Goal: Information Seeking & Learning: Learn about a topic

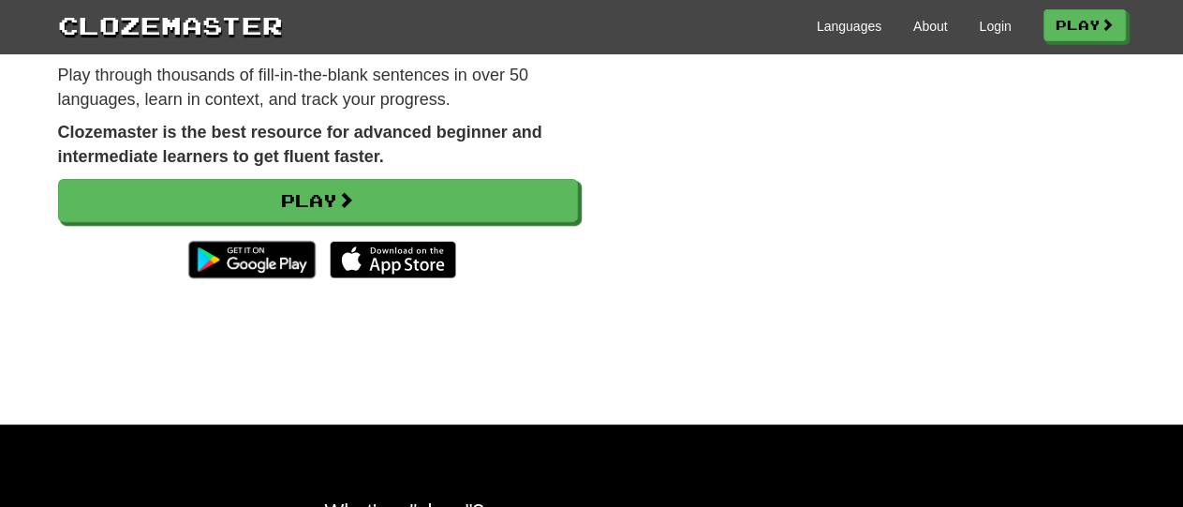
scroll to position [244, 0]
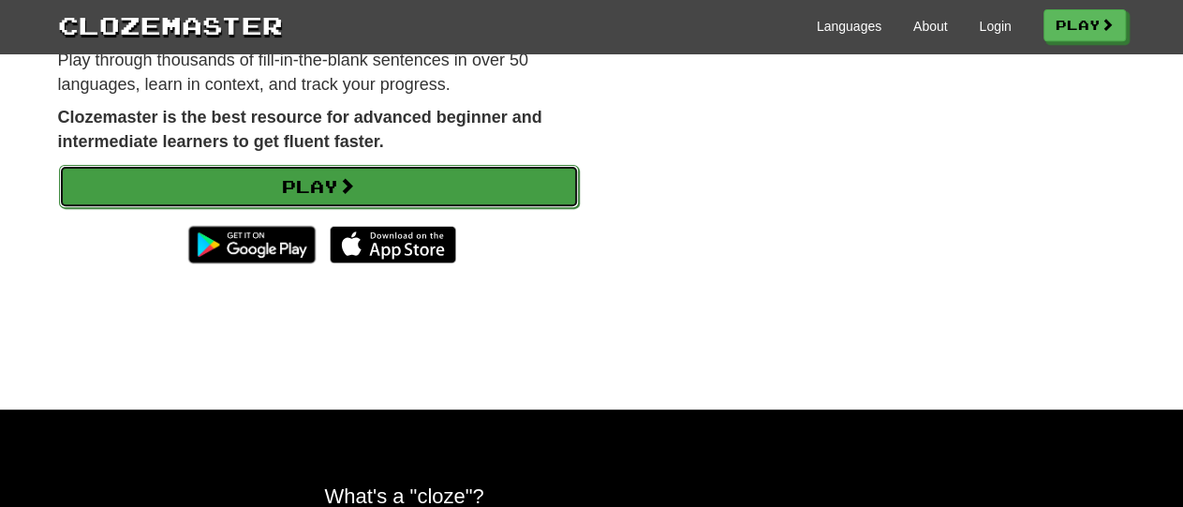
click at [140, 187] on link "Play" at bounding box center [319, 186] width 520 height 43
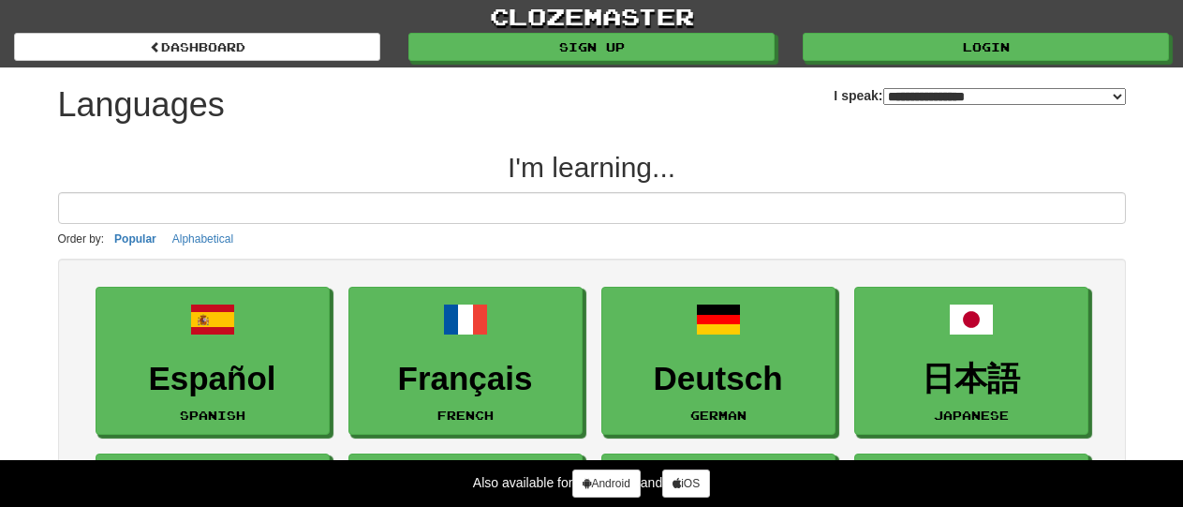
select select "*******"
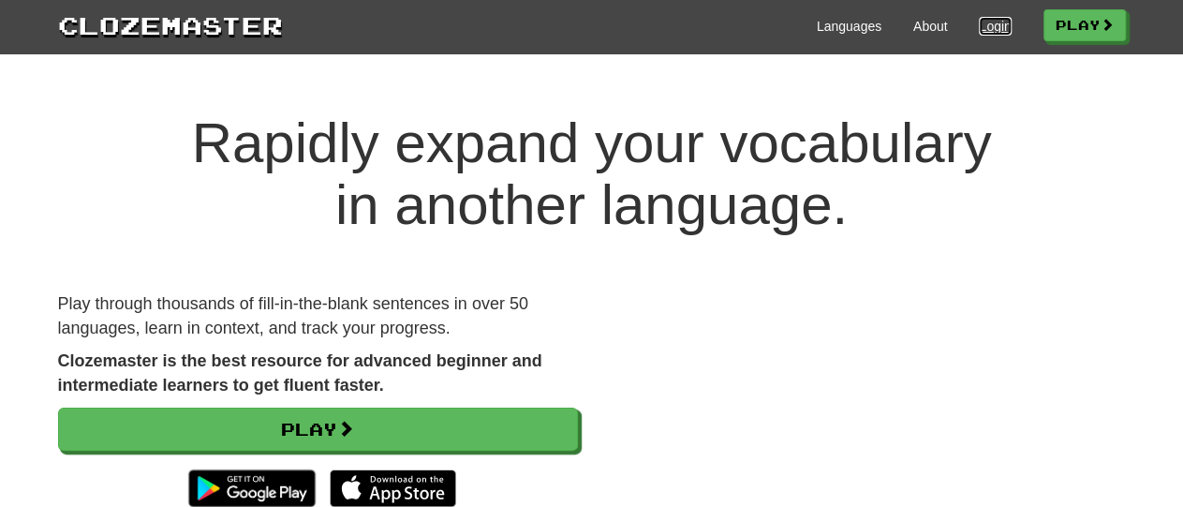
click at [979, 35] on link "Login" at bounding box center [995, 26] width 32 height 19
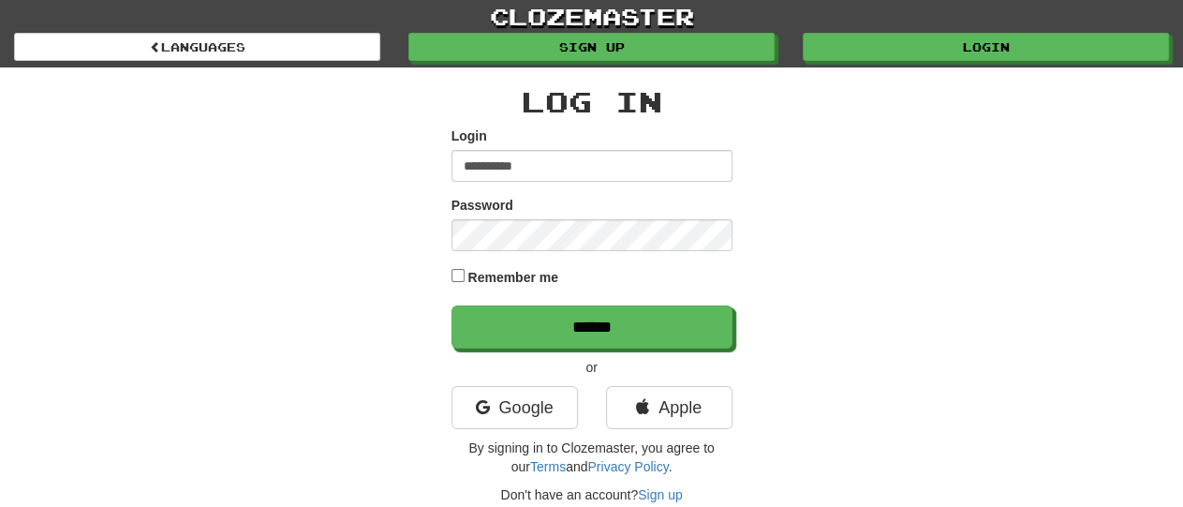
type input "**********"
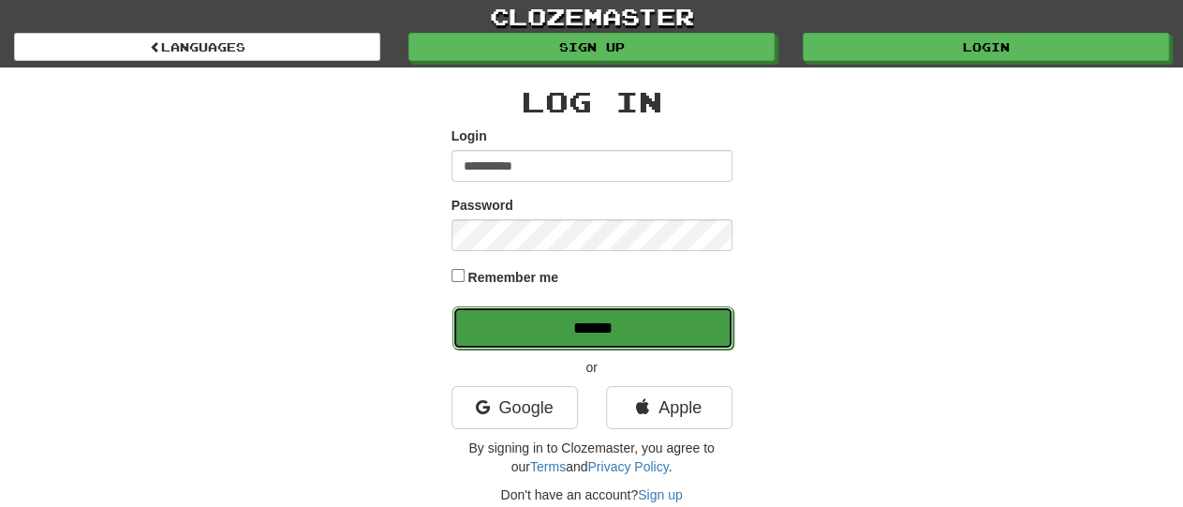
click at [619, 333] on input "******" at bounding box center [592, 327] width 281 height 43
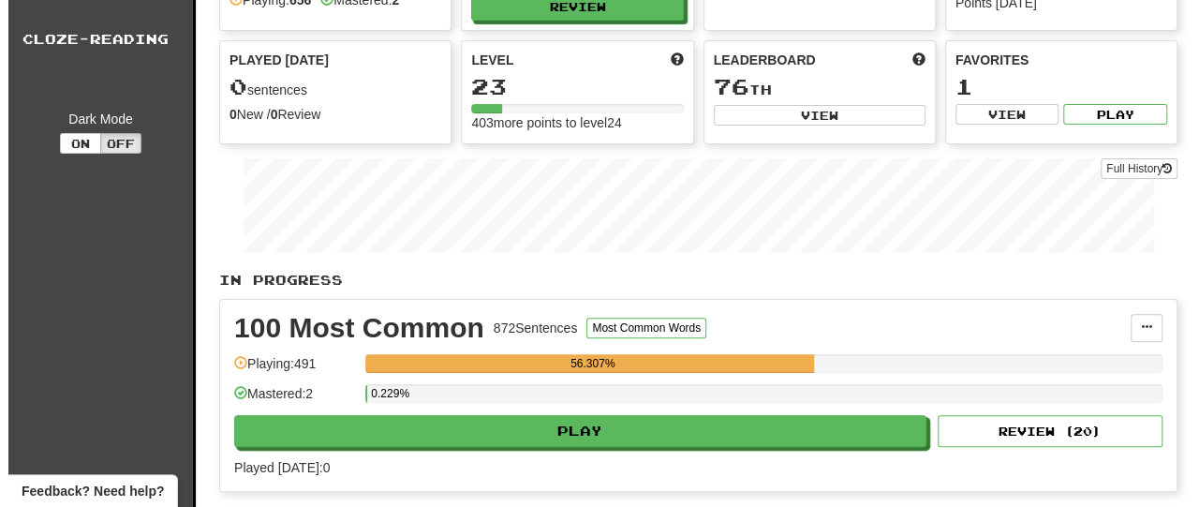
scroll to position [136, 0]
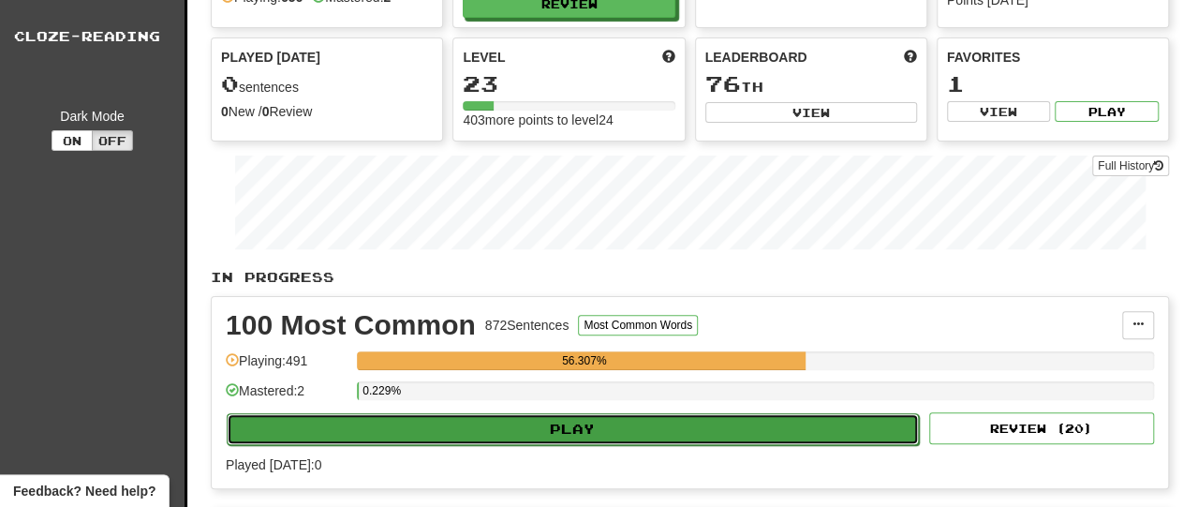
click at [600, 433] on button "Play" at bounding box center [573, 429] width 692 height 32
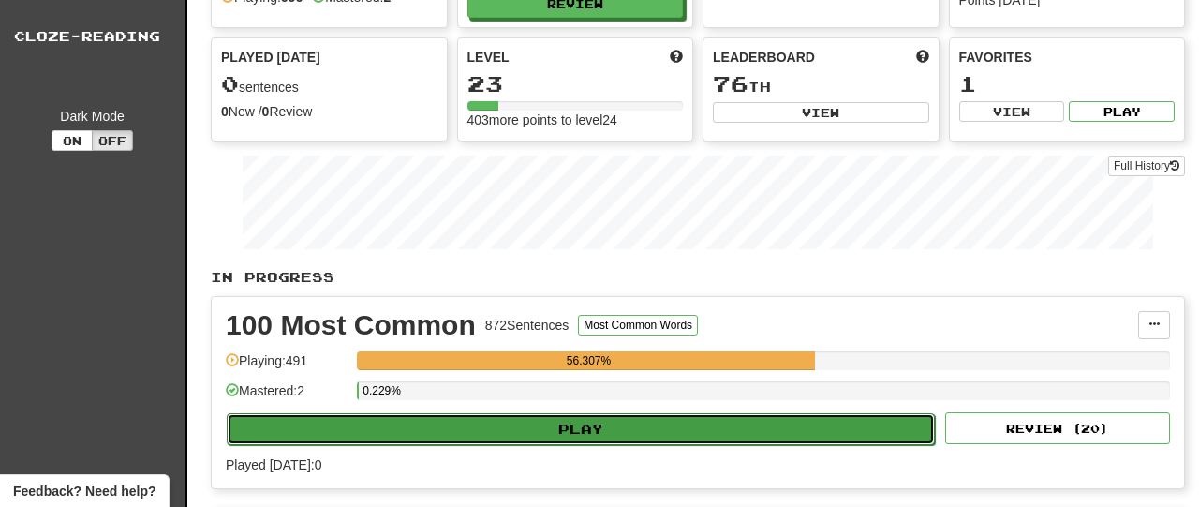
select select "**"
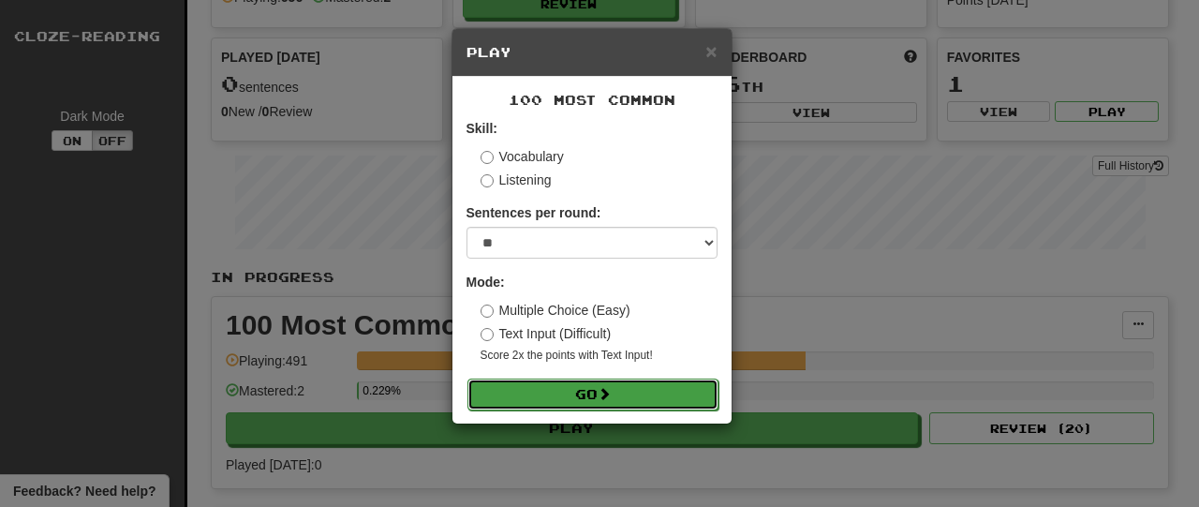
click at [611, 400] on span at bounding box center [604, 393] width 13 height 13
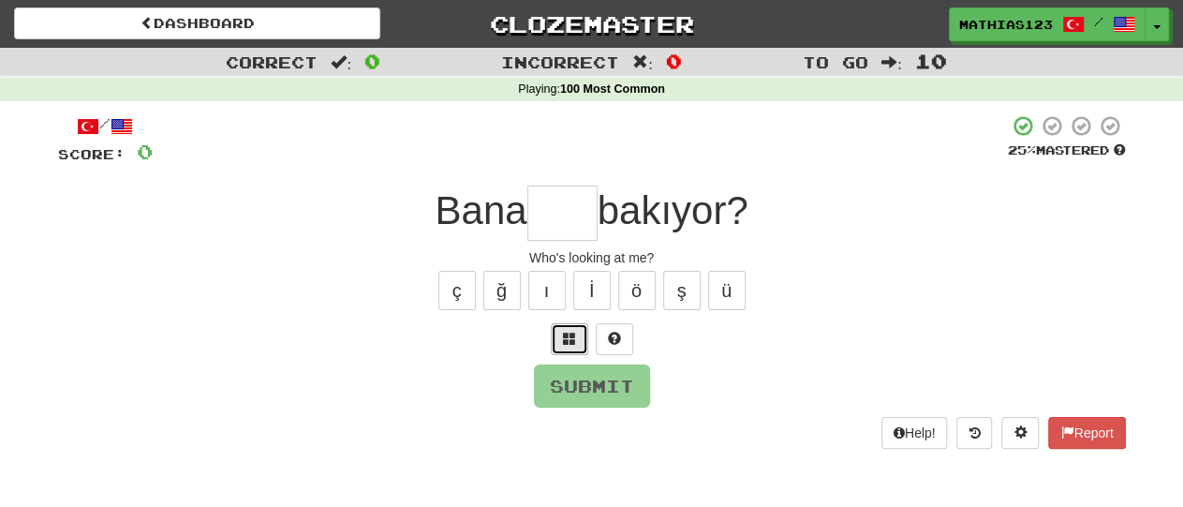
click at [566, 338] on span at bounding box center [569, 338] width 13 height 13
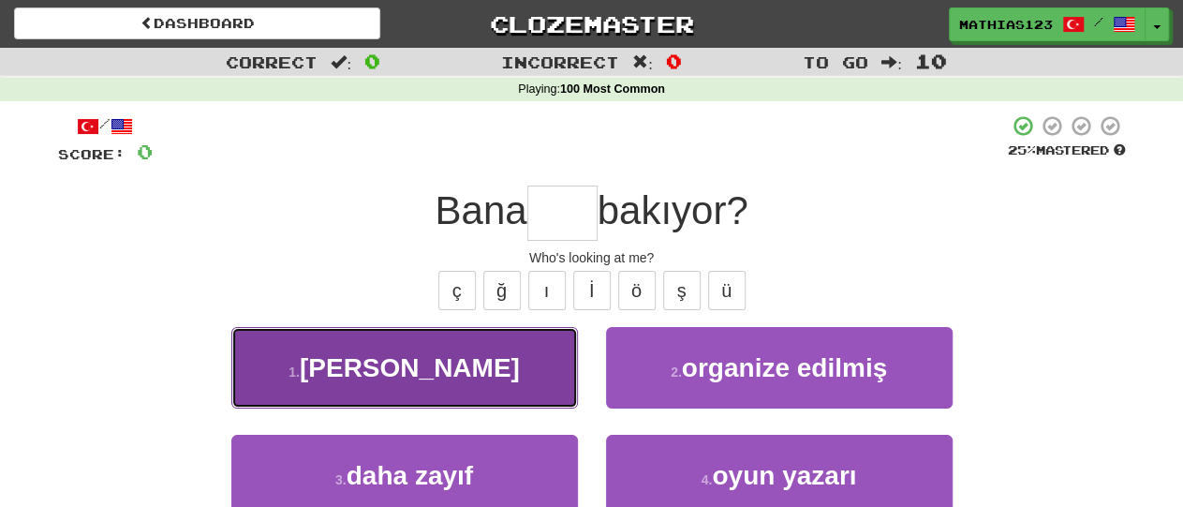
click at [528, 378] on button "1 . kim" at bounding box center [404, 368] width 347 height 82
type input "***"
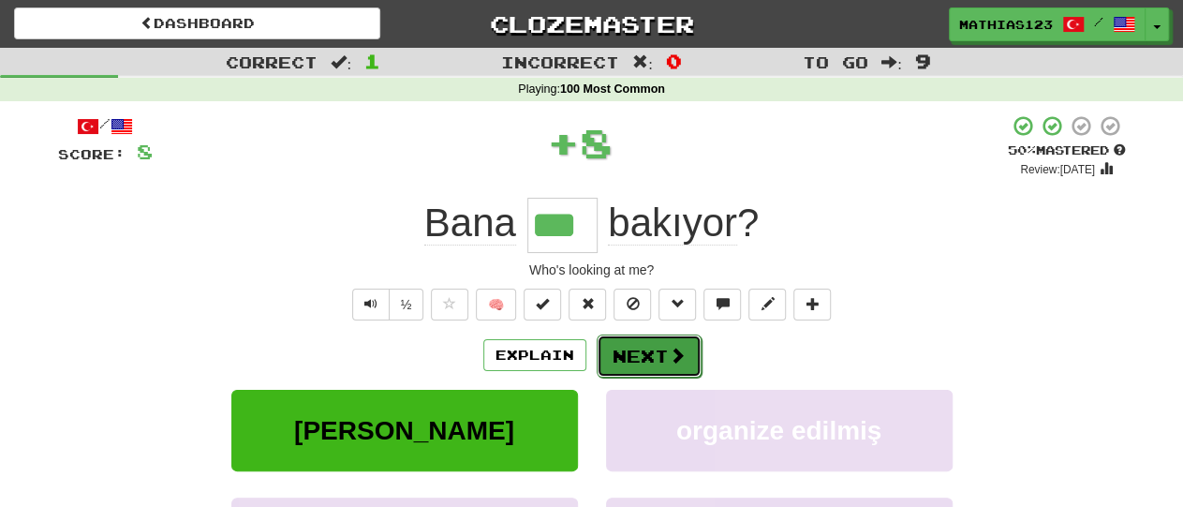
click at [650, 353] on button "Next" at bounding box center [649, 355] width 105 height 43
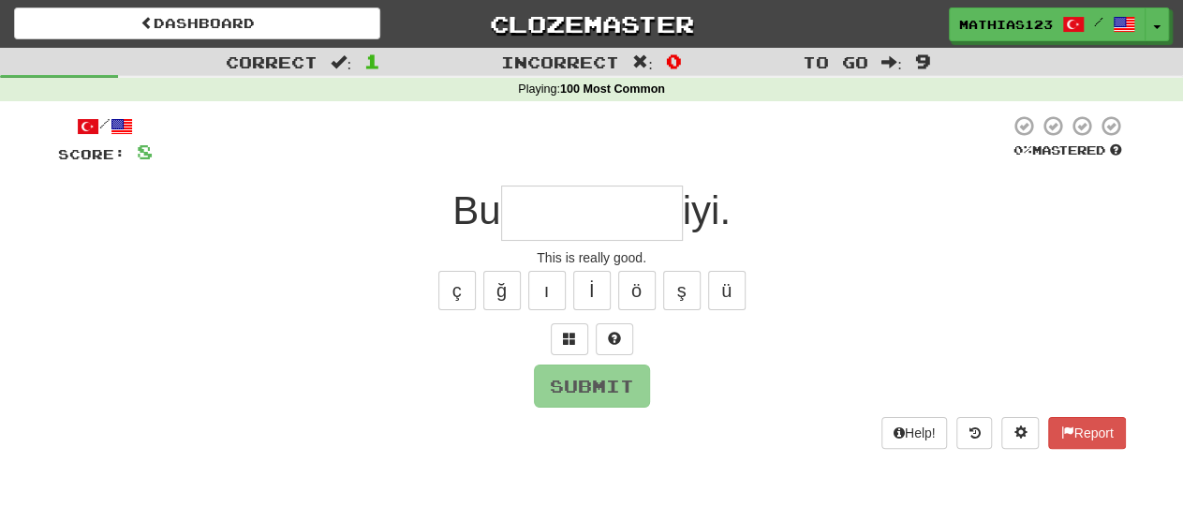
click at [650, 352] on div at bounding box center [592, 339] width 1068 height 32
click at [576, 345] on button at bounding box center [569, 339] width 37 height 32
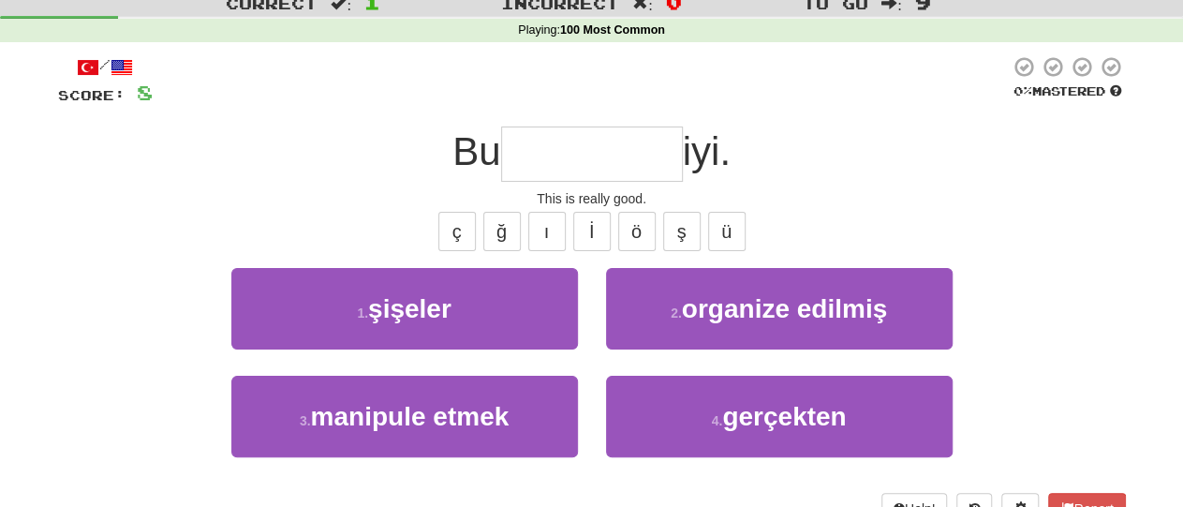
scroll to position [61, 0]
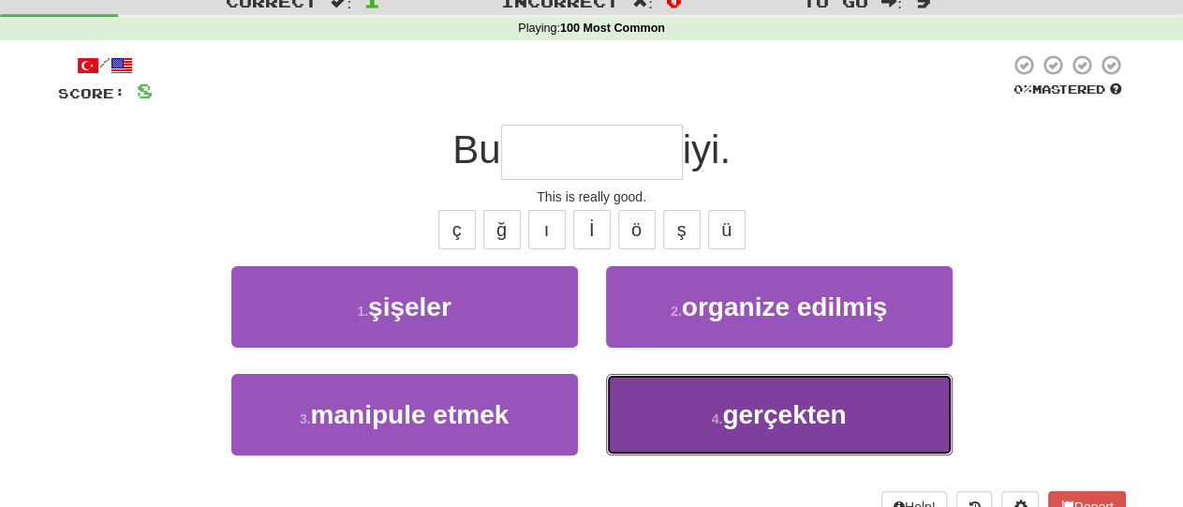
click at [807, 450] on button "4 . gerçekten" at bounding box center [779, 415] width 347 height 82
type input "*********"
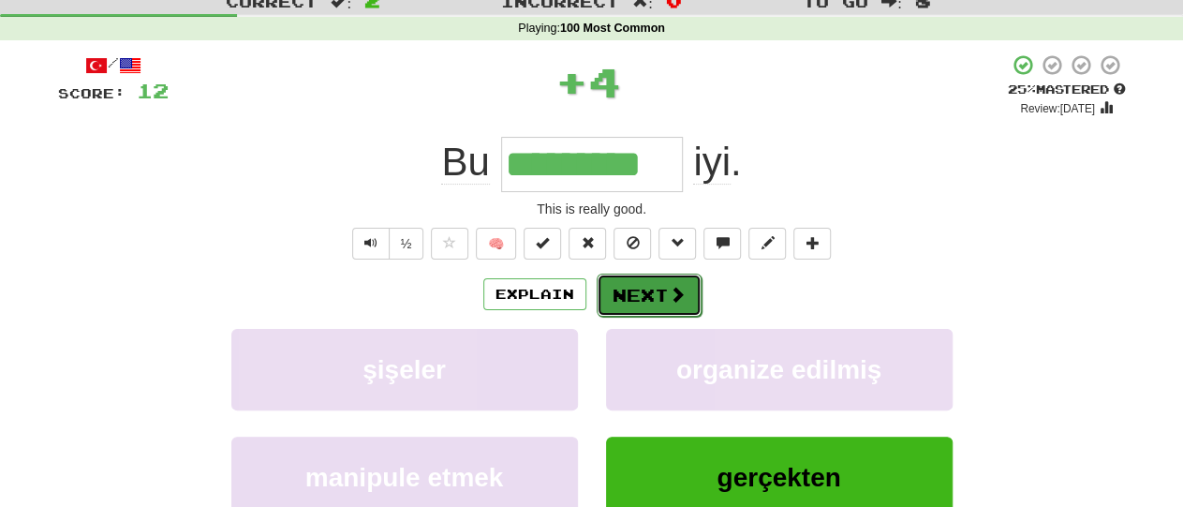
click at [669, 289] on span at bounding box center [677, 294] width 17 height 17
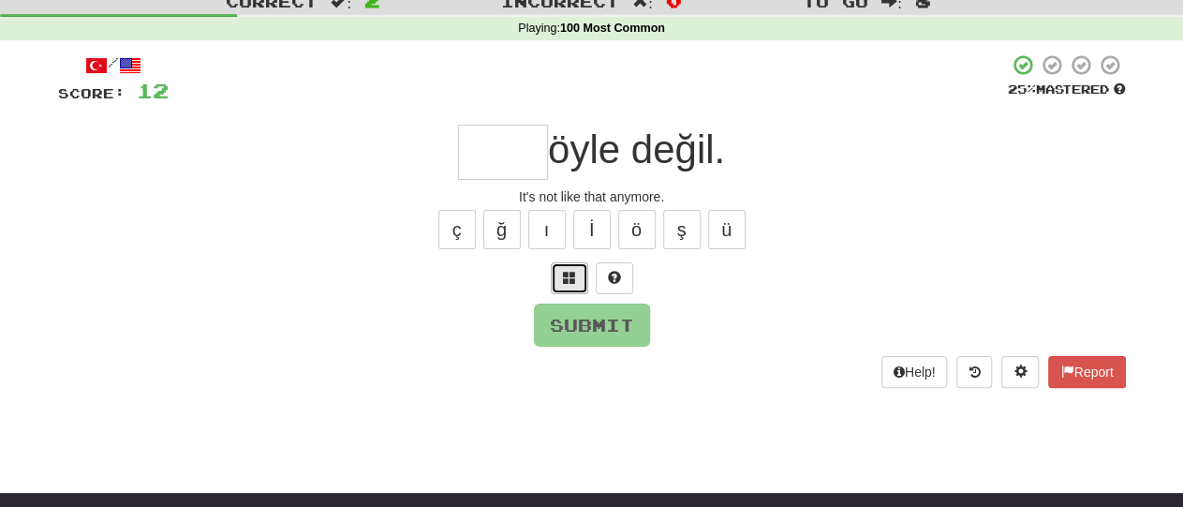
click at [559, 286] on button at bounding box center [569, 278] width 37 height 32
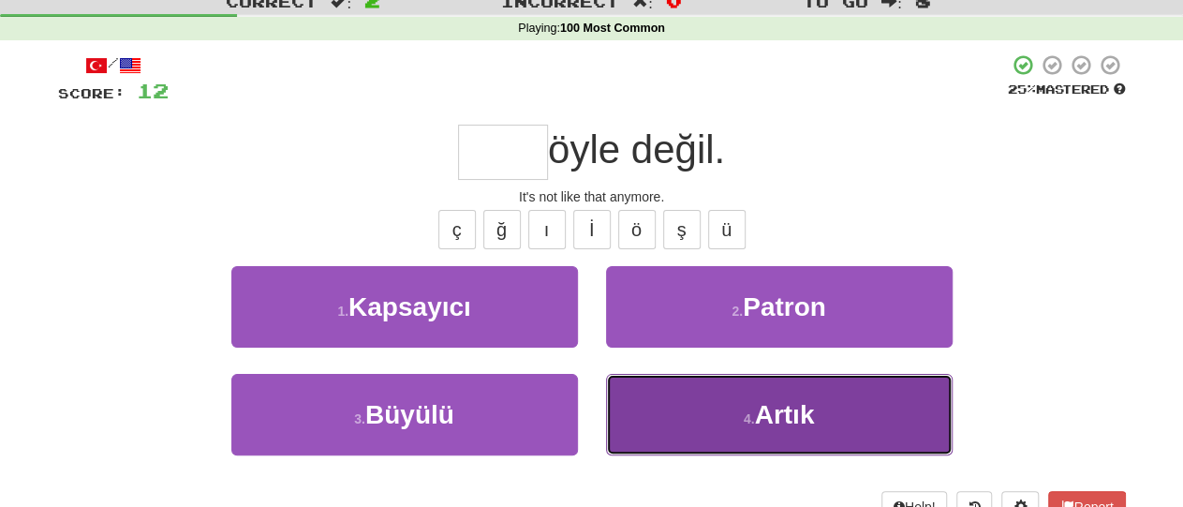
click at [730, 408] on button "4 . Artık" at bounding box center [779, 415] width 347 height 82
type input "*****"
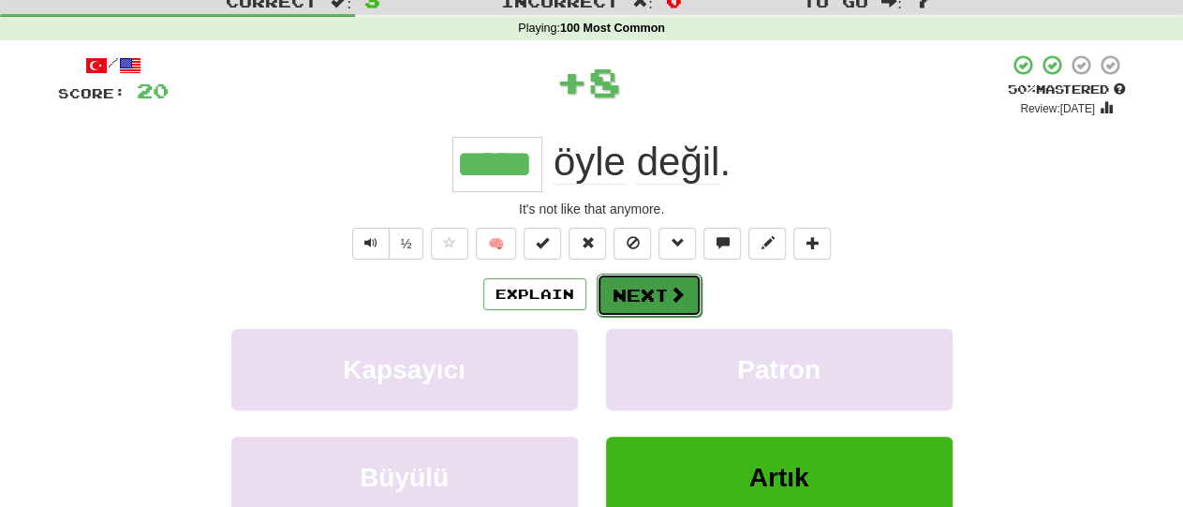
click at [659, 285] on button "Next" at bounding box center [649, 295] width 105 height 43
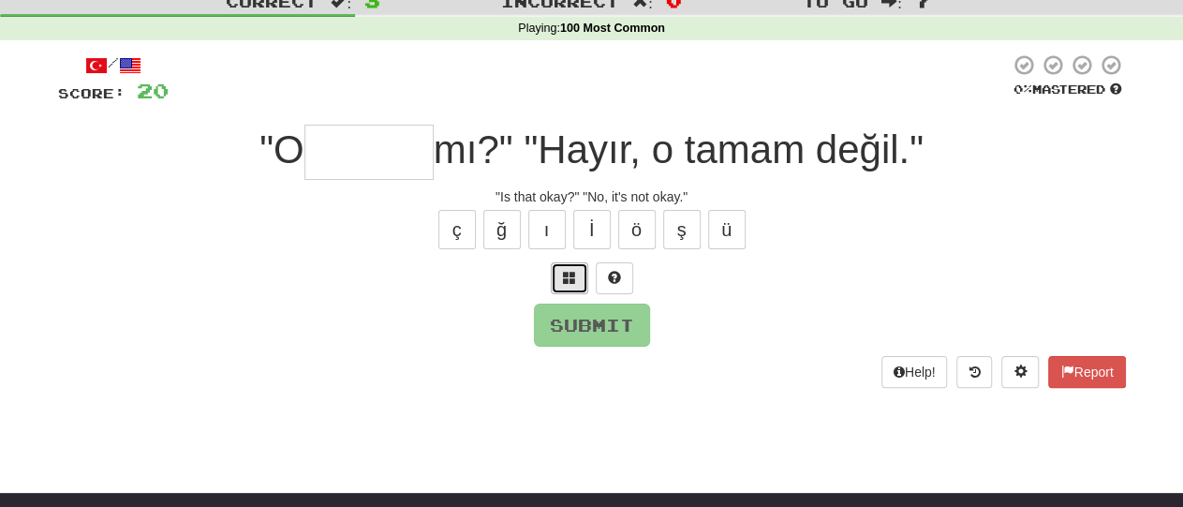
click at [572, 274] on span at bounding box center [569, 277] width 13 height 13
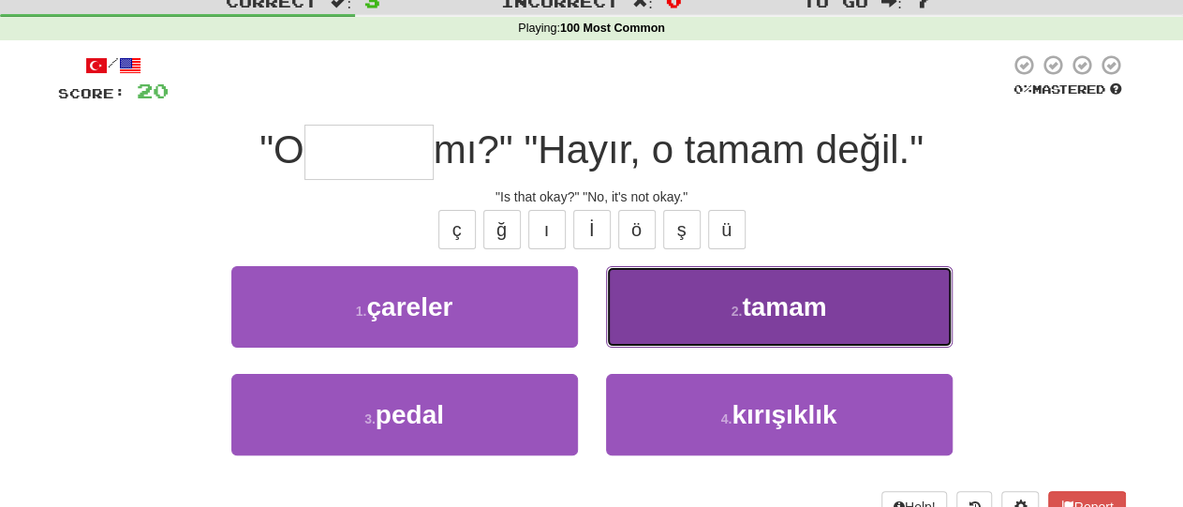
click at [749, 319] on span "tamam" at bounding box center [784, 306] width 84 height 29
type input "*****"
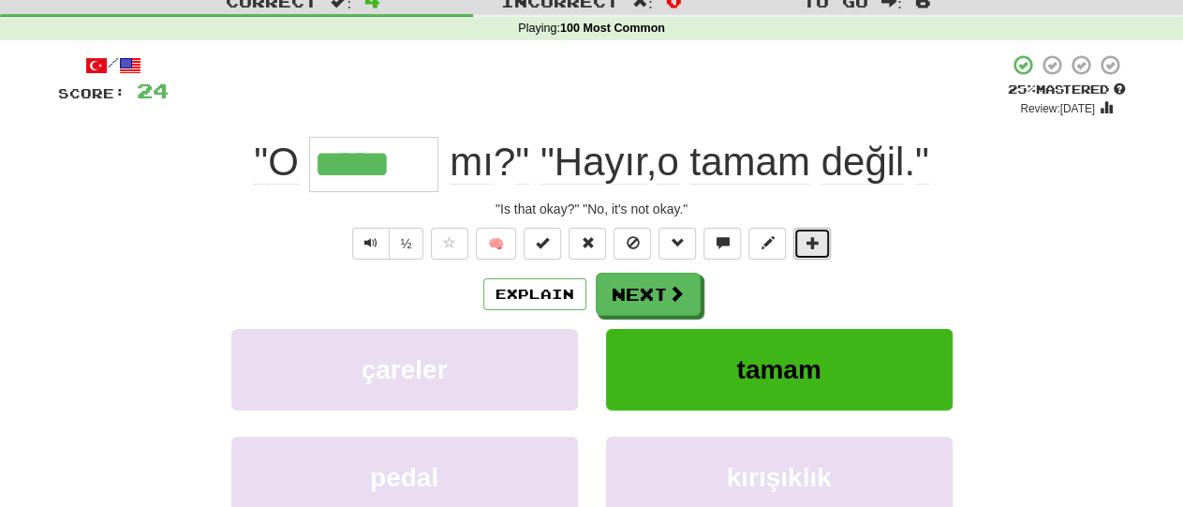
click at [800, 237] on button at bounding box center [811, 244] width 37 height 32
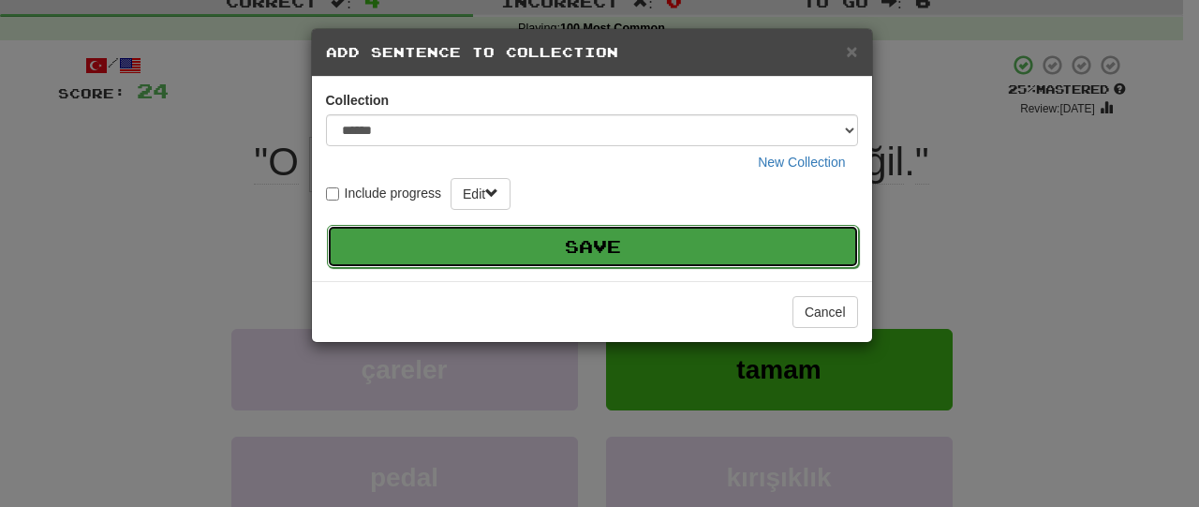
click at [717, 225] on button "Save" at bounding box center [593, 246] width 532 height 43
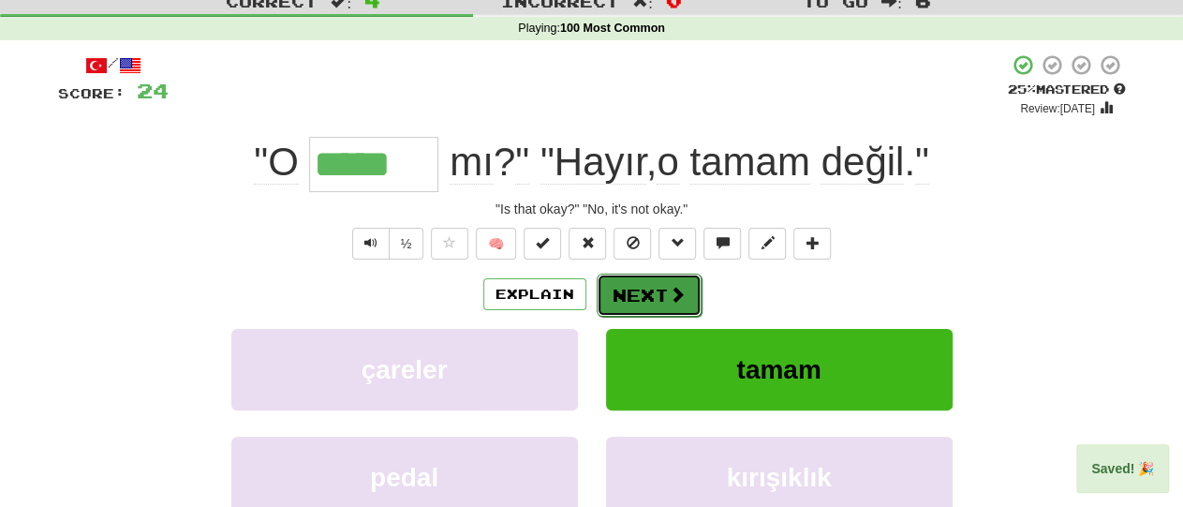
click at [669, 287] on span at bounding box center [677, 294] width 17 height 17
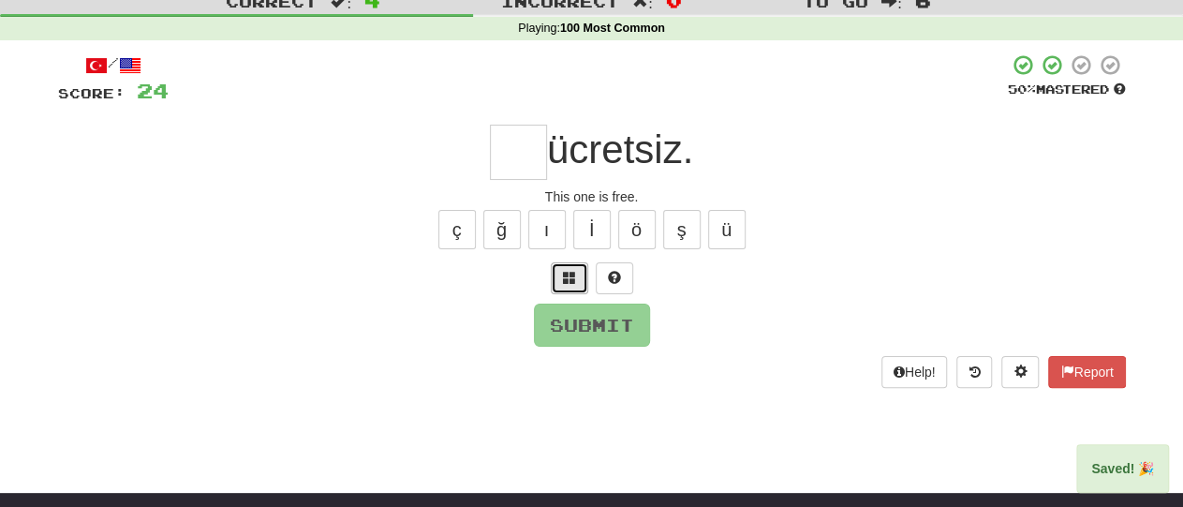
click at [567, 277] on span at bounding box center [569, 277] width 13 height 13
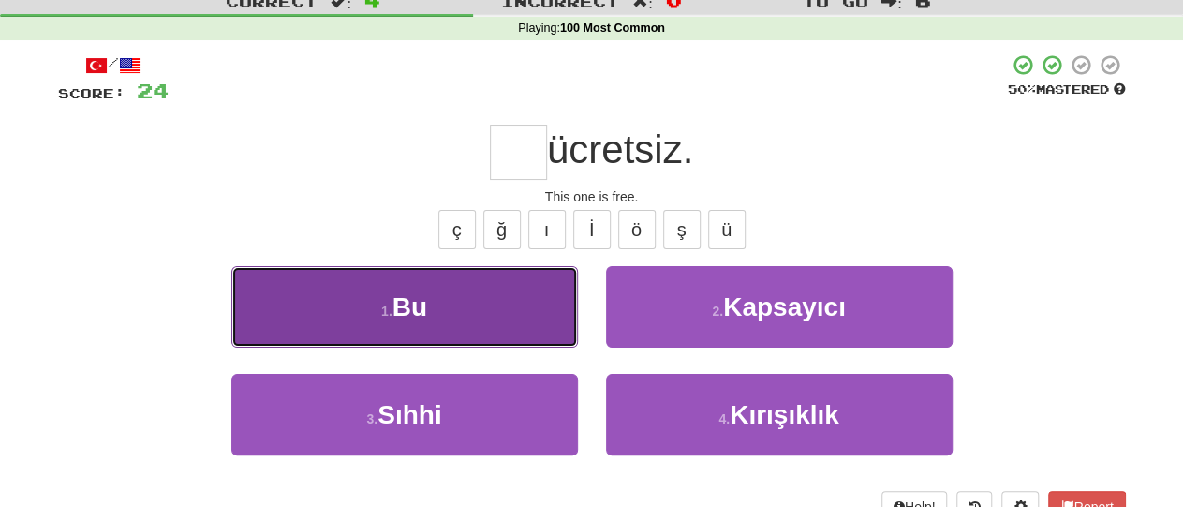
click at [546, 308] on button "1 . Bu" at bounding box center [404, 307] width 347 height 82
type input "**"
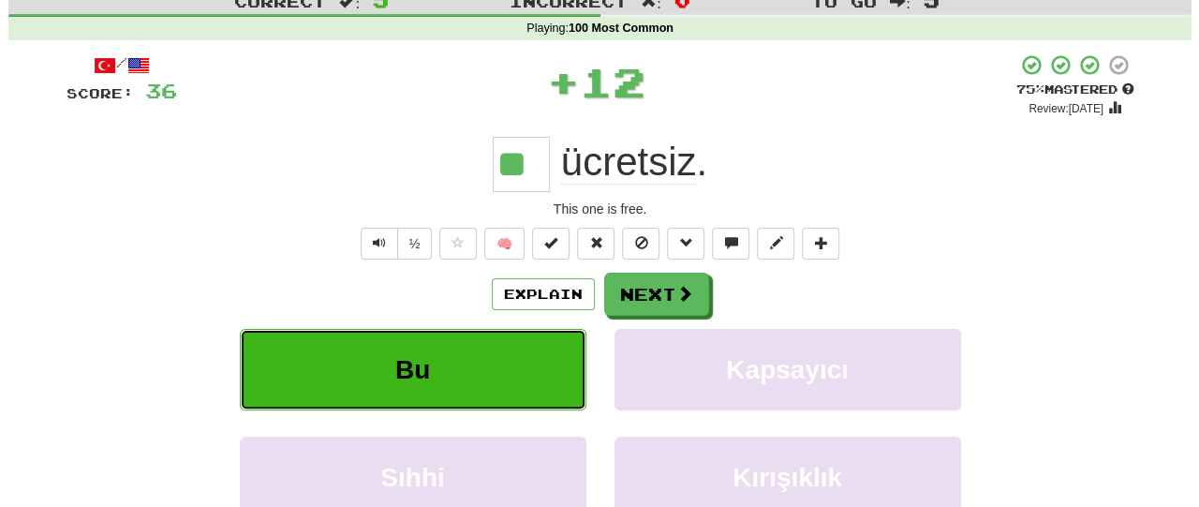
scroll to position [75, 0]
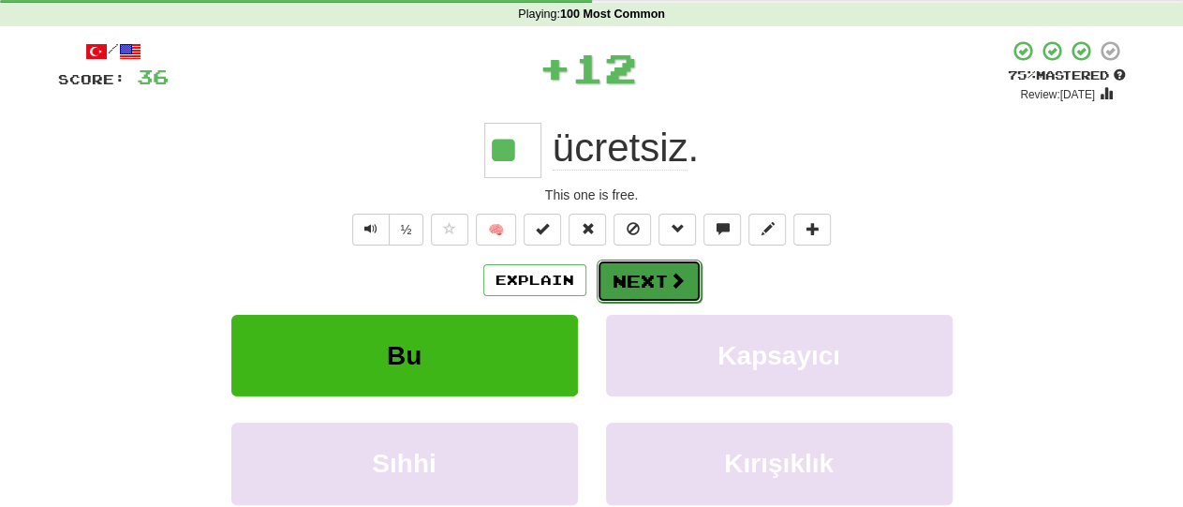
click at [670, 272] on span at bounding box center [677, 280] width 17 height 17
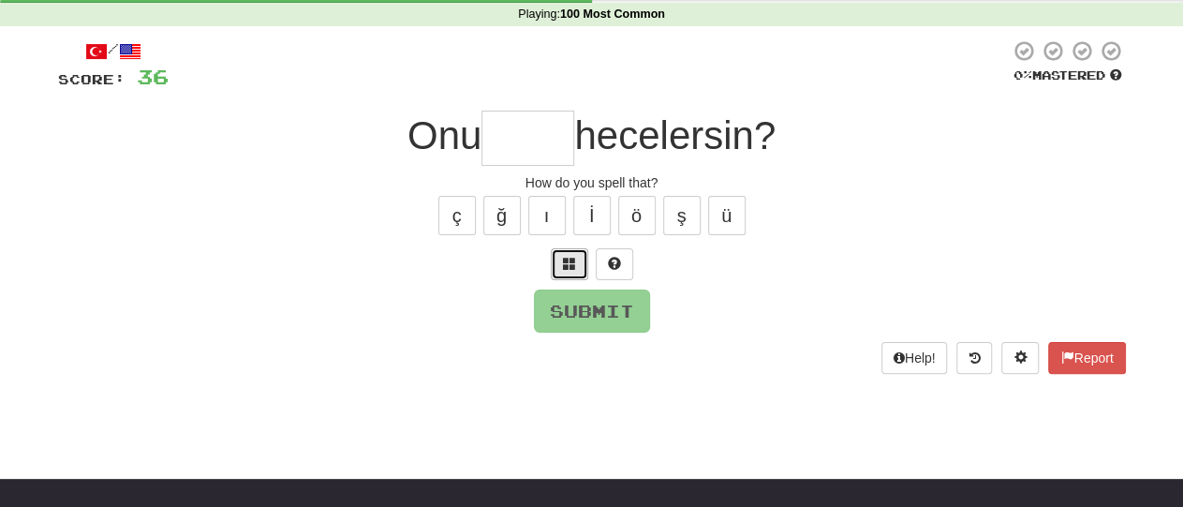
click at [575, 264] on span at bounding box center [569, 263] width 13 height 13
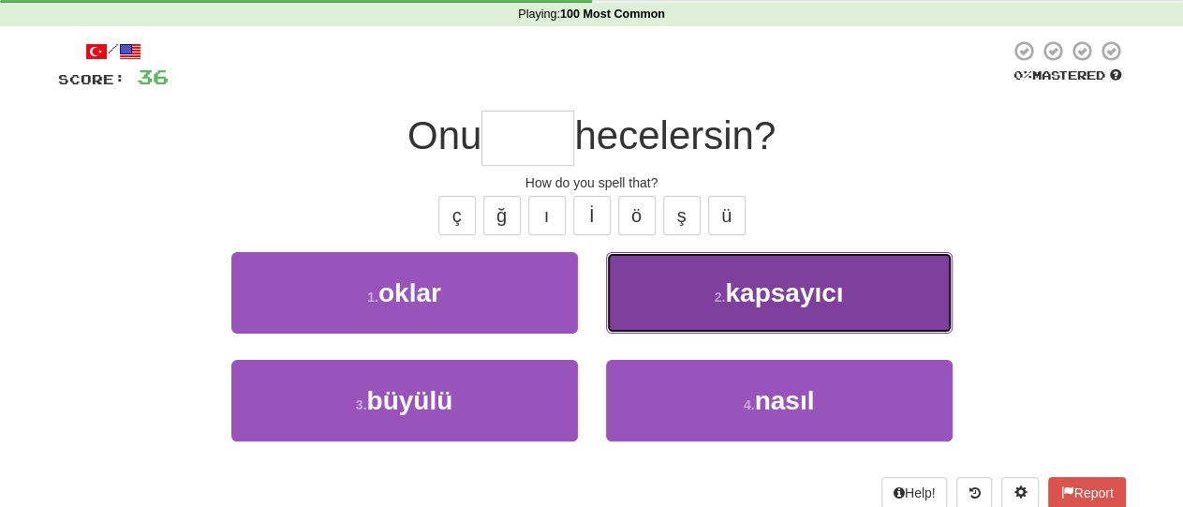
click at [705, 297] on button "2 . kapsayıcı" at bounding box center [779, 293] width 347 height 82
type input "*****"
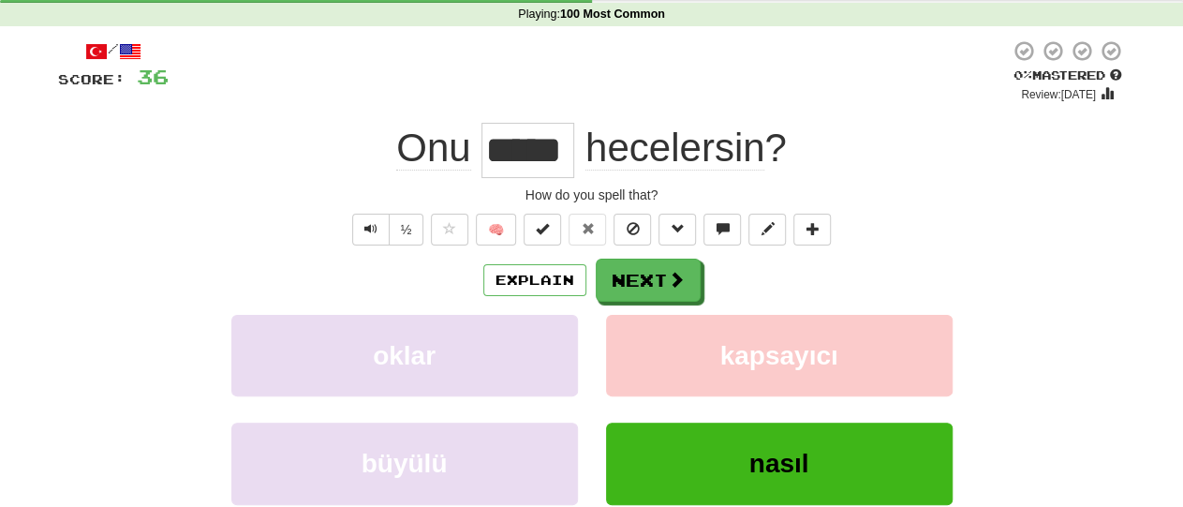
click at [820, 209] on div "/ Score: 36 0 % Mastered Review: 2025-09-17 Onu ***** hecelersin ? How do you s…" at bounding box center [592, 334] width 1068 height 591
click at [830, 209] on div "/ Score: 36 0 % Mastered Review: 2025-09-17 Onu ***** hecelersin ? How do you s…" at bounding box center [592, 334] width 1068 height 591
click at [820, 228] on button at bounding box center [811, 230] width 37 height 32
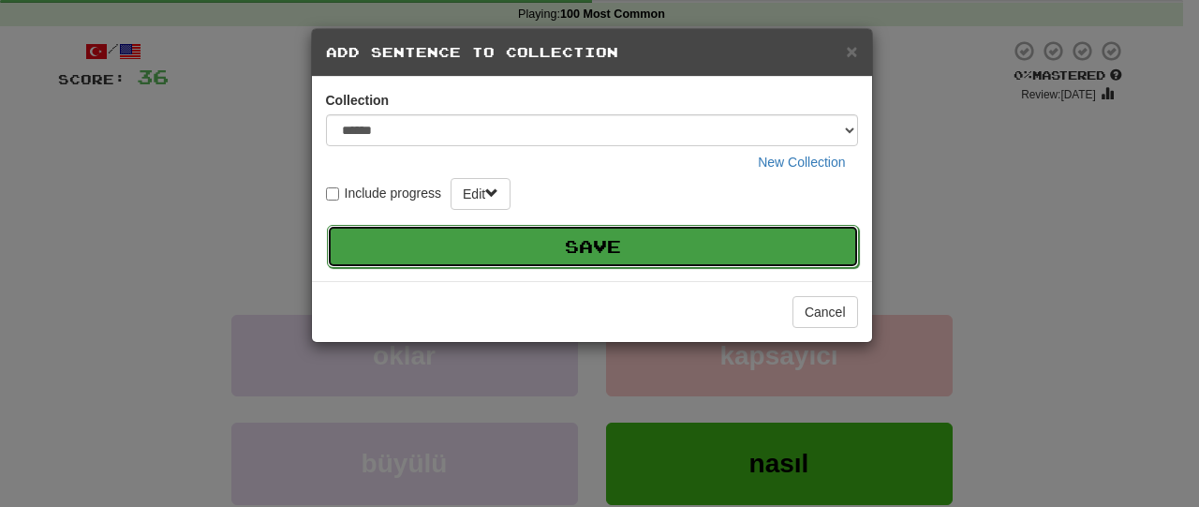
click at [703, 233] on button "Save" at bounding box center [593, 246] width 532 height 43
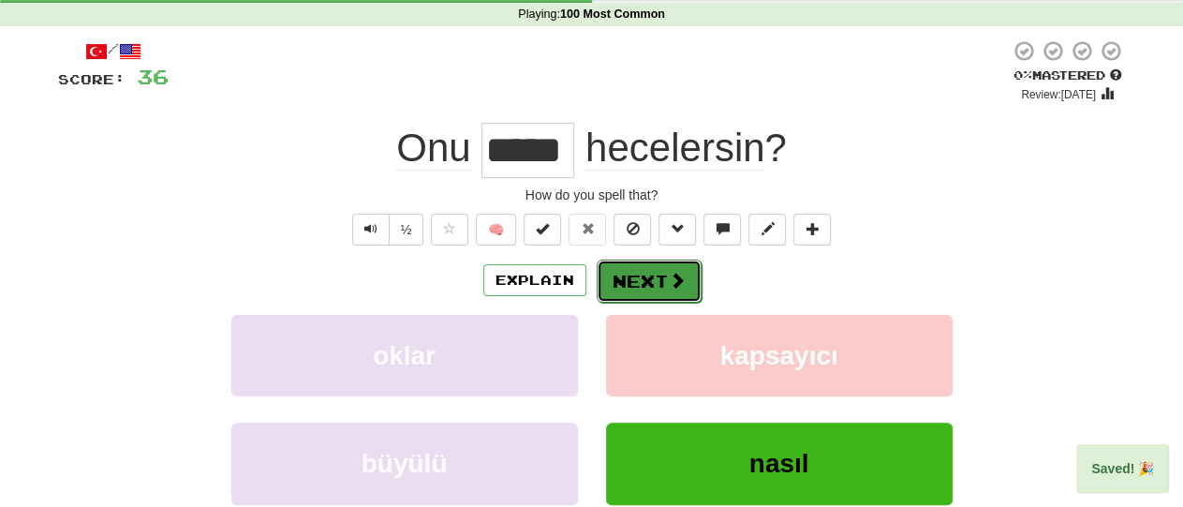
click at [666, 265] on button "Next" at bounding box center [649, 280] width 105 height 43
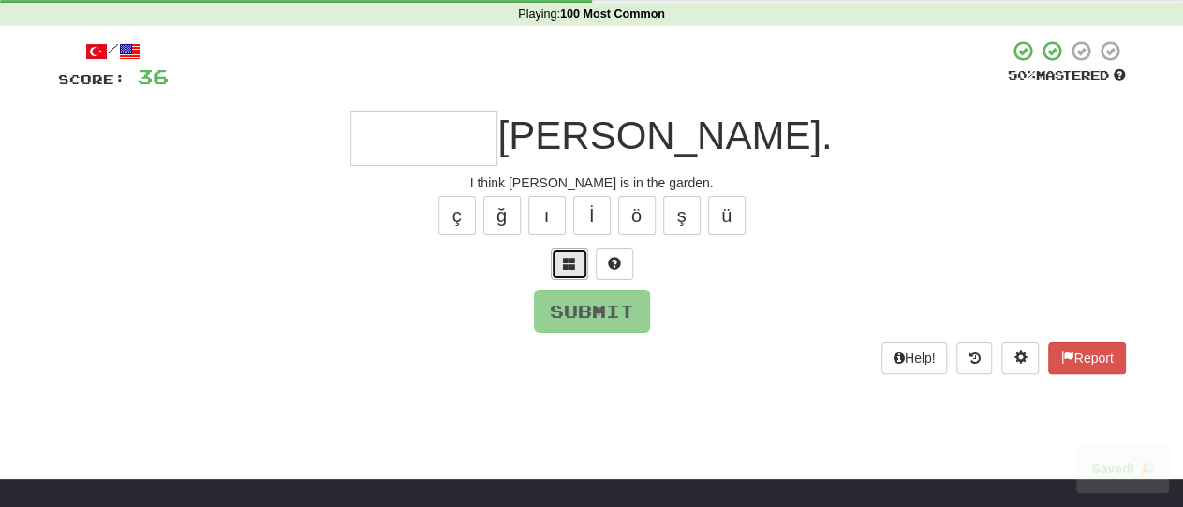
click at [573, 257] on span at bounding box center [569, 263] width 13 height 13
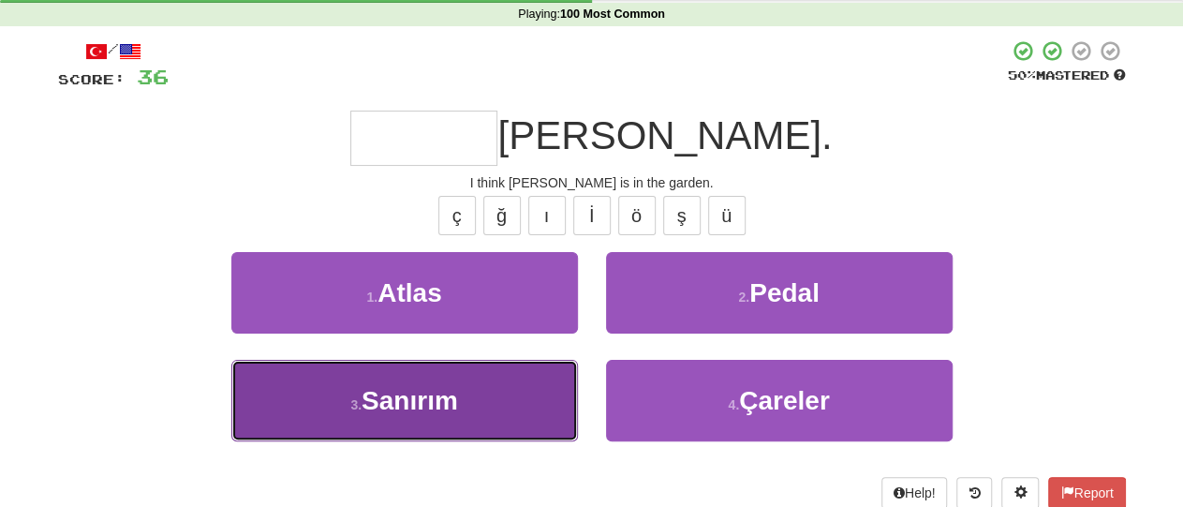
click at [511, 399] on button "3 . Sanırım" at bounding box center [404, 401] width 347 height 82
type input "*******"
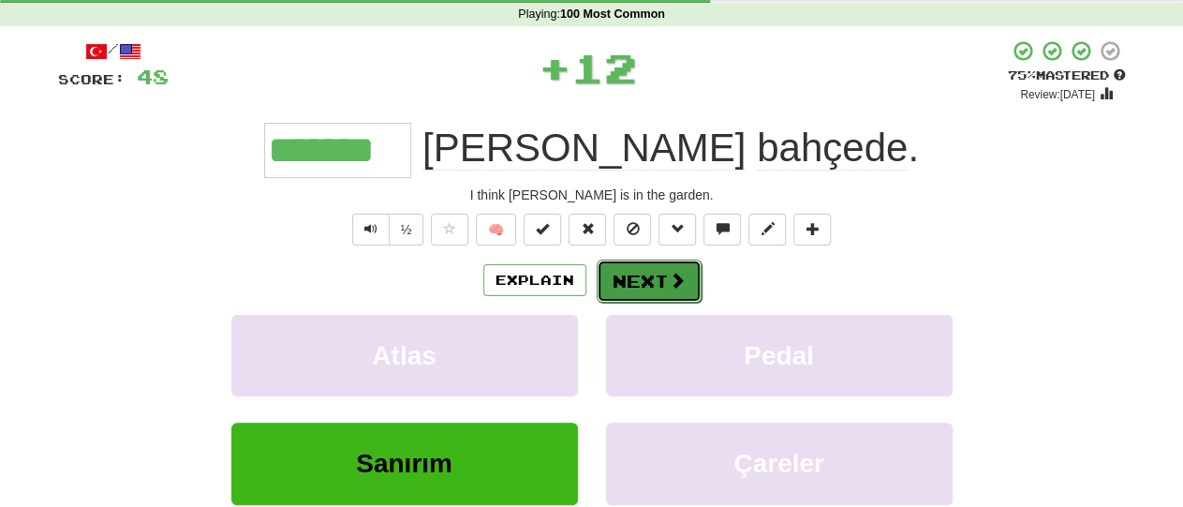
click at [664, 285] on button "Next" at bounding box center [649, 280] width 105 height 43
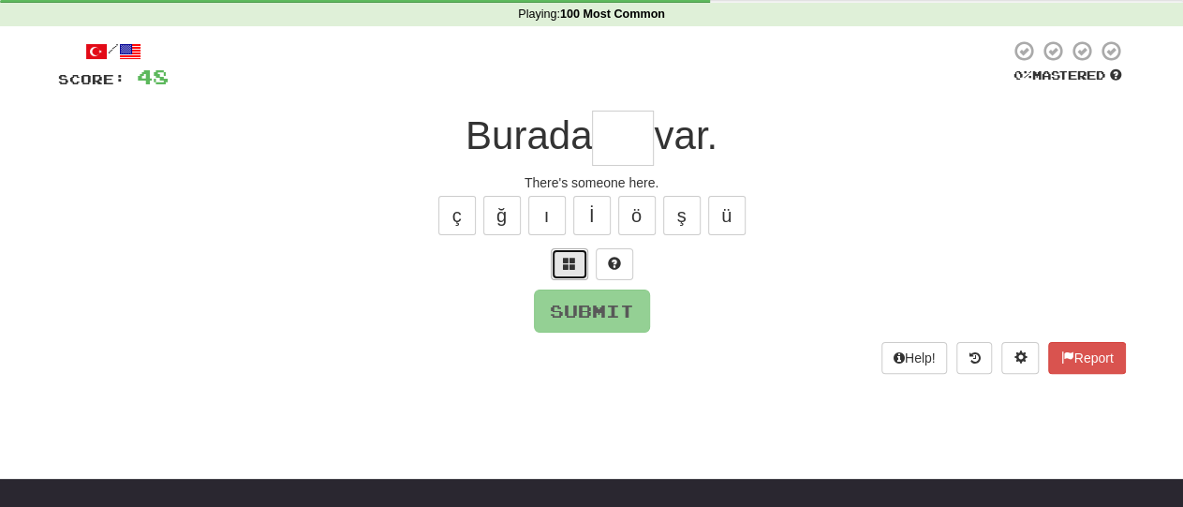
click at [574, 274] on button at bounding box center [569, 264] width 37 height 32
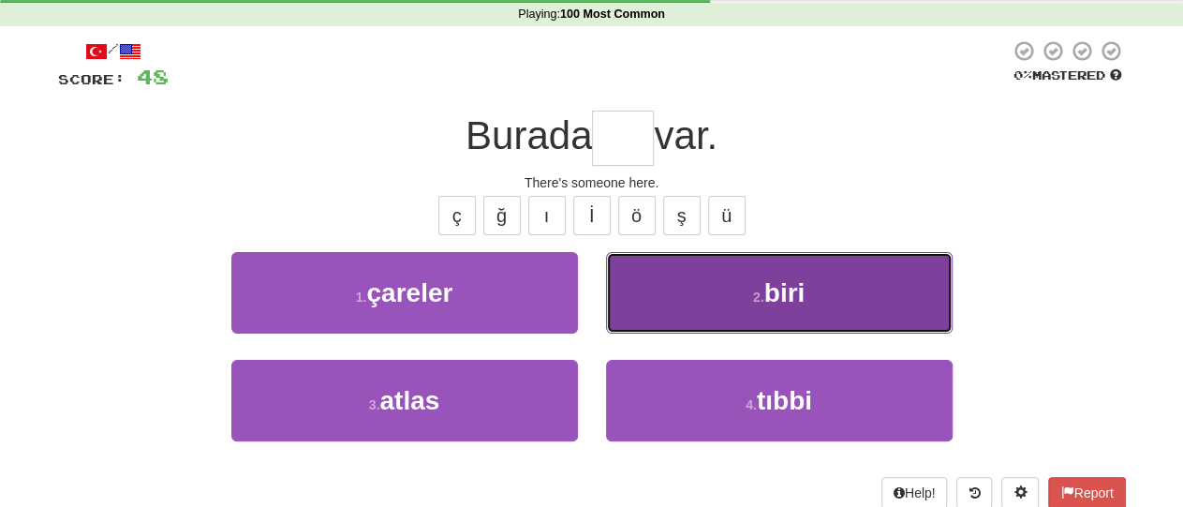
click at [700, 304] on button "2 . biri" at bounding box center [779, 293] width 347 height 82
type input "****"
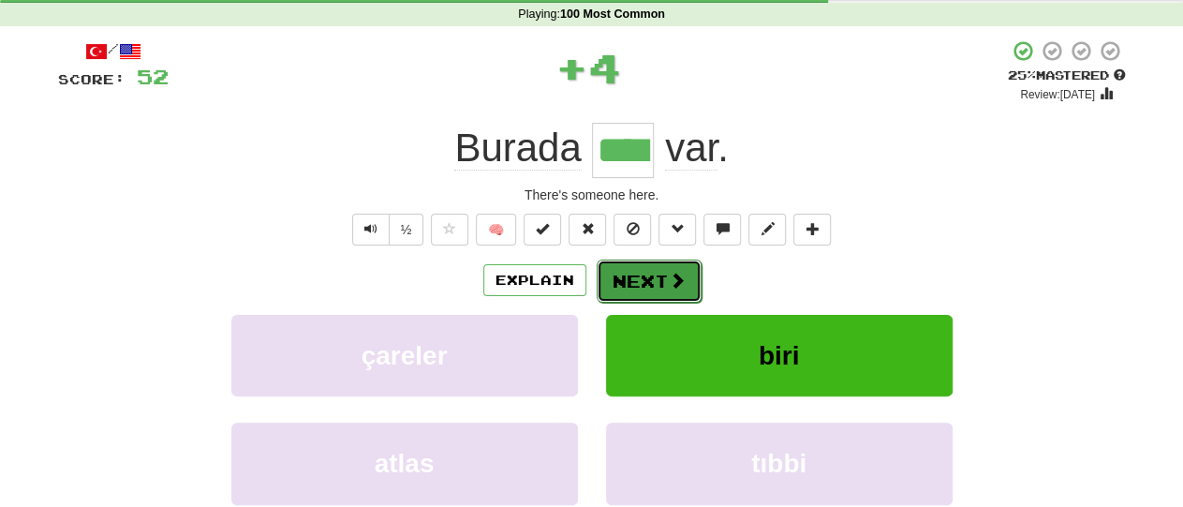
click at [664, 284] on button "Next" at bounding box center [649, 280] width 105 height 43
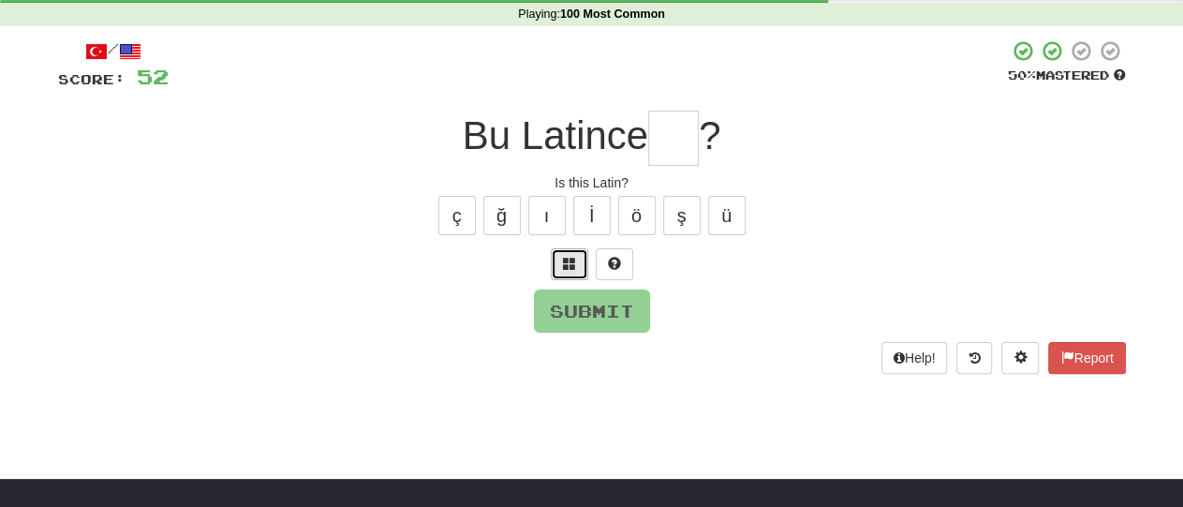
click at [576, 265] on button at bounding box center [569, 264] width 37 height 32
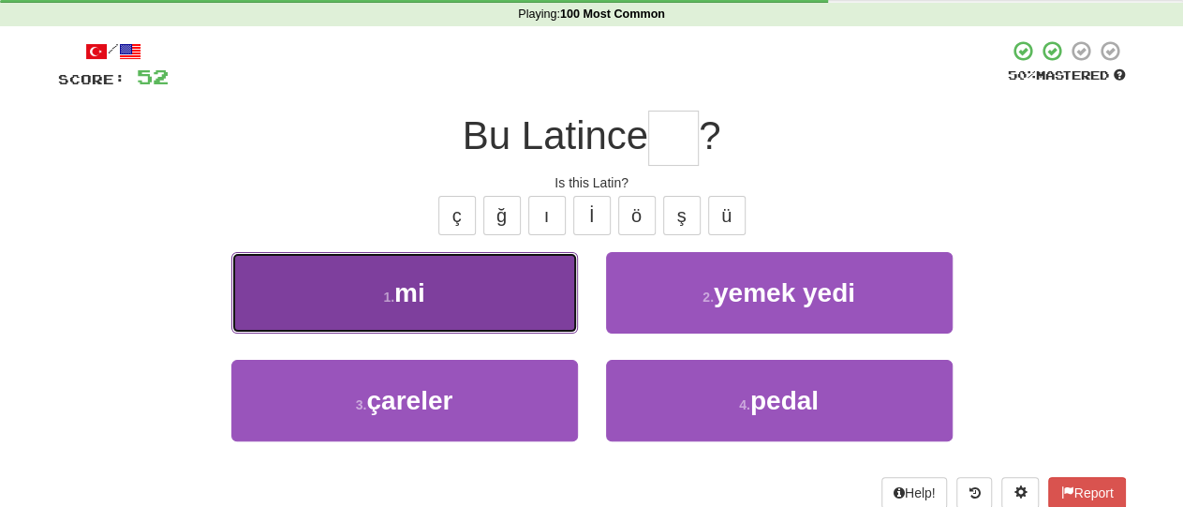
click at [544, 304] on button "1 . mi" at bounding box center [404, 293] width 347 height 82
type input "**"
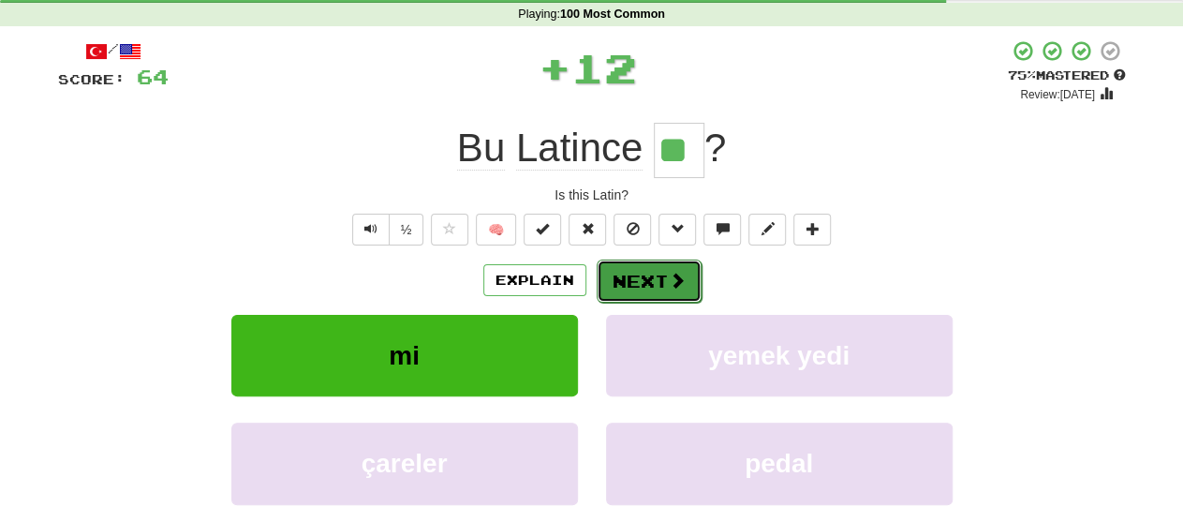
click at [646, 281] on button "Next" at bounding box center [649, 280] width 105 height 43
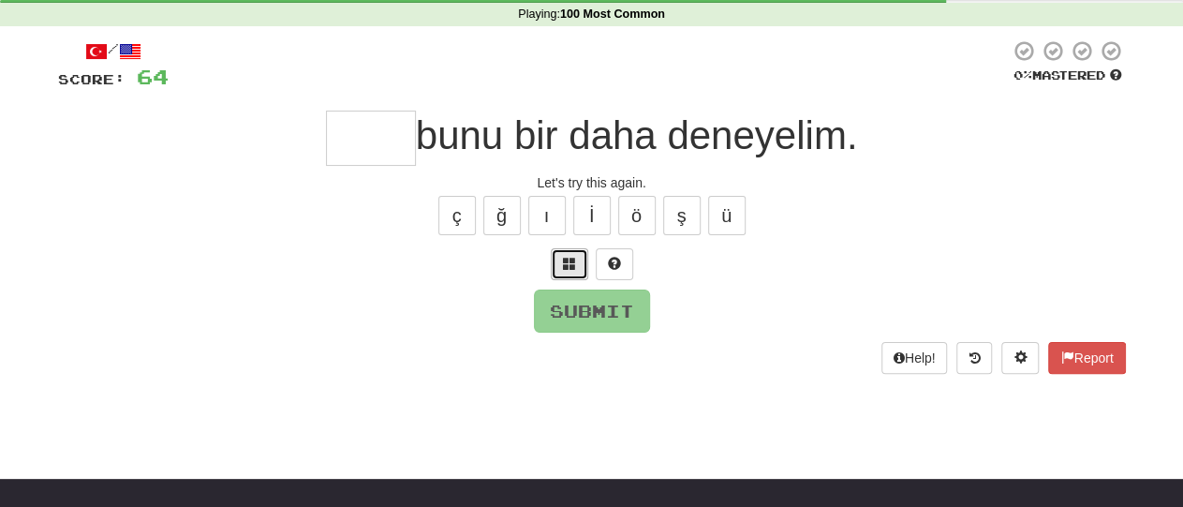
click at [582, 267] on button at bounding box center [569, 264] width 37 height 32
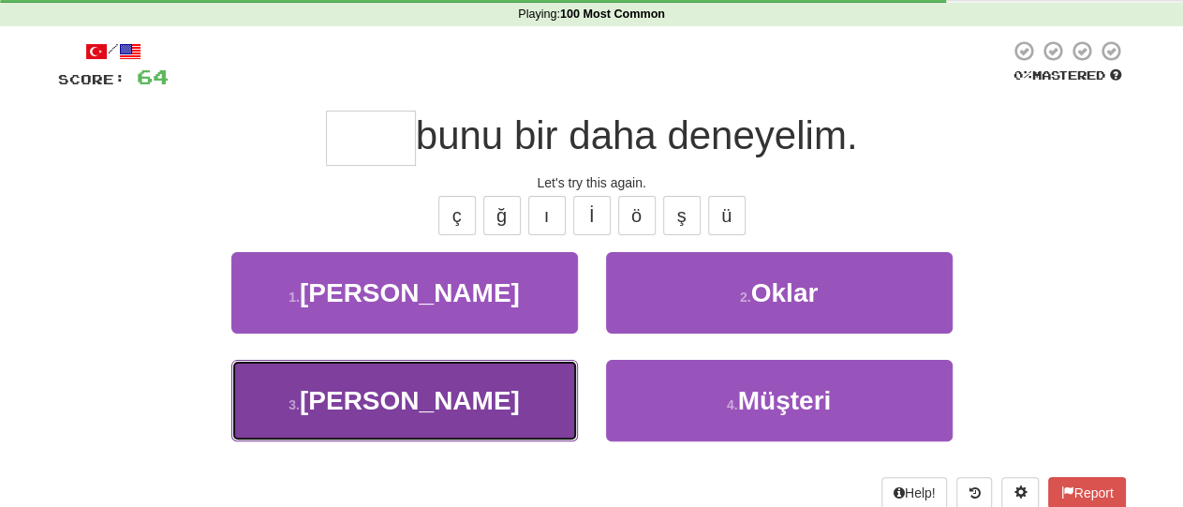
click at [529, 393] on button "3 . Hadi" at bounding box center [404, 401] width 347 height 82
type input "****"
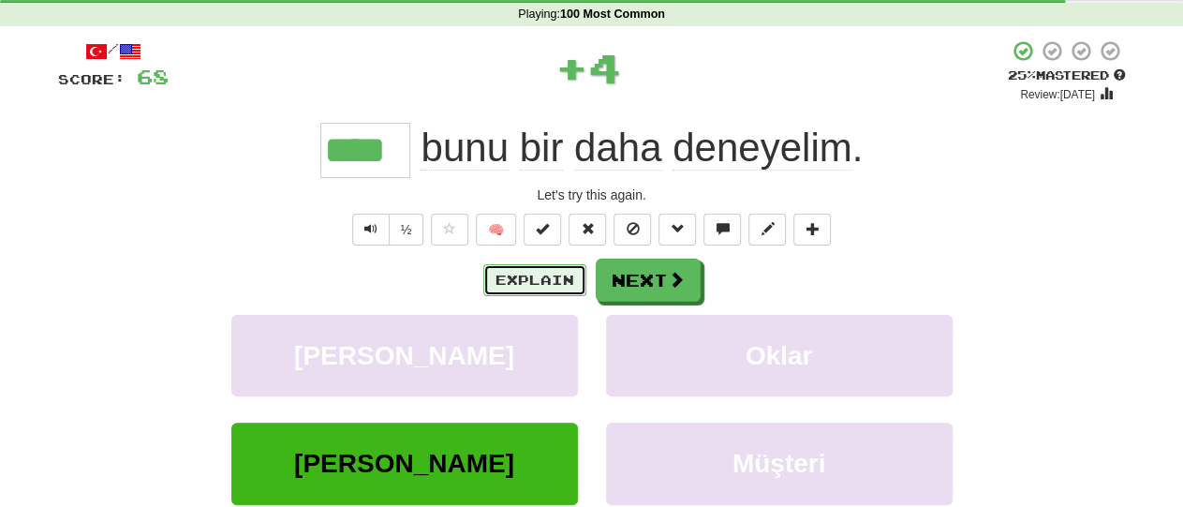
click at [559, 280] on button "Explain" at bounding box center [534, 280] width 103 height 32
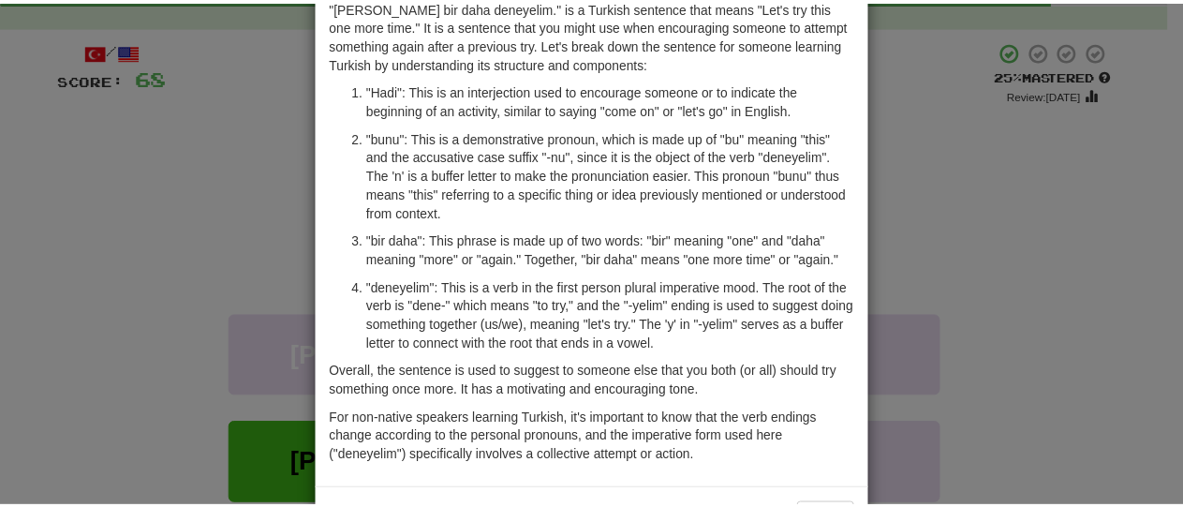
scroll to position [163, 0]
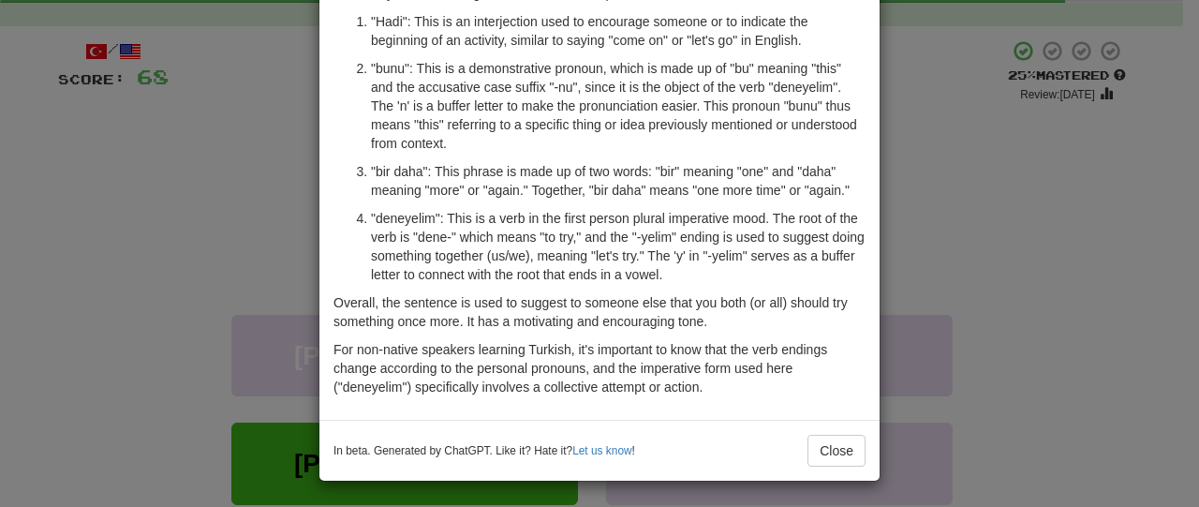
click at [1015, 313] on div "× Explanation "Hadi bunu bir daha deneyelim." is a Turkish sentence that means …" at bounding box center [599, 253] width 1199 height 507
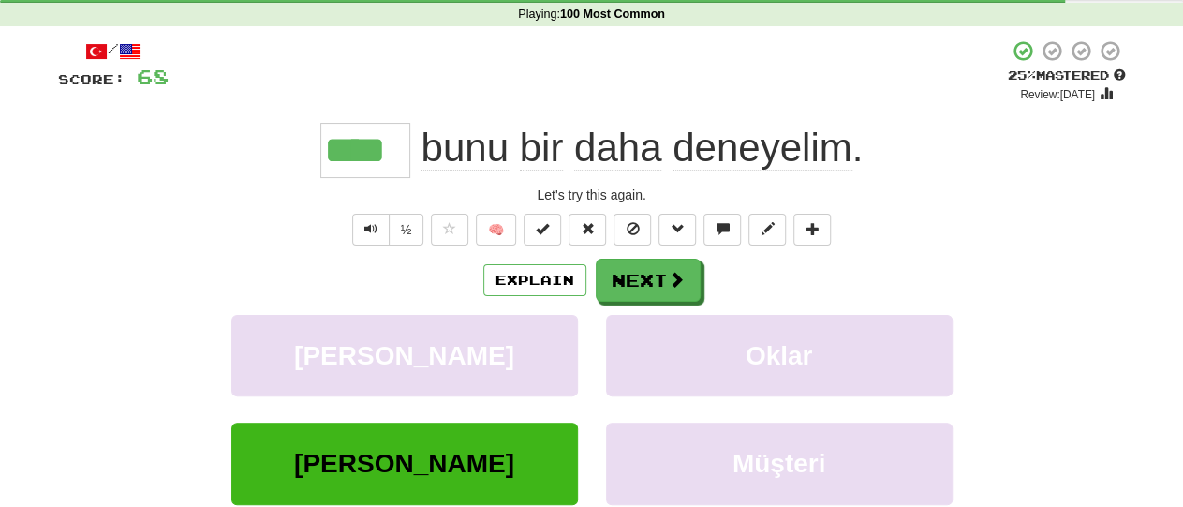
click at [1037, 274] on div "Explain Next" at bounding box center [592, 280] width 1068 height 43
click at [649, 275] on button "Next" at bounding box center [649, 280] width 105 height 43
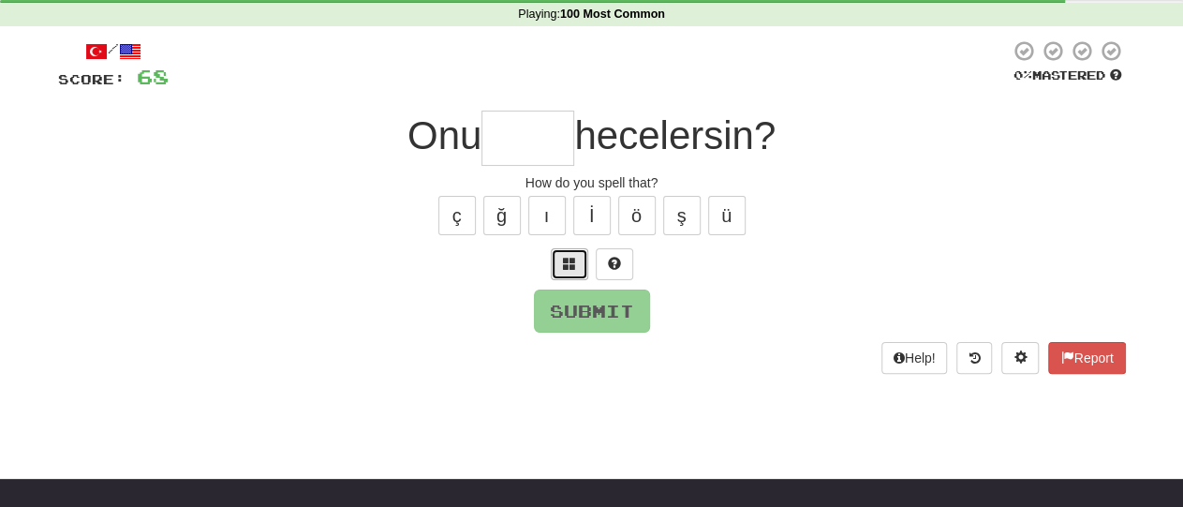
click at [571, 267] on span at bounding box center [569, 263] width 13 height 13
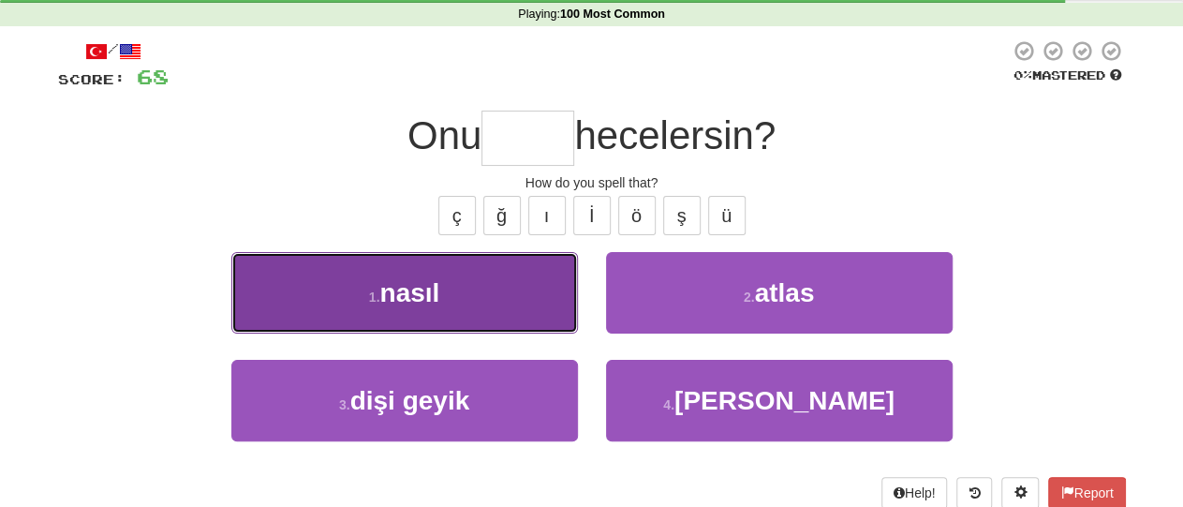
click at [552, 299] on button "1 . nasıl" at bounding box center [404, 293] width 347 height 82
type input "*****"
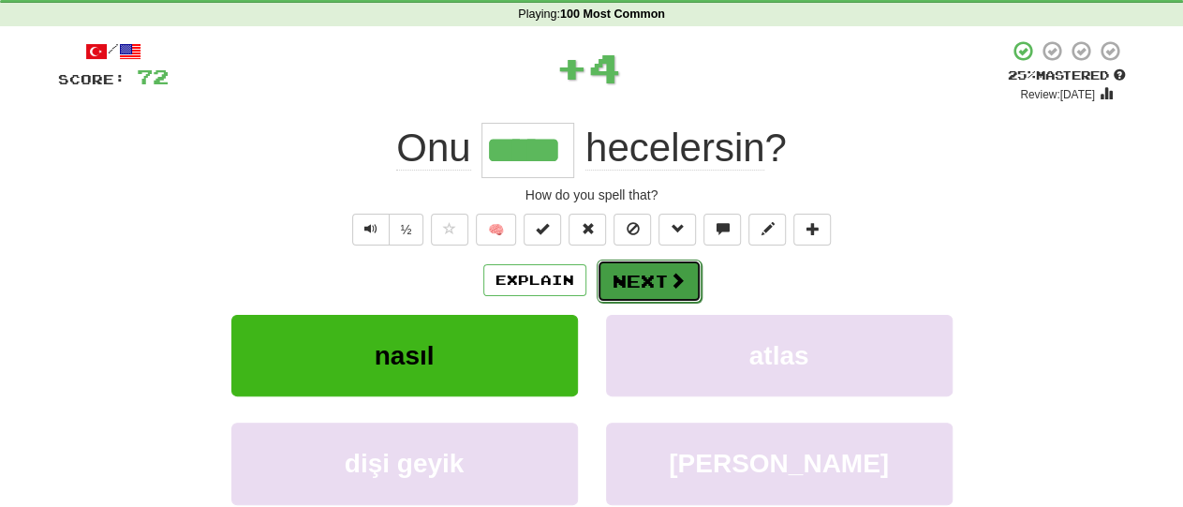
click at [638, 274] on button "Next" at bounding box center [649, 280] width 105 height 43
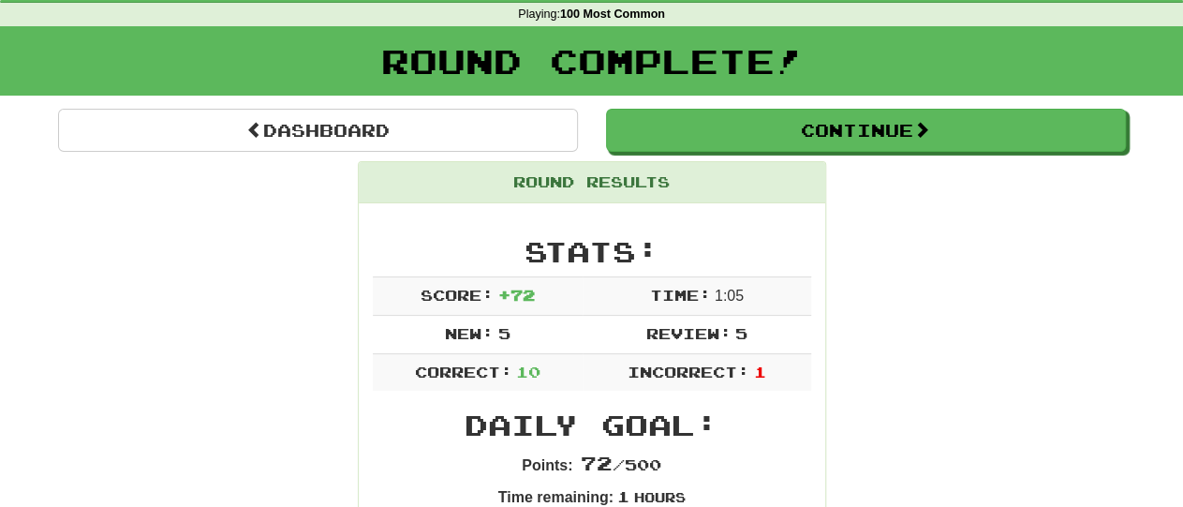
click at [745, 286] on td "Time: 1 : 0 5" at bounding box center [697, 295] width 229 height 38
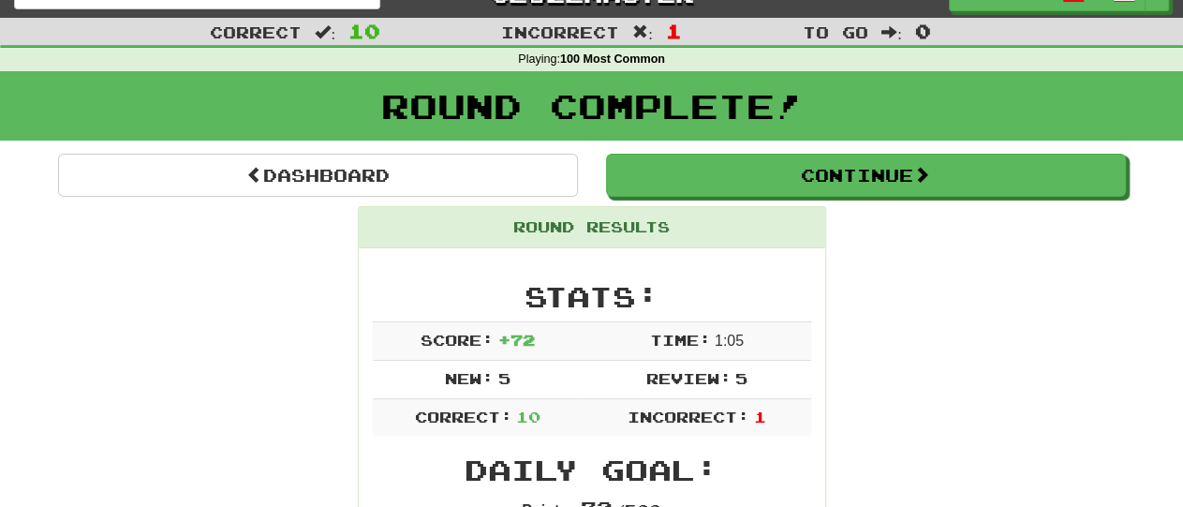
scroll to position [0, 0]
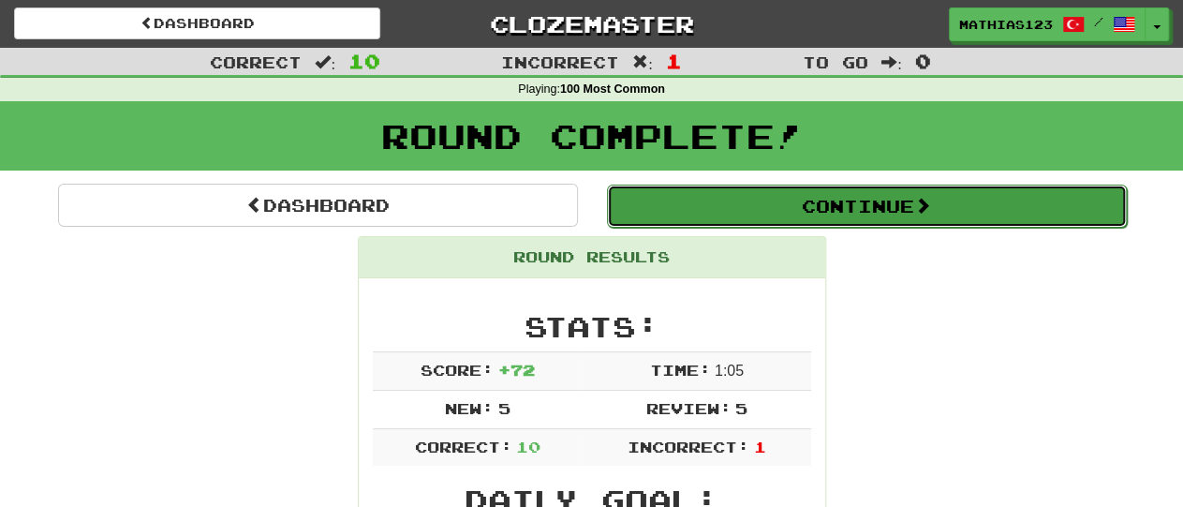
click at [827, 207] on button "Continue" at bounding box center [867, 206] width 520 height 43
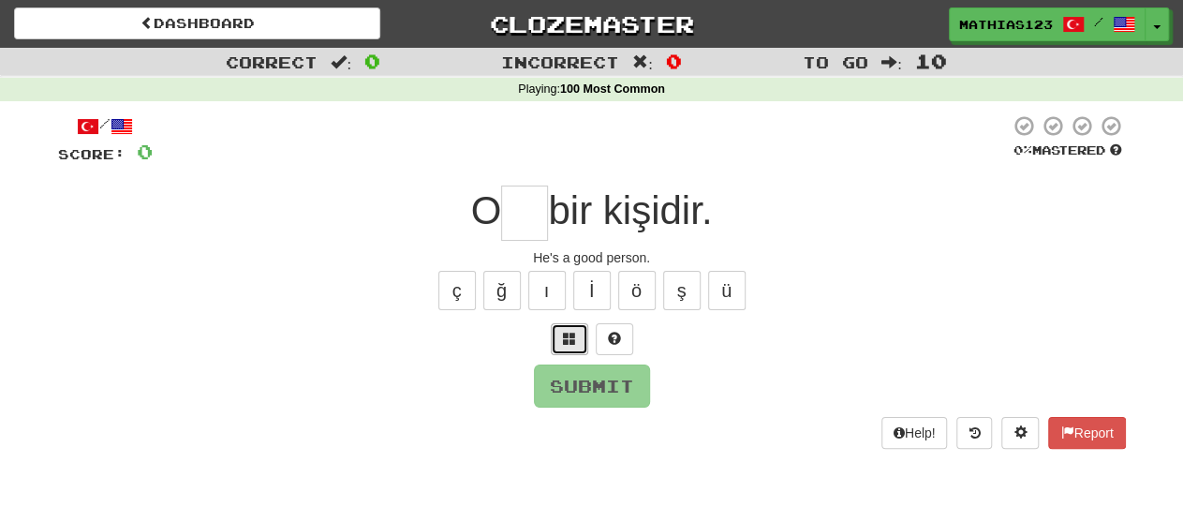
click at [568, 334] on span at bounding box center [569, 338] width 13 height 13
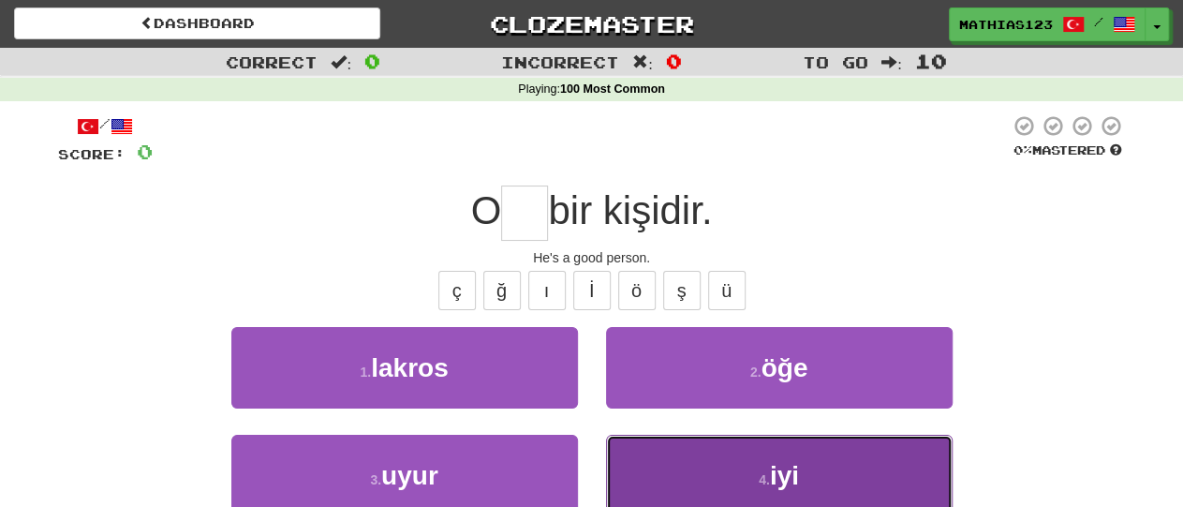
click at [756, 486] on button "4 . iyi" at bounding box center [779, 476] width 347 height 82
type input "***"
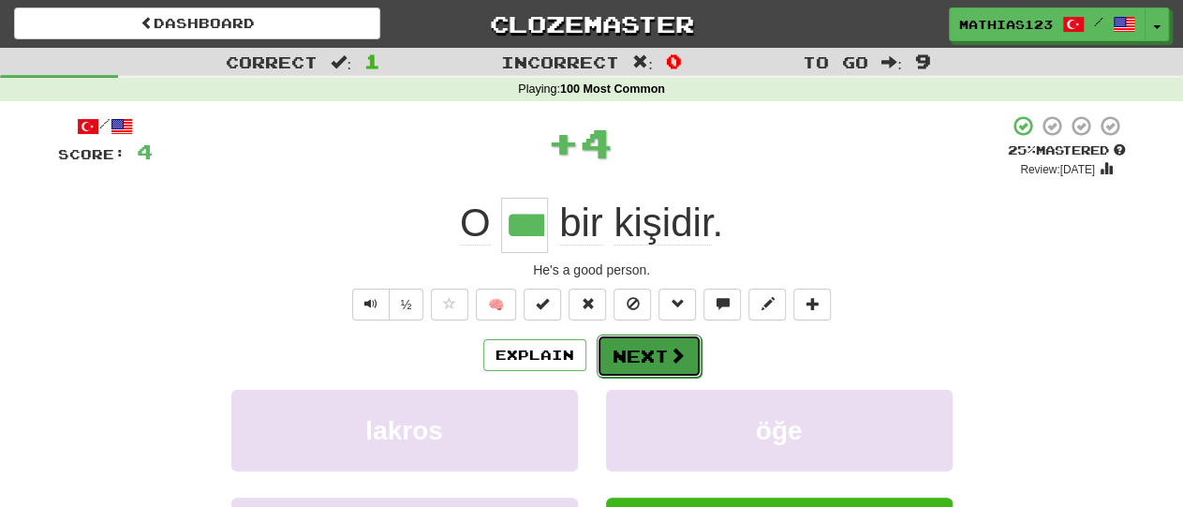
click at [635, 346] on button "Next" at bounding box center [649, 355] width 105 height 43
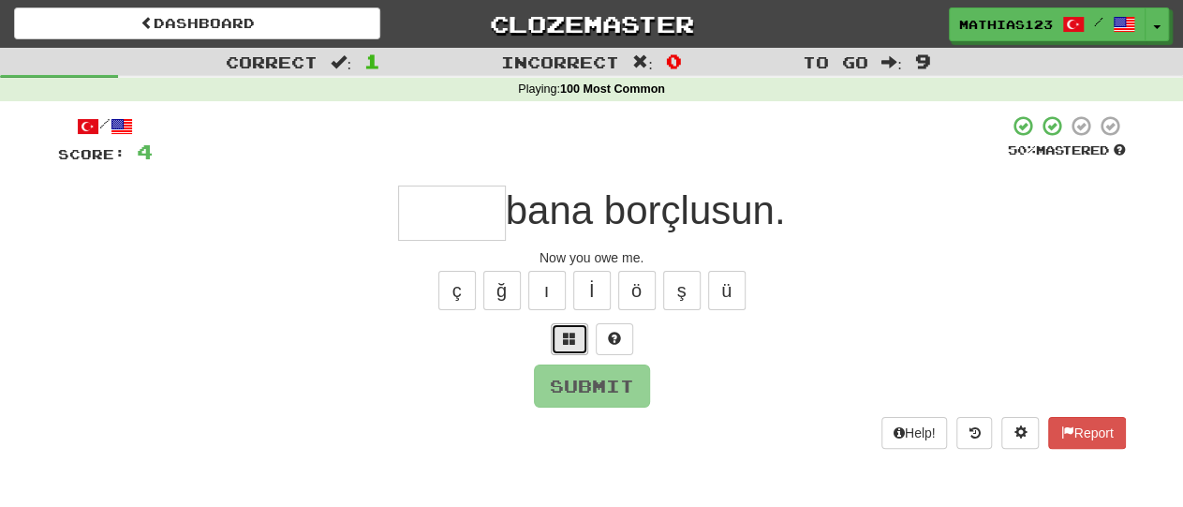
click at [576, 340] on button at bounding box center [569, 339] width 37 height 32
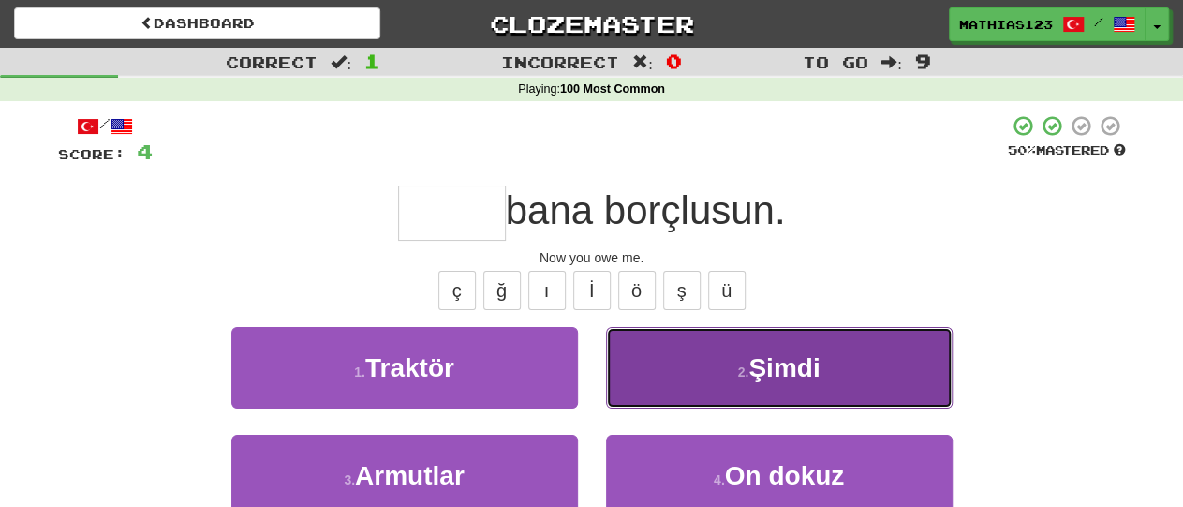
click at [711, 394] on button "2 . Şimdi" at bounding box center [779, 368] width 347 height 82
type input "*****"
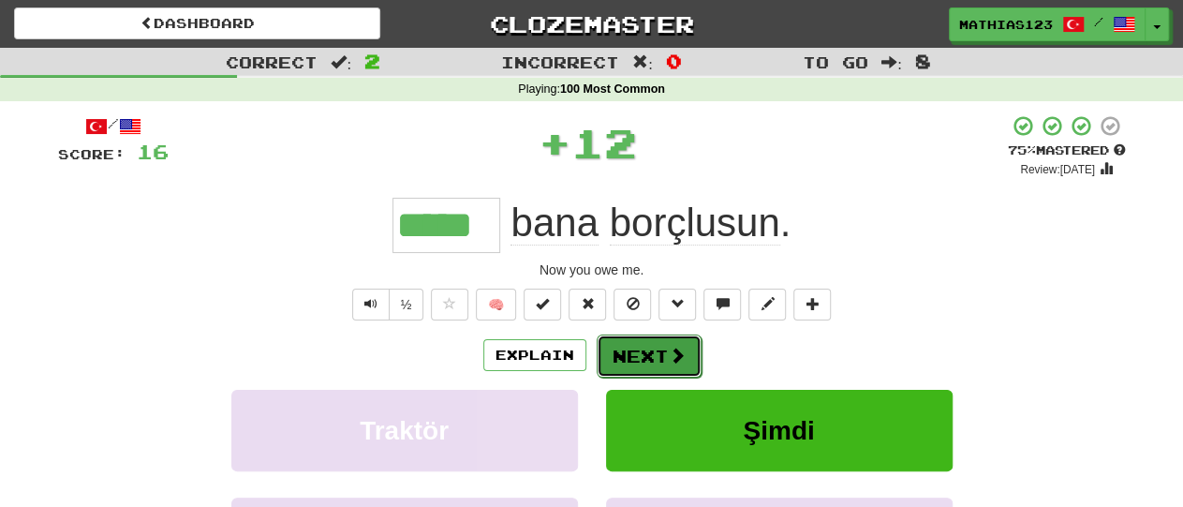
click at [640, 357] on button "Next" at bounding box center [649, 355] width 105 height 43
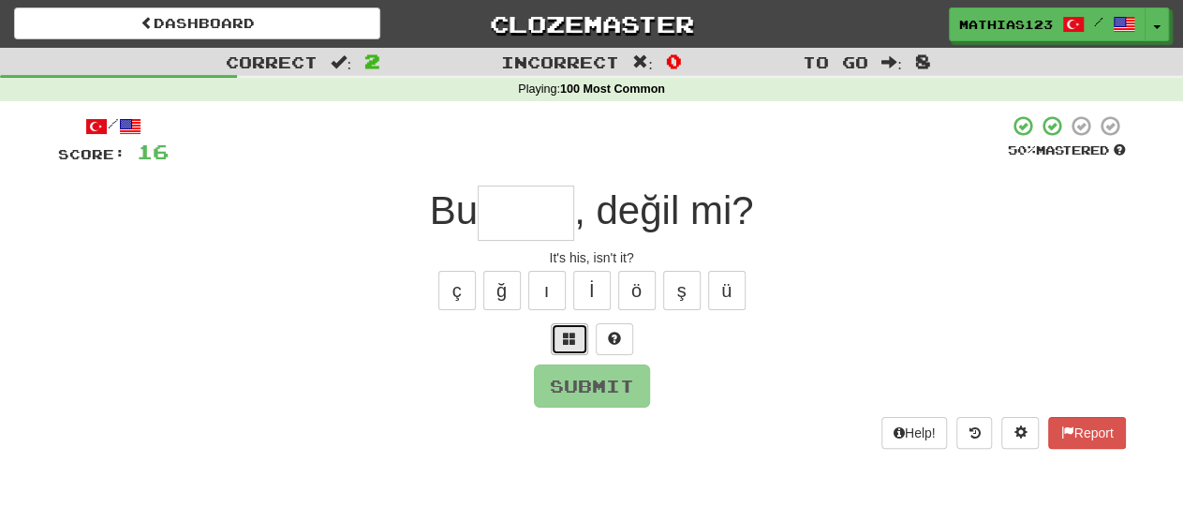
click at [576, 326] on button at bounding box center [569, 339] width 37 height 32
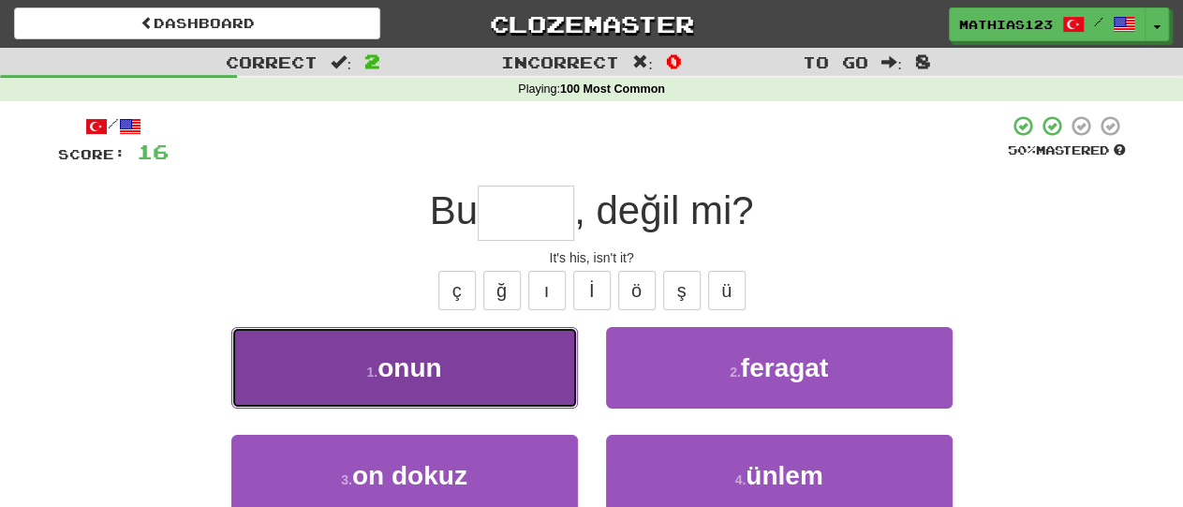
click at [544, 379] on button "1 . onun" at bounding box center [404, 368] width 347 height 82
type input "****"
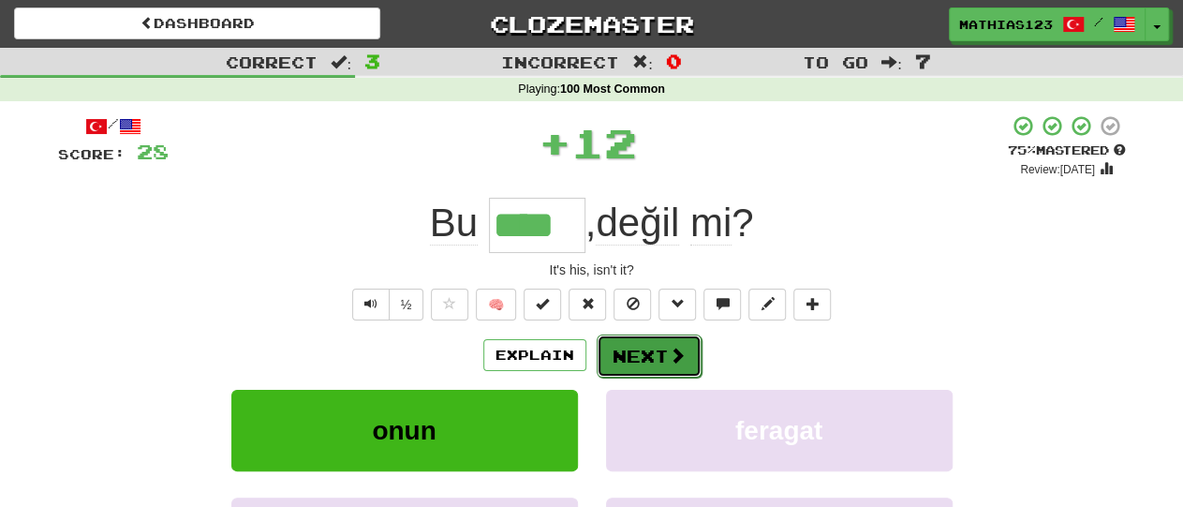
click at [651, 357] on button "Next" at bounding box center [649, 355] width 105 height 43
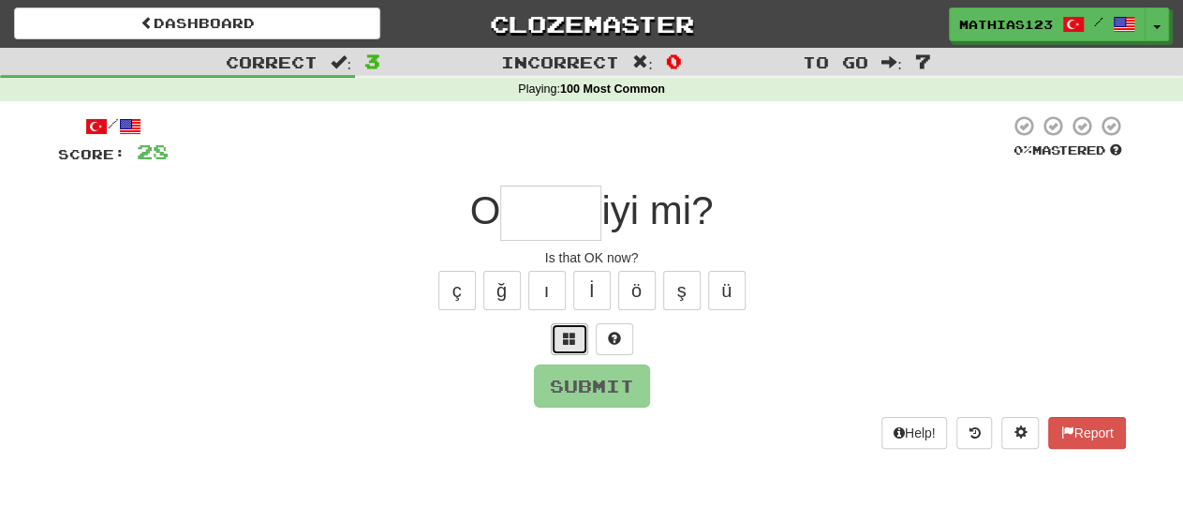
click at [580, 336] on button at bounding box center [569, 339] width 37 height 32
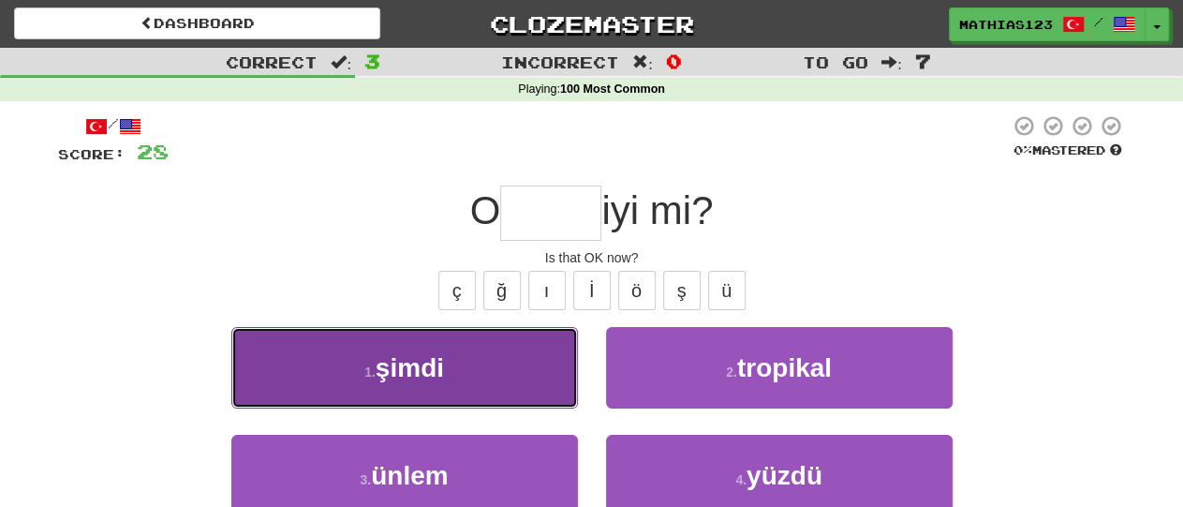
click at [545, 353] on button "1 . şimdi" at bounding box center [404, 368] width 347 height 82
type input "*****"
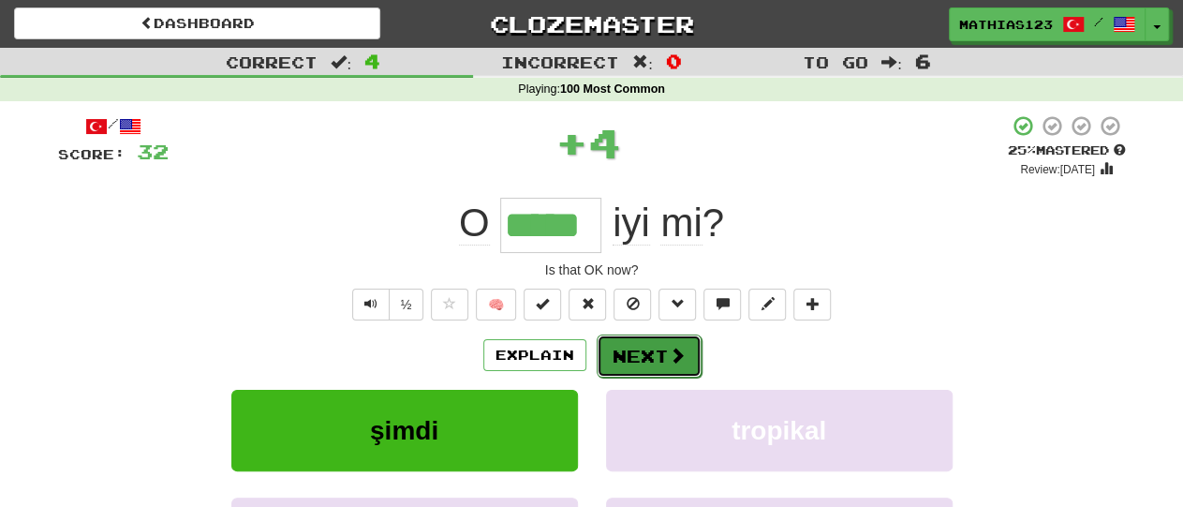
click at [649, 353] on button "Next" at bounding box center [649, 355] width 105 height 43
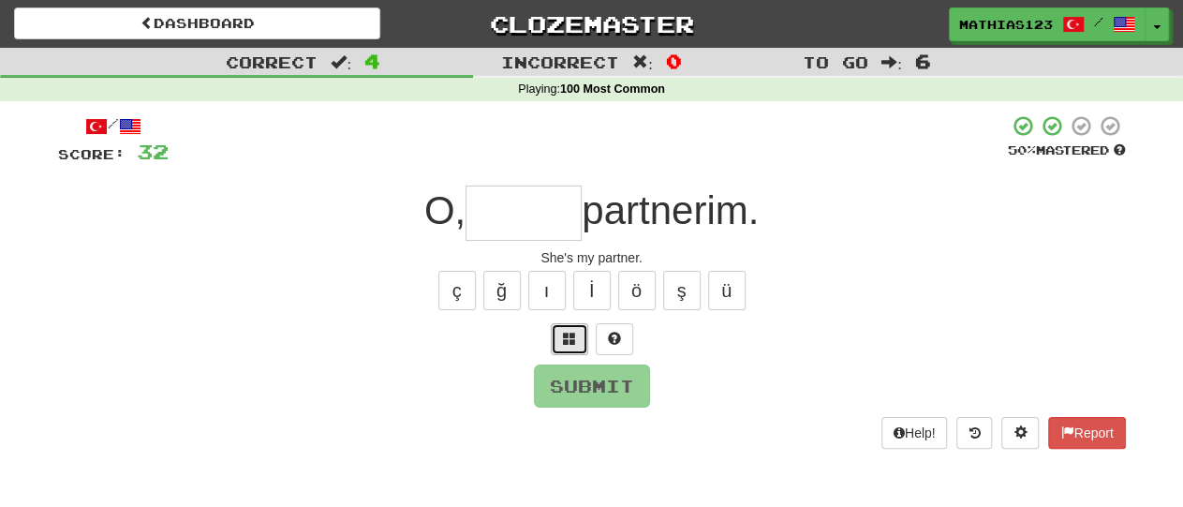
click at [574, 336] on span at bounding box center [569, 338] width 13 height 13
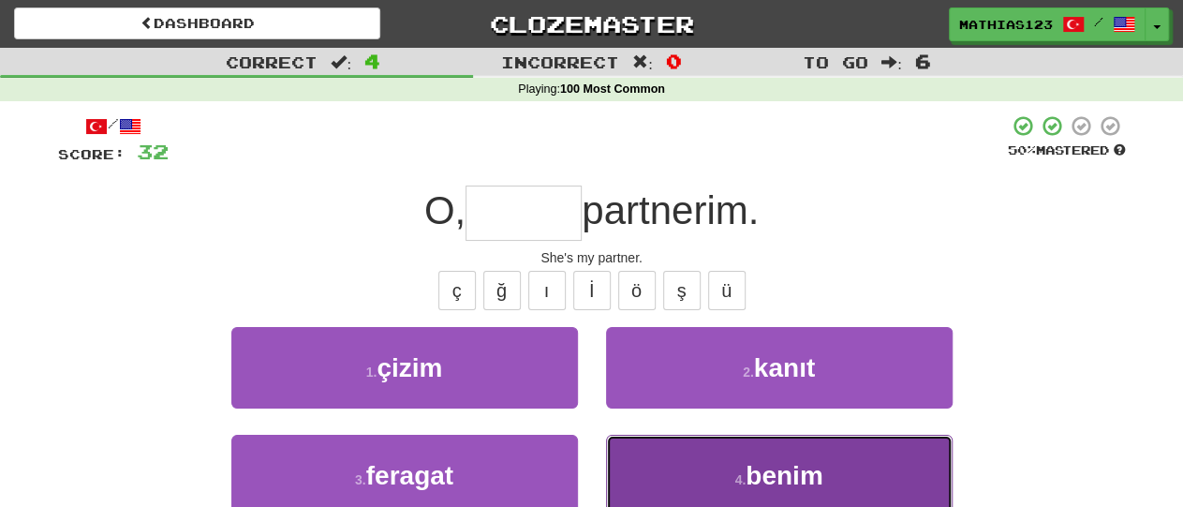
click at [713, 469] on button "4 . benim" at bounding box center [779, 476] width 347 height 82
type input "*****"
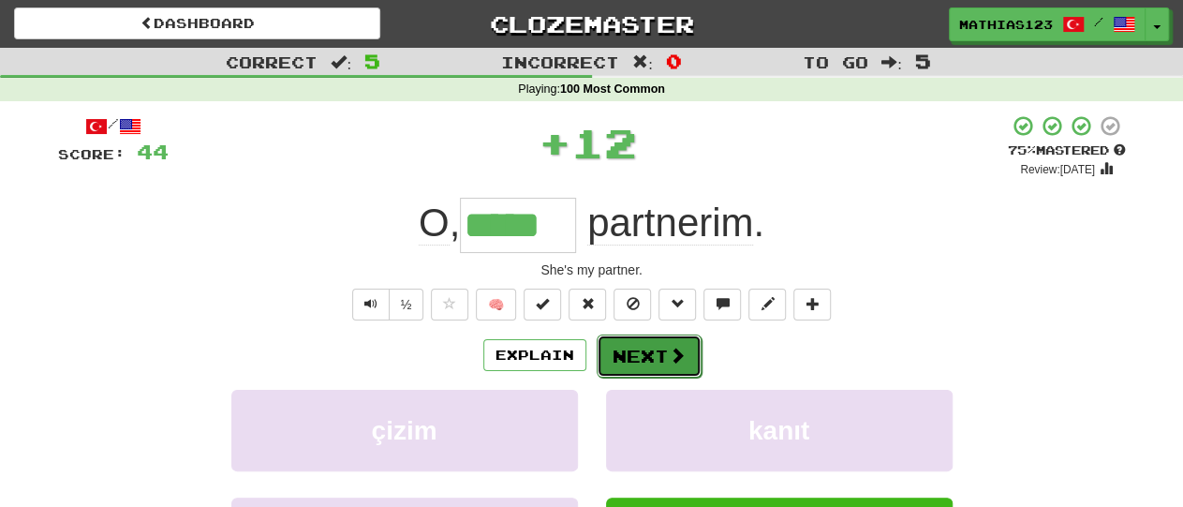
click at [645, 358] on button "Next" at bounding box center [649, 355] width 105 height 43
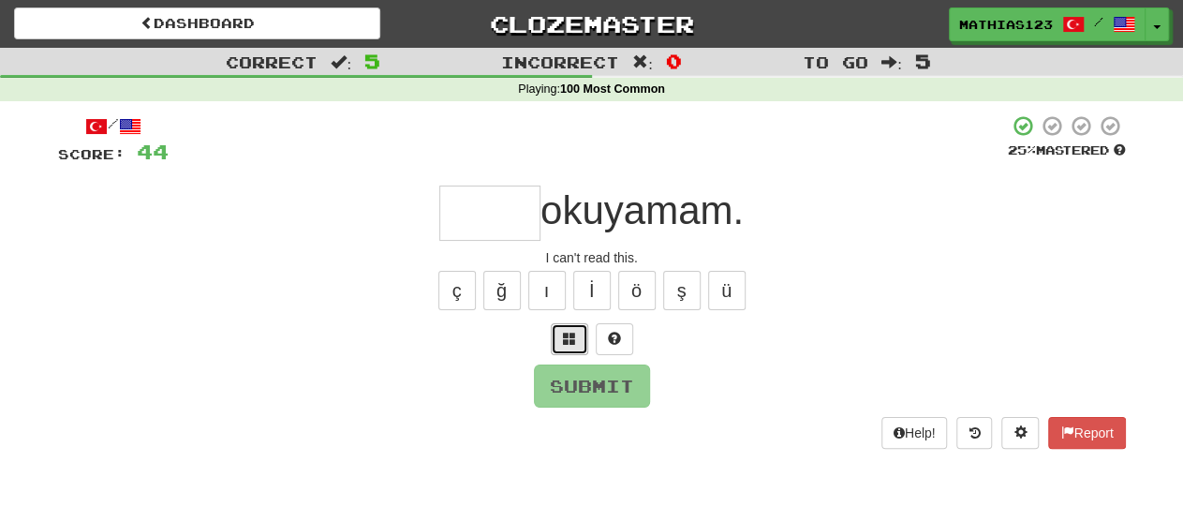
click at [575, 335] on span at bounding box center [569, 338] width 13 height 13
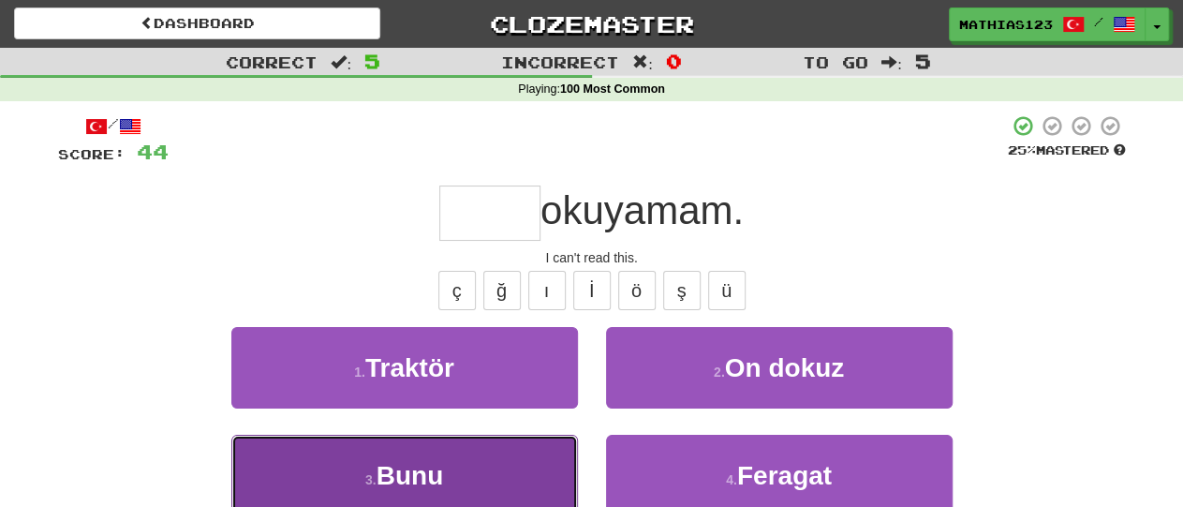
click at [520, 489] on button "3 . Bunu" at bounding box center [404, 476] width 347 height 82
type input "****"
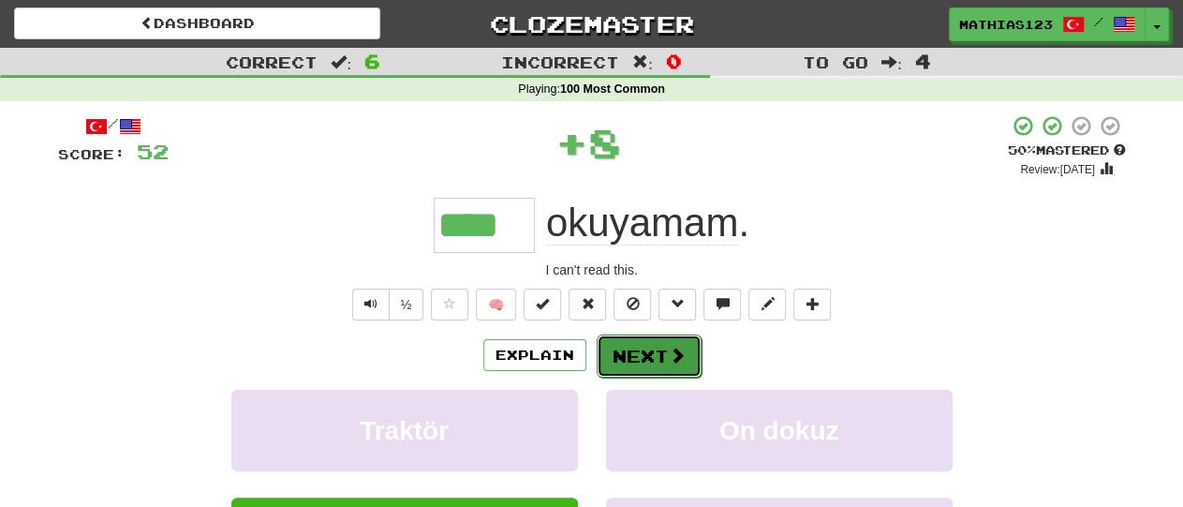
click at [652, 348] on button "Next" at bounding box center [649, 355] width 105 height 43
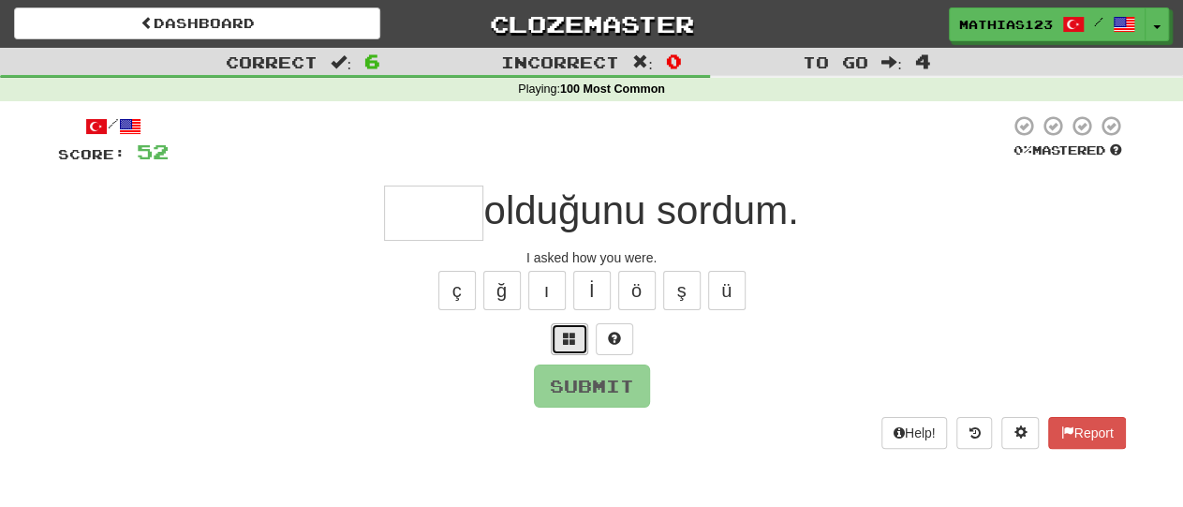
click at [585, 331] on button at bounding box center [569, 339] width 37 height 32
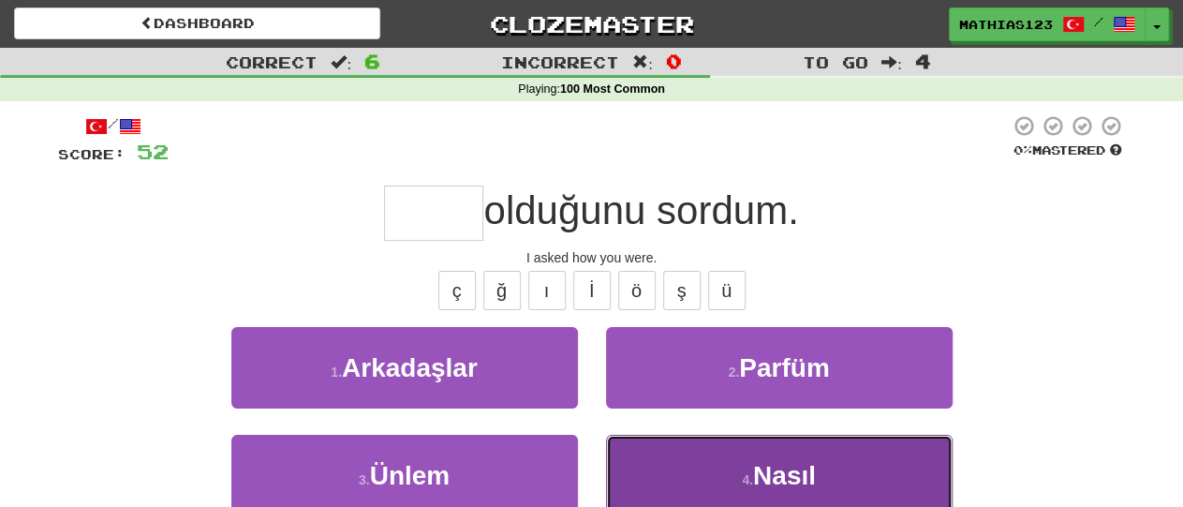
click at [672, 469] on button "4 . Nasıl" at bounding box center [779, 476] width 347 height 82
type input "*****"
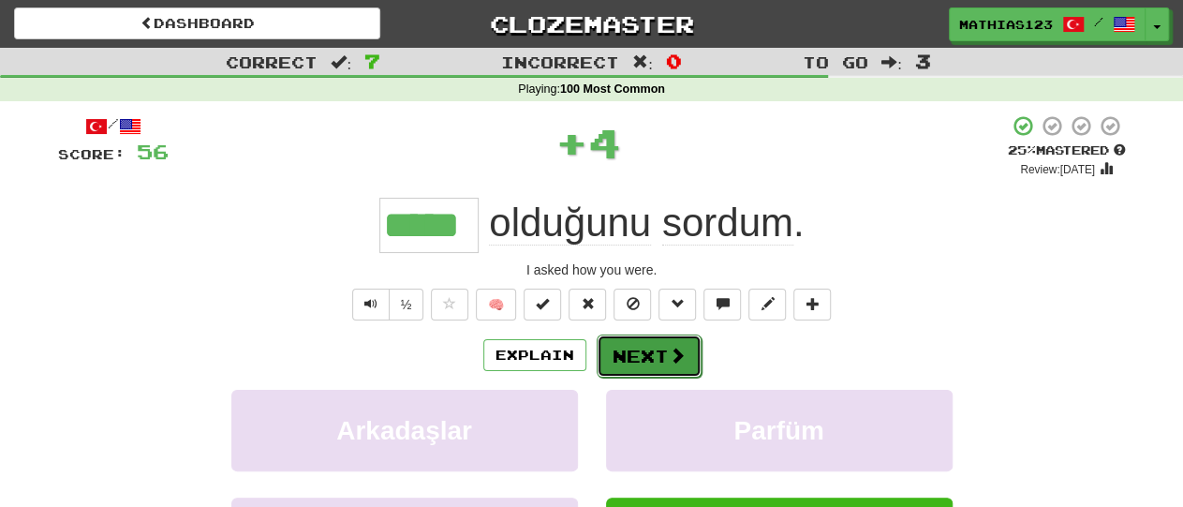
click at [642, 346] on button "Next" at bounding box center [649, 355] width 105 height 43
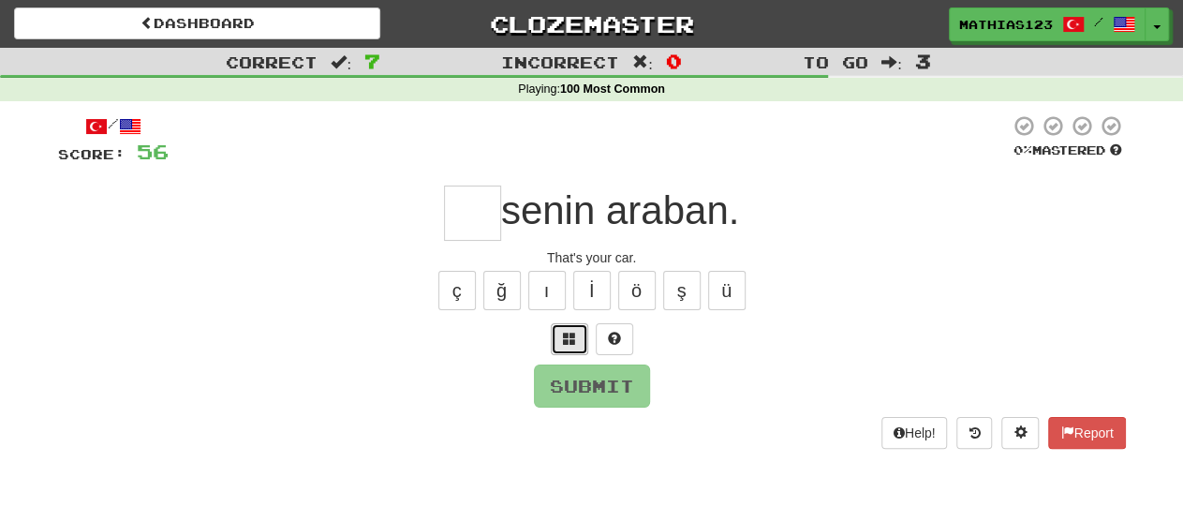
click at [581, 333] on button at bounding box center [569, 339] width 37 height 32
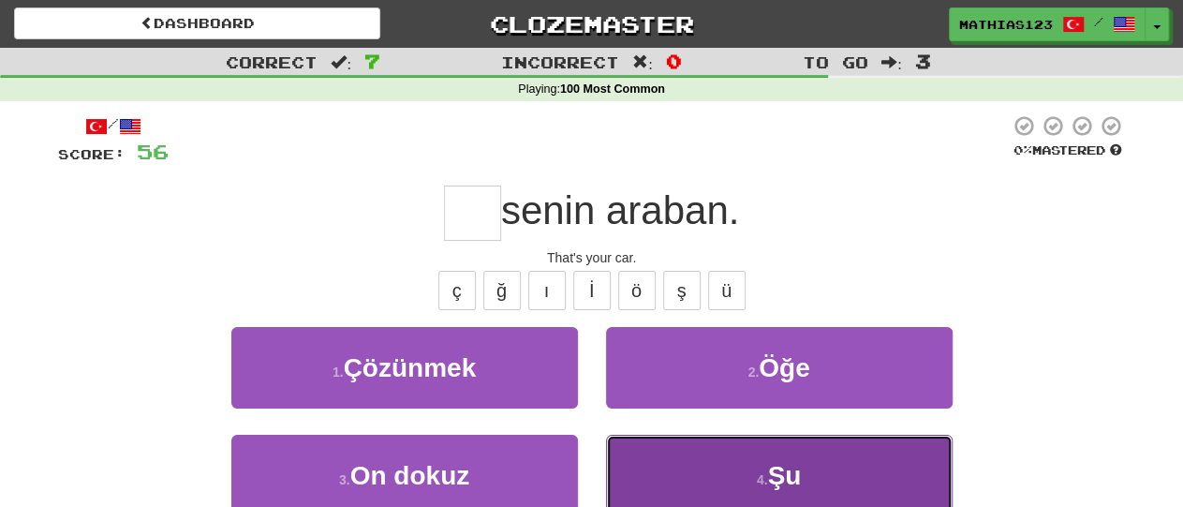
click at [670, 478] on button "4 . Şu" at bounding box center [779, 476] width 347 height 82
type input "**"
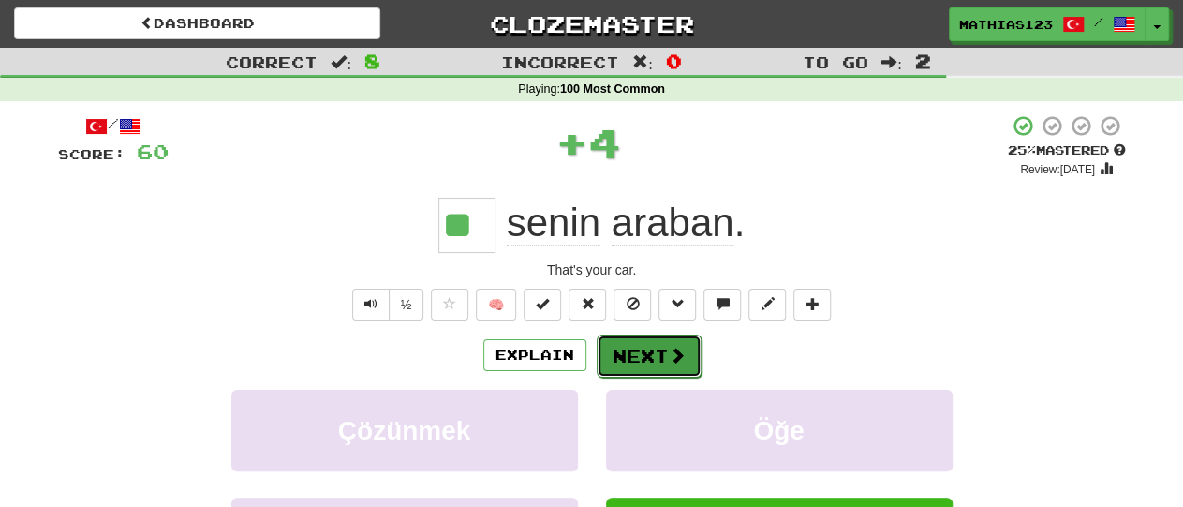
click at [643, 359] on button "Next" at bounding box center [649, 355] width 105 height 43
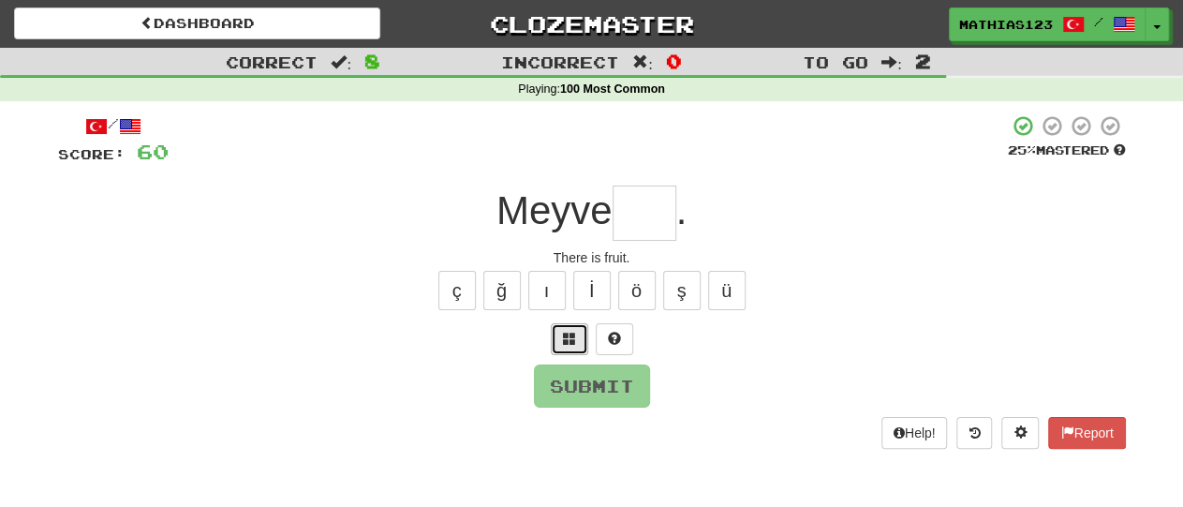
click at [571, 338] on span at bounding box center [569, 338] width 13 height 13
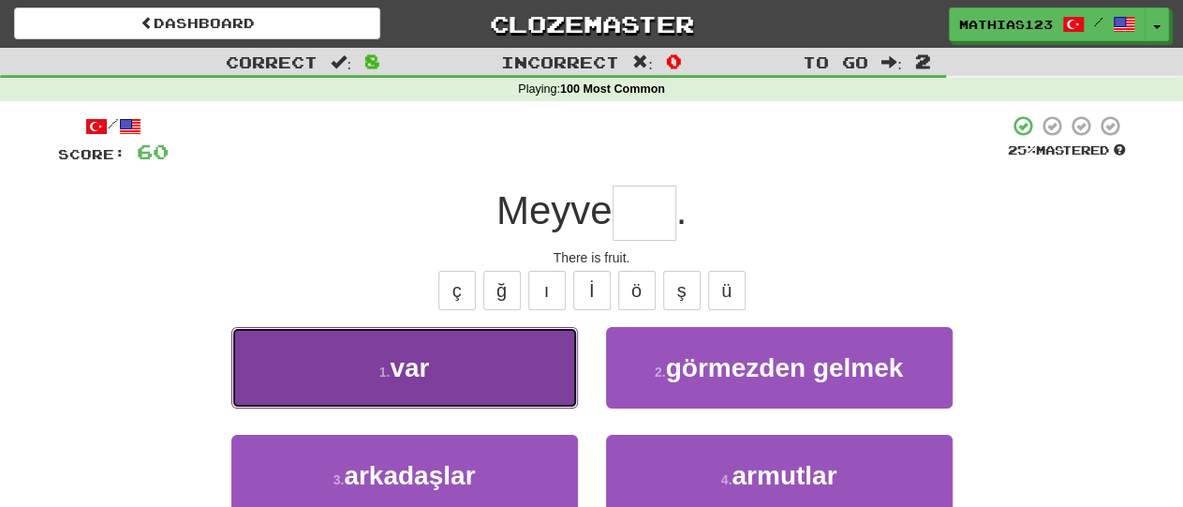
click at [541, 379] on button "1 . var" at bounding box center [404, 368] width 347 height 82
type input "***"
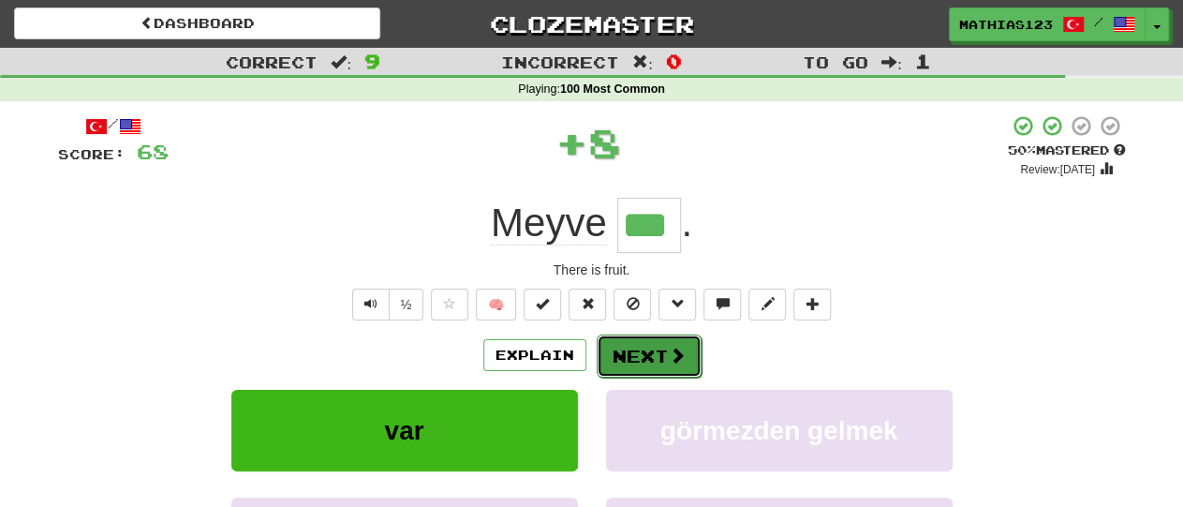
click at [648, 355] on button "Next" at bounding box center [649, 355] width 105 height 43
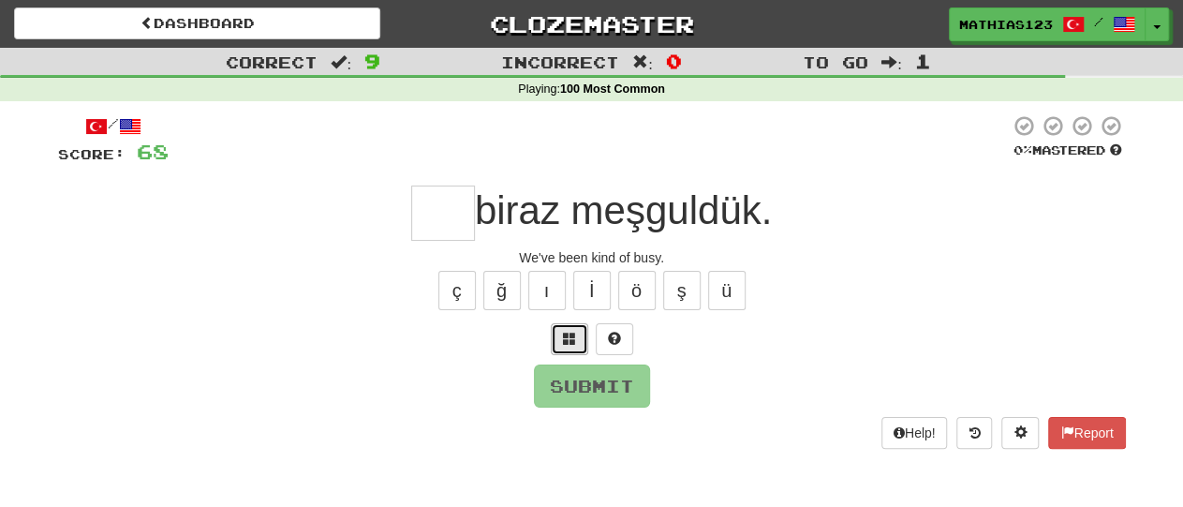
click at [572, 342] on span at bounding box center [569, 338] width 13 height 13
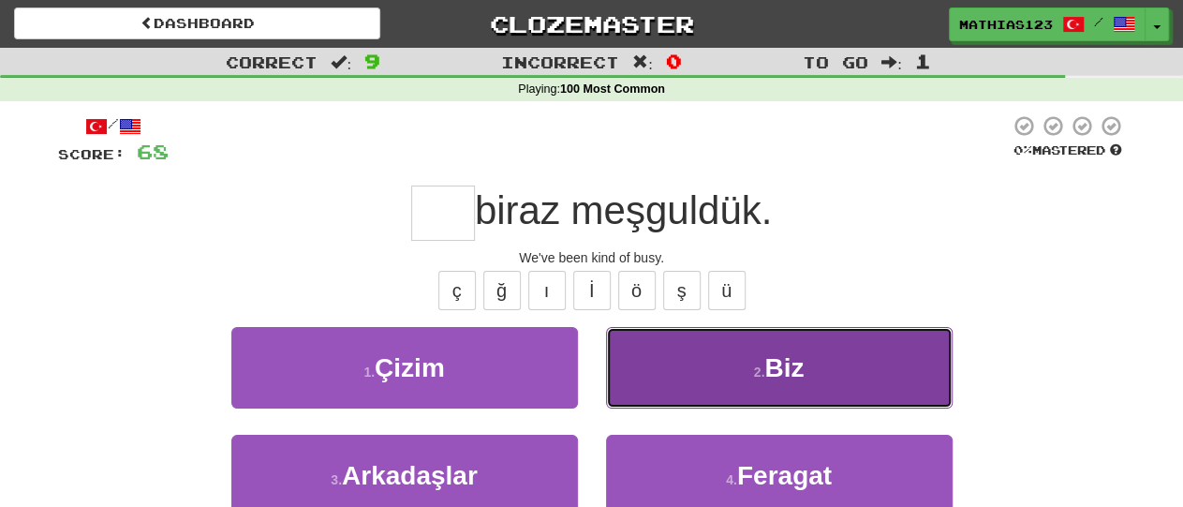
click at [698, 373] on button "2 . Biz" at bounding box center [779, 368] width 347 height 82
type input "***"
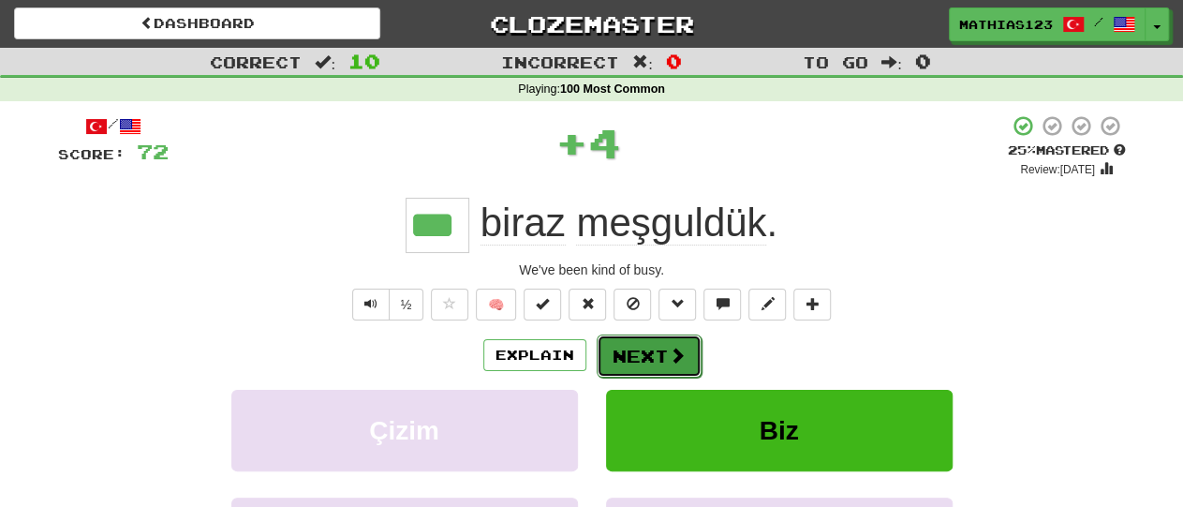
click at [647, 359] on button "Next" at bounding box center [649, 355] width 105 height 43
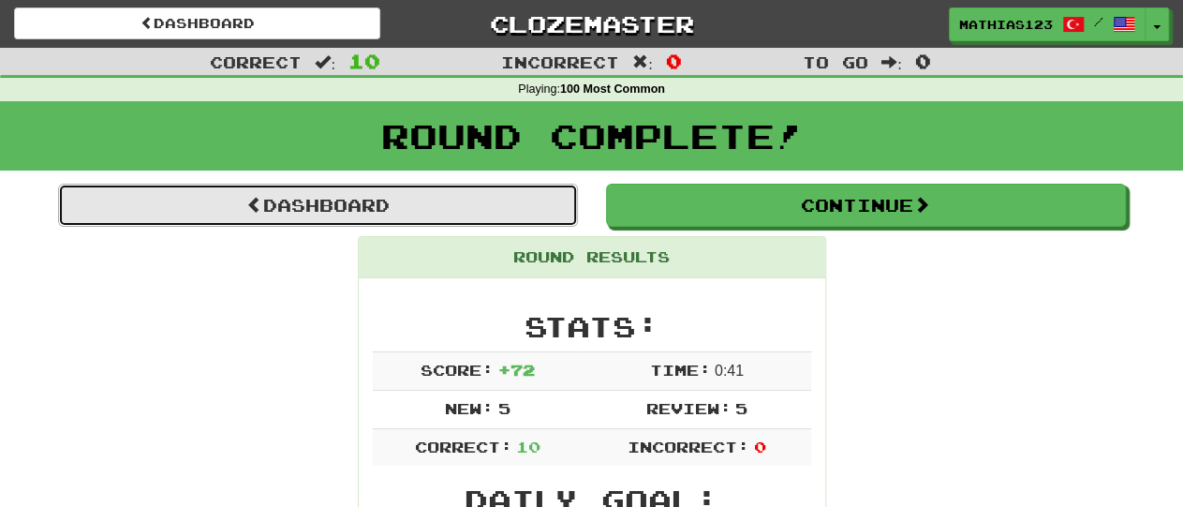
click at [171, 200] on link "Dashboard" at bounding box center [318, 205] width 520 height 43
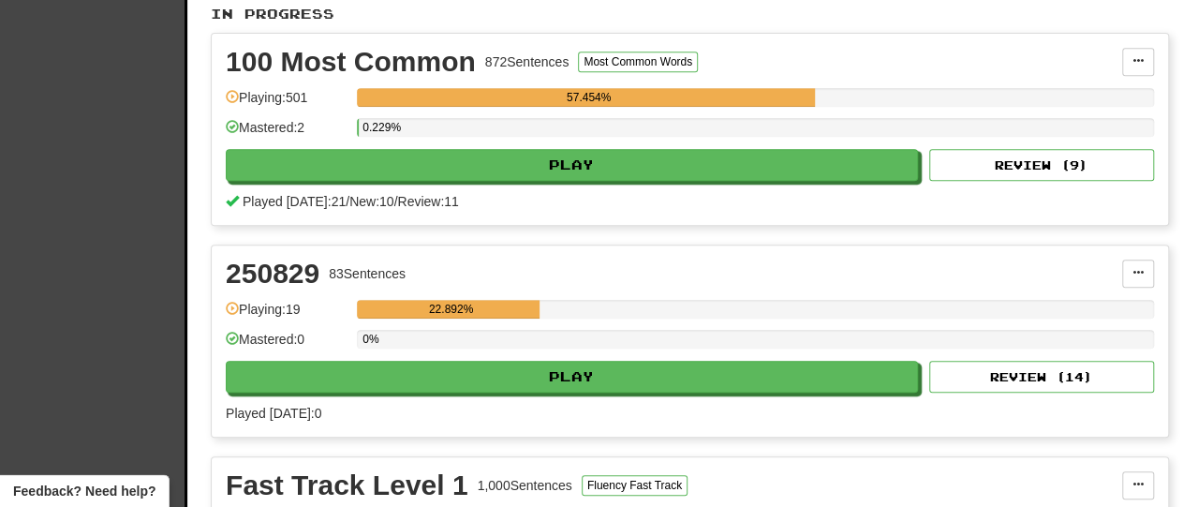
click at [143, 127] on div "Clozemaster Dashboard Collections Cloze-Reading Dark Mode On Off" at bounding box center [93, 391] width 187 height 1580
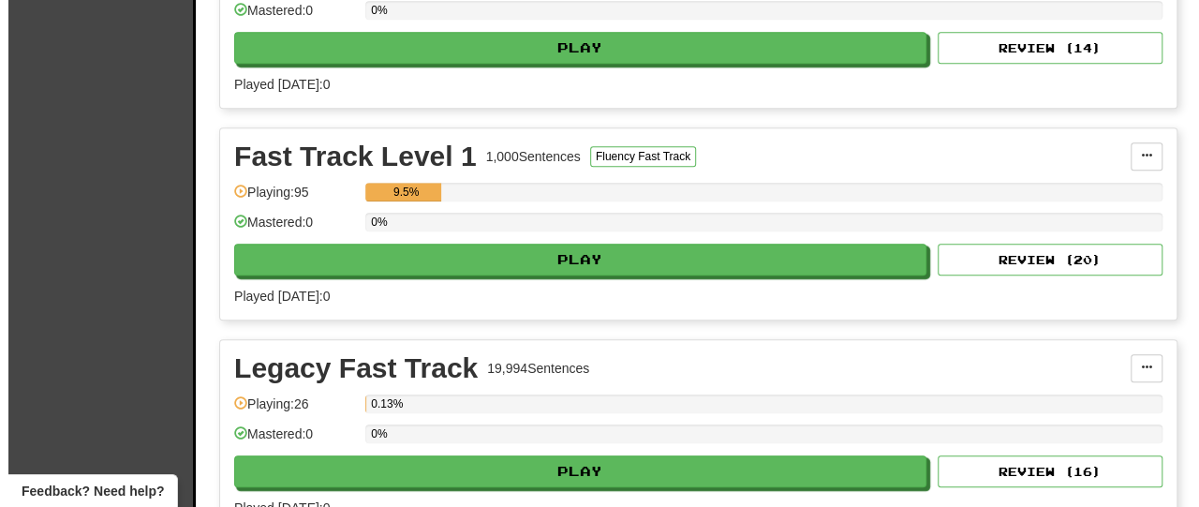
scroll to position [727, 0]
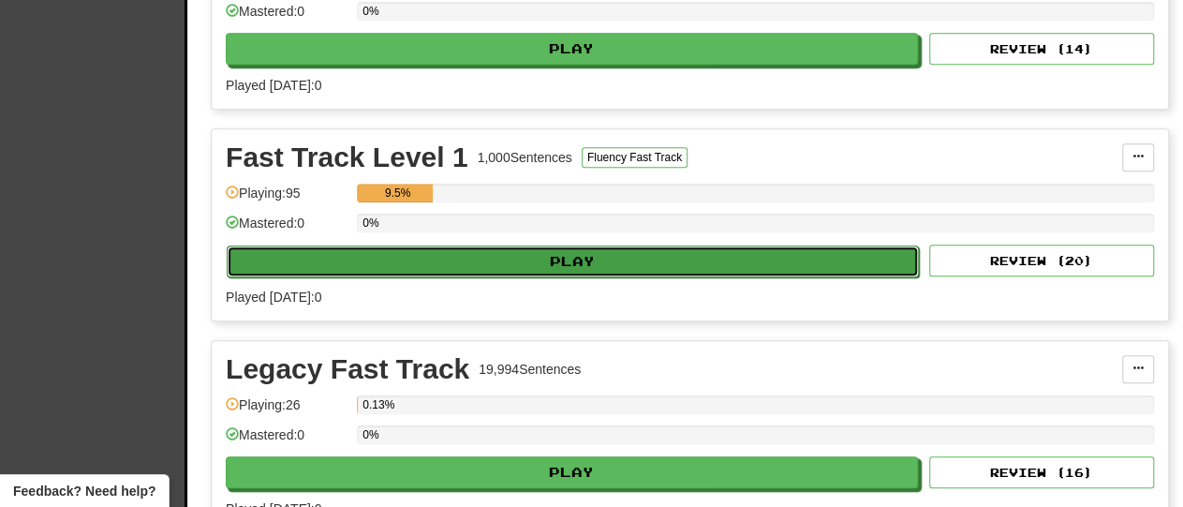
click at [681, 250] on button "Play" at bounding box center [573, 261] width 692 height 32
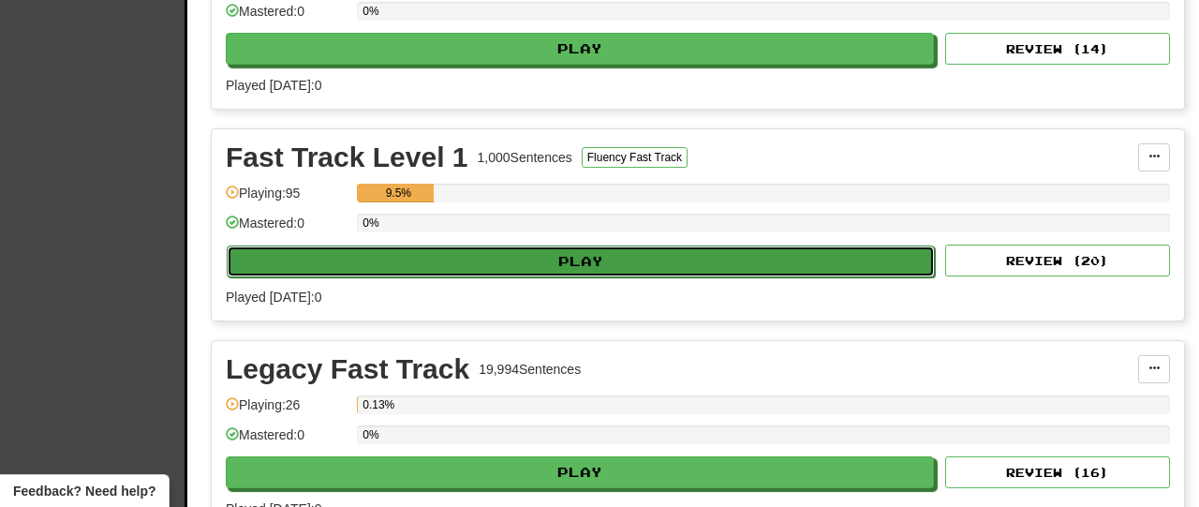
select select "**"
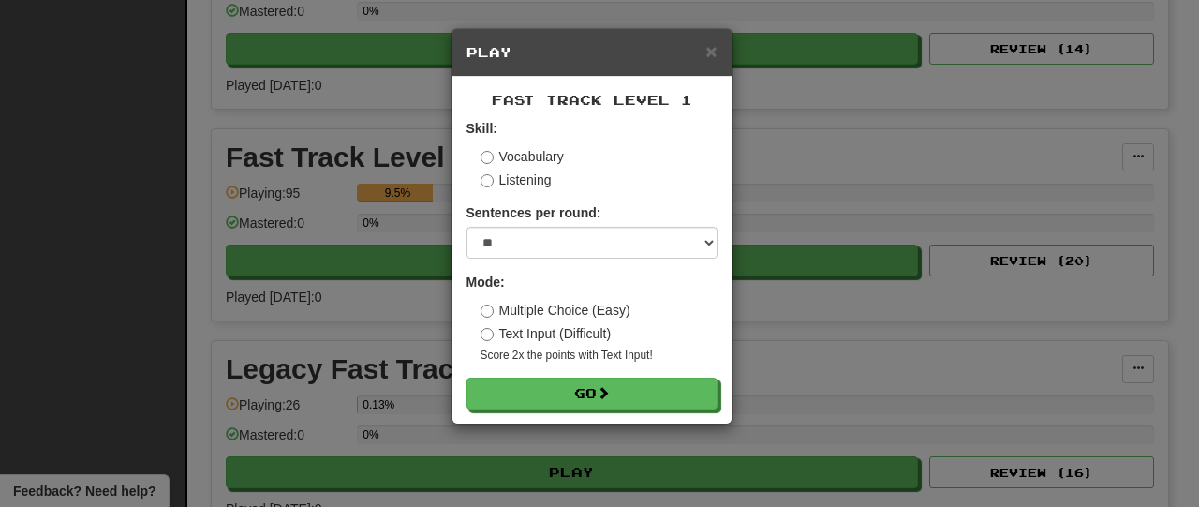
click at [492, 191] on form "Skill: Vocabulary Listening Sentences per round: * ** ** ** ** ** *** ******** …" at bounding box center [592, 264] width 251 height 290
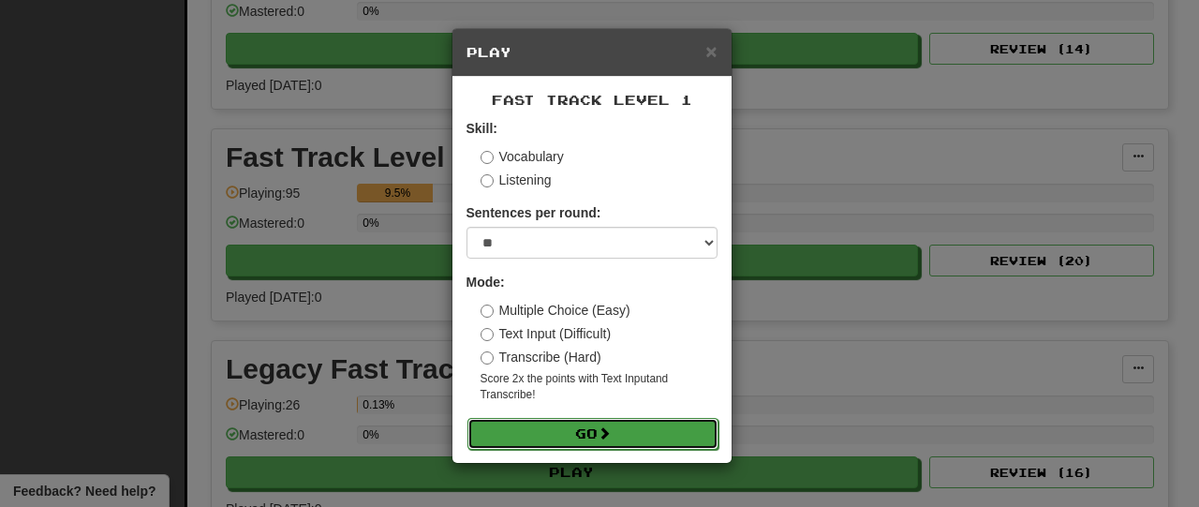
click at [611, 434] on span at bounding box center [604, 432] width 13 height 13
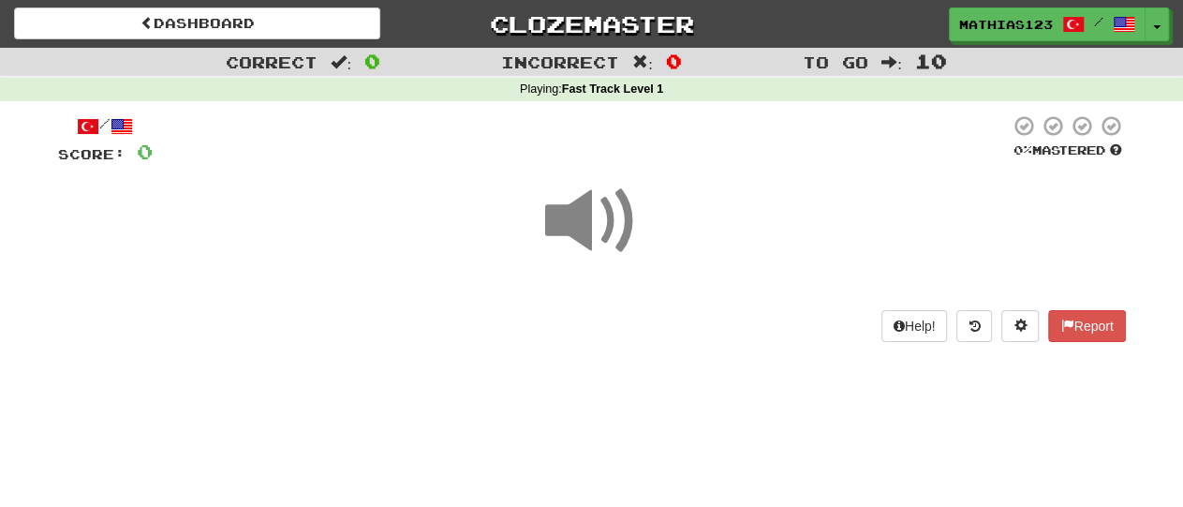
click at [630, 217] on span at bounding box center [592, 221] width 94 height 94
click at [188, 241] on div at bounding box center [592, 234] width 1068 height 134
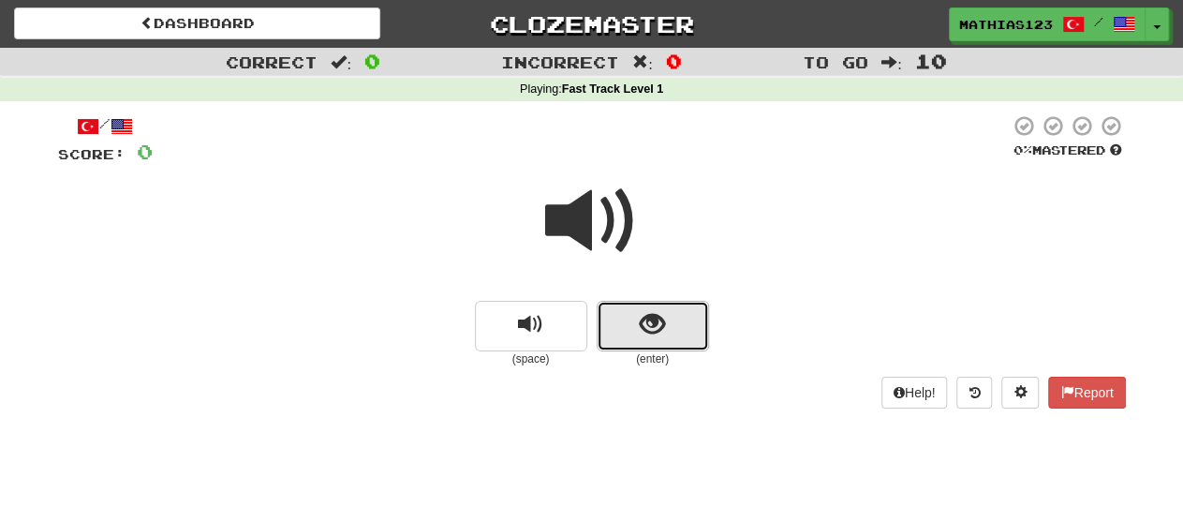
click at [668, 322] on button "show sentence" at bounding box center [653, 326] width 112 height 51
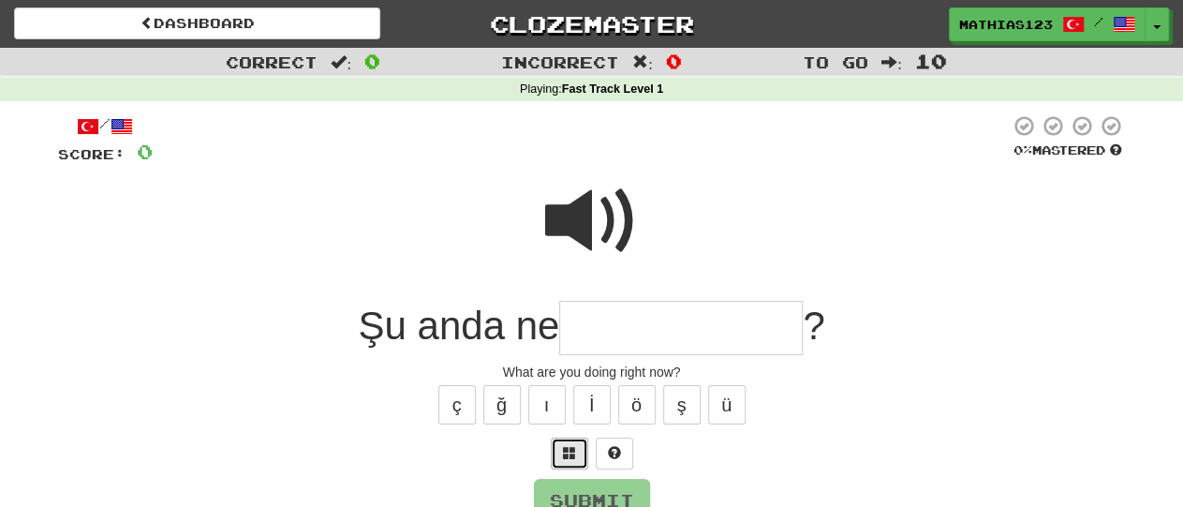
click at [569, 464] on button at bounding box center [569, 453] width 37 height 32
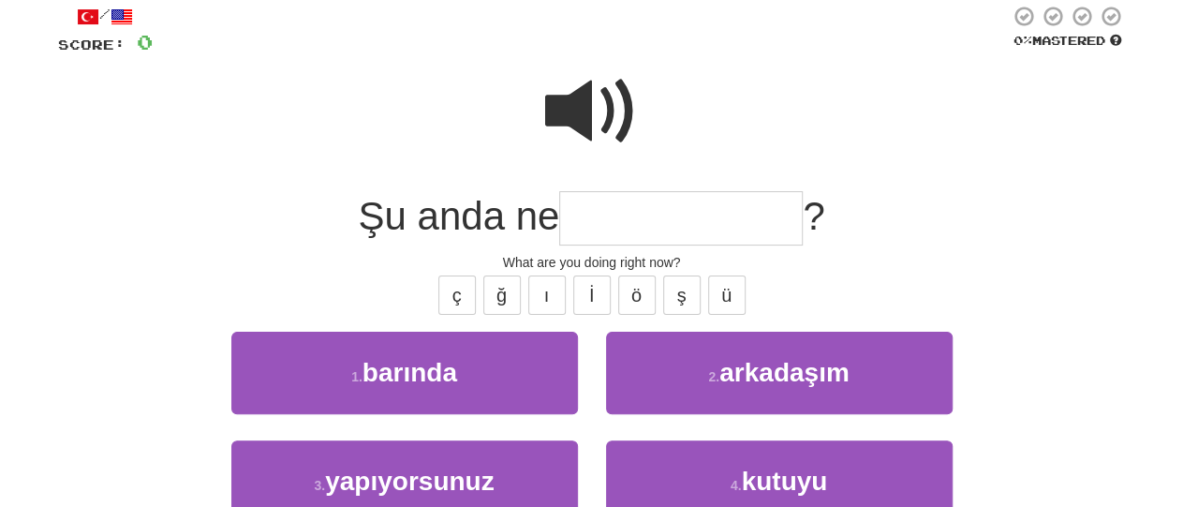
scroll to position [111, 0]
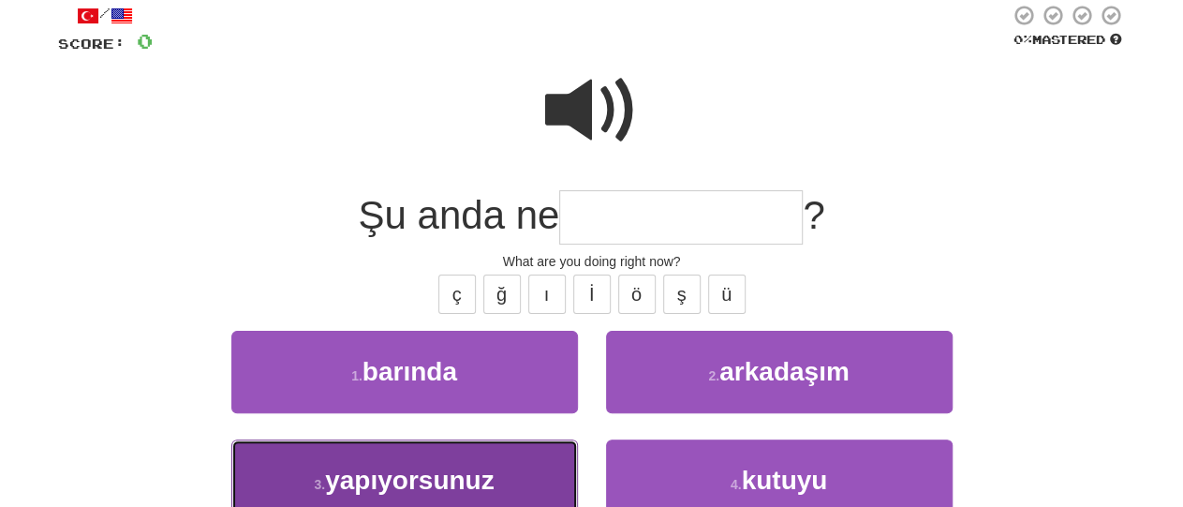
click at [496, 469] on button "3 . yapıyorsunuz" at bounding box center [404, 480] width 347 height 82
type input "**********"
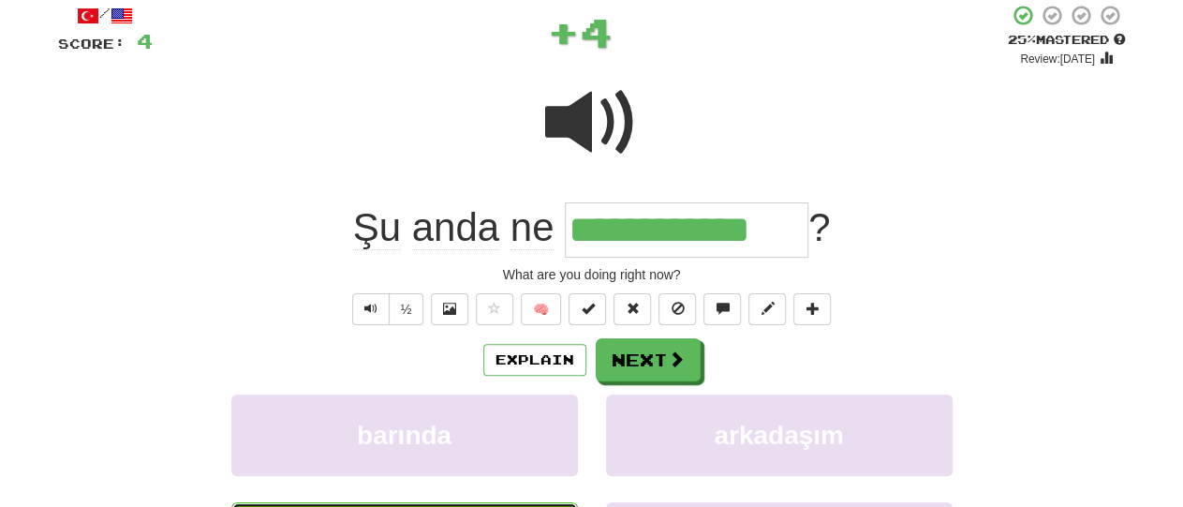
scroll to position [112, 0]
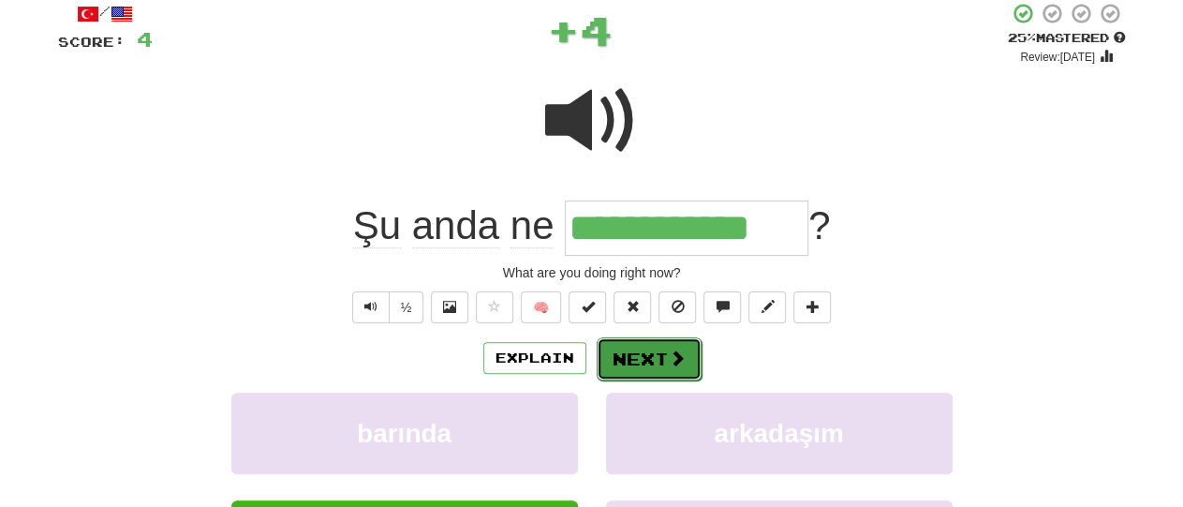
click at [647, 355] on button "Next" at bounding box center [649, 358] width 105 height 43
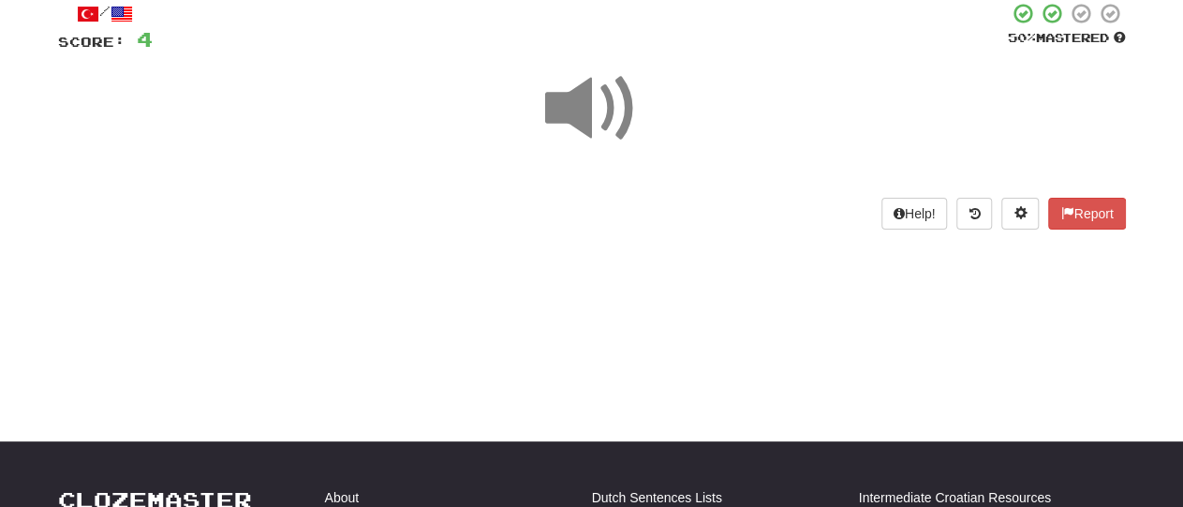
click at [636, 153] on span at bounding box center [592, 109] width 94 height 94
click at [156, 199] on div "Help! Report" at bounding box center [592, 214] width 1068 height 32
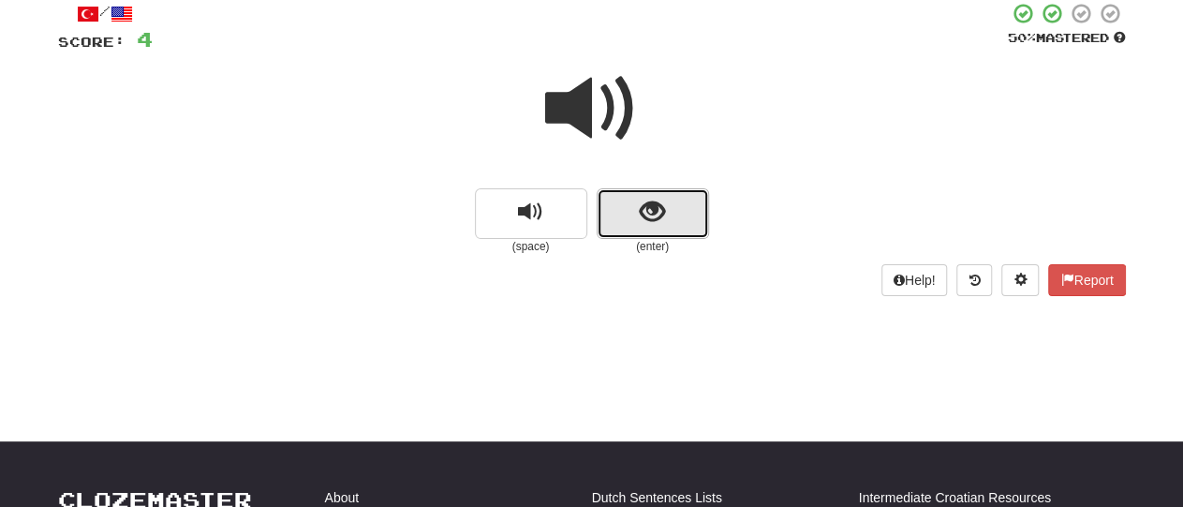
click at [701, 215] on button "show sentence" at bounding box center [653, 213] width 112 height 51
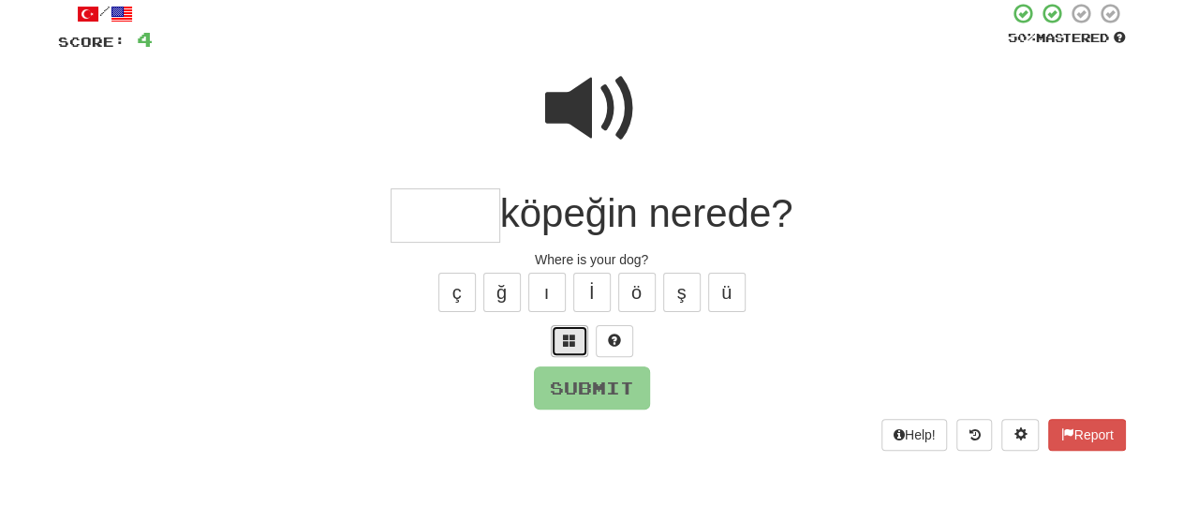
click at [575, 334] on span at bounding box center [569, 339] width 13 height 13
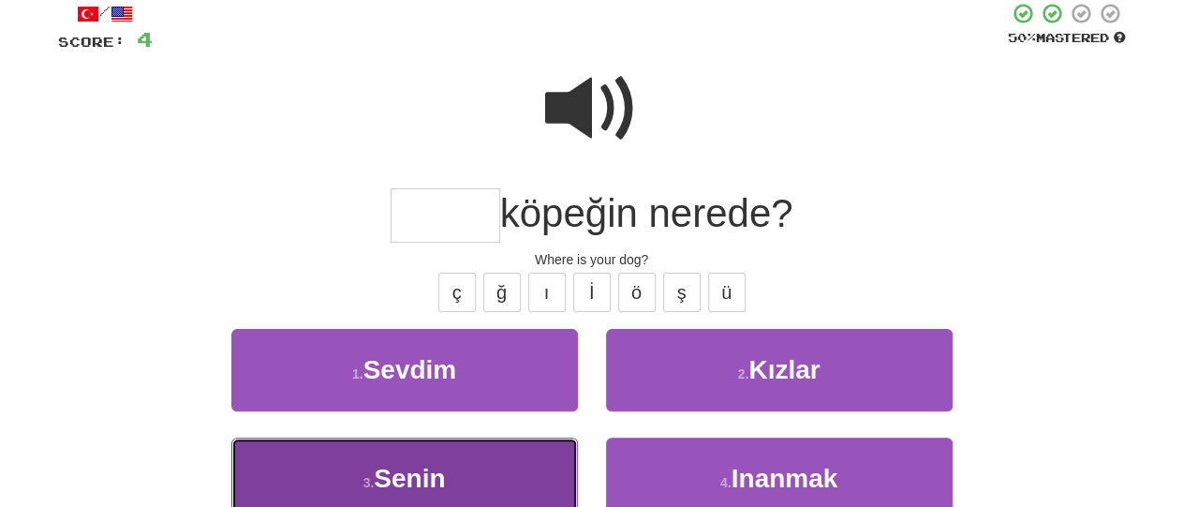
click at [505, 482] on button "3 . Senin" at bounding box center [404, 478] width 347 height 82
type input "*****"
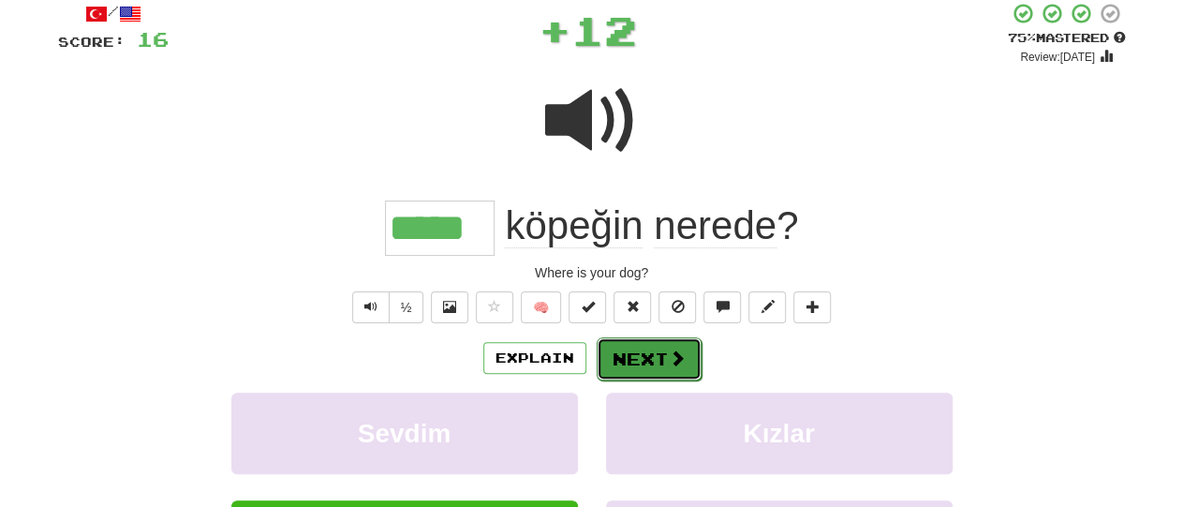
click at [649, 348] on button "Next" at bounding box center [649, 358] width 105 height 43
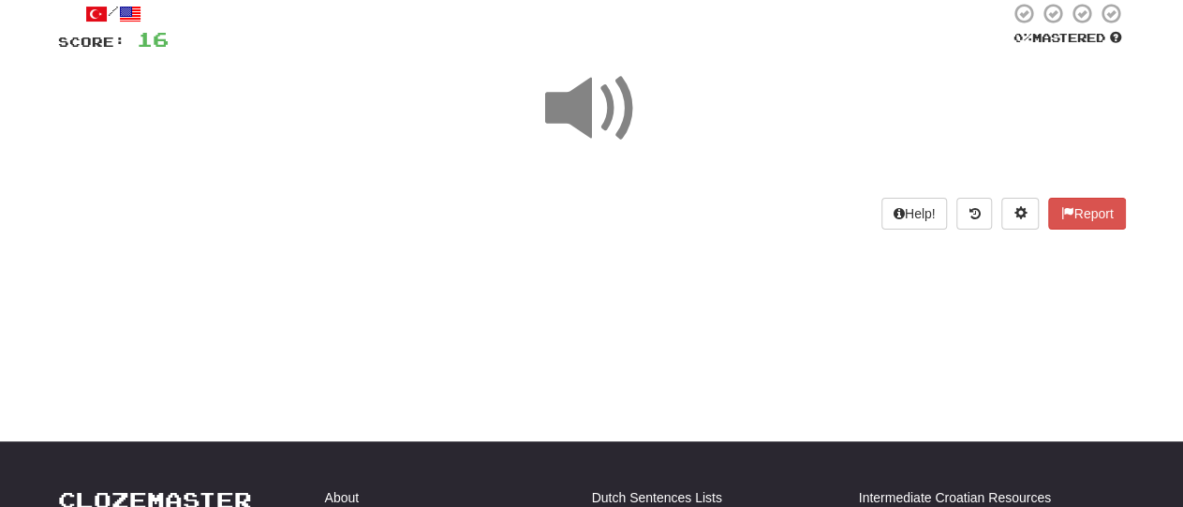
click at [659, 171] on div at bounding box center [592, 121] width 1068 height 134
click at [156, 191] on div "/ Score: 16 0 % Mastered Help! Report" at bounding box center [592, 115] width 1068 height 227
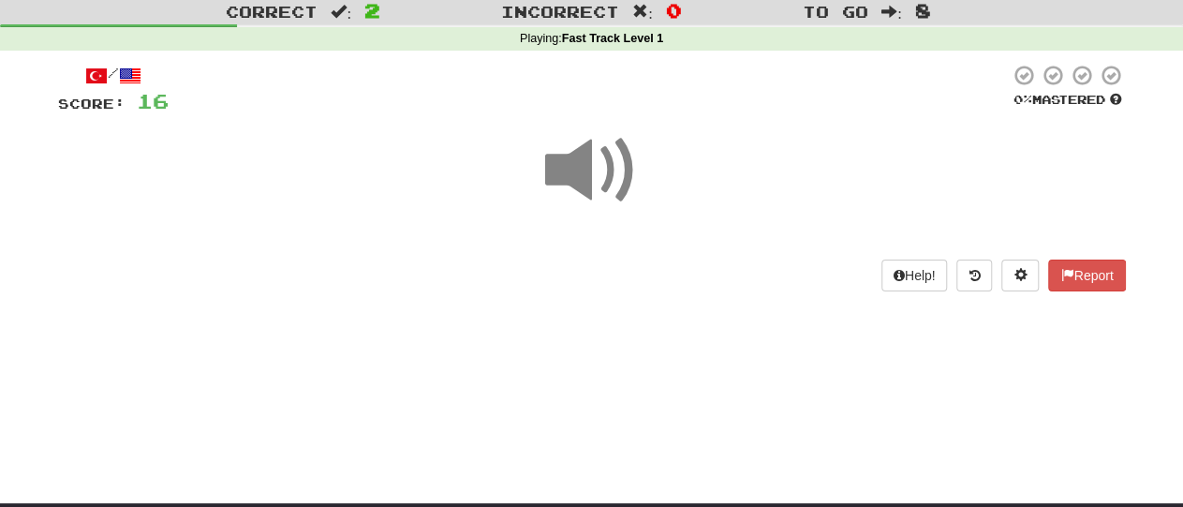
scroll to position [0, 0]
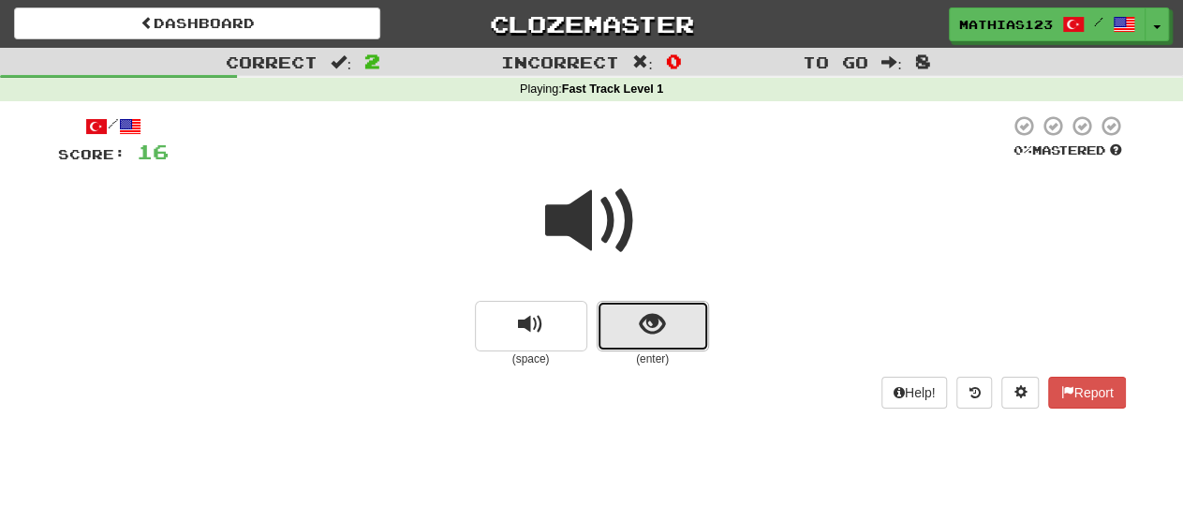
click at [653, 321] on span "show sentence" at bounding box center [652, 324] width 25 height 25
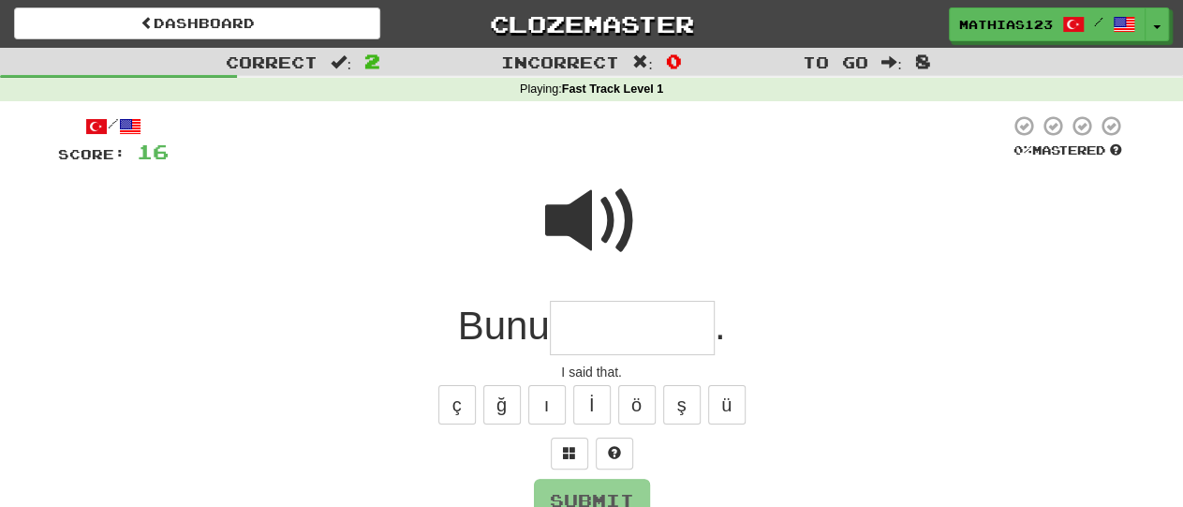
click at [155, 206] on div at bounding box center [592, 234] width 1068 height 134
click at [568, 462] on button at bounding box center [569, 453] width 37 height 32
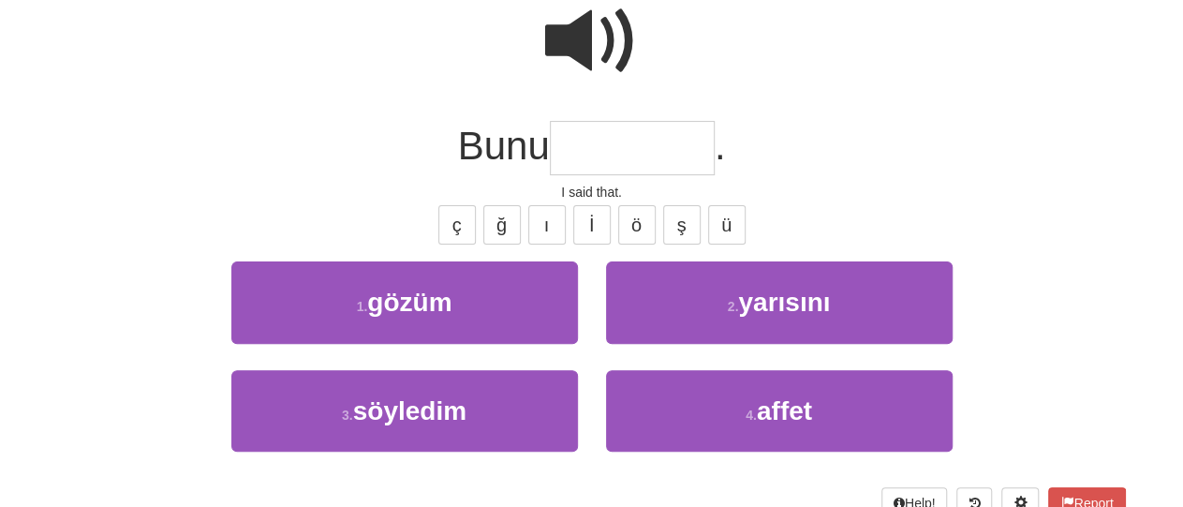
scroll to position [185, 0]
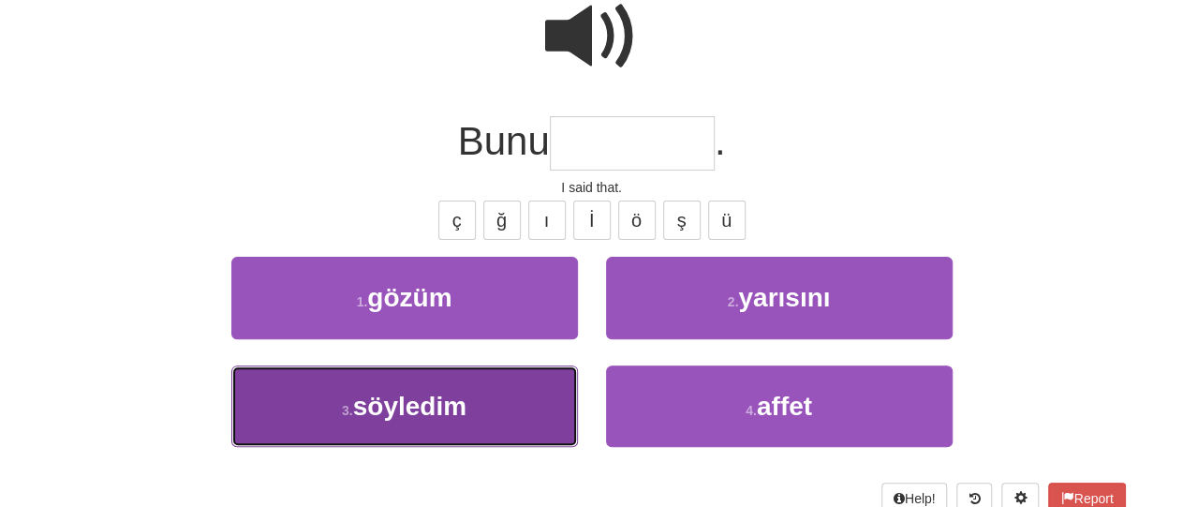
click at [521, 426] on button "3 . söyledim" at bounding box center [404, 406] width 347 height 82
type input "********"
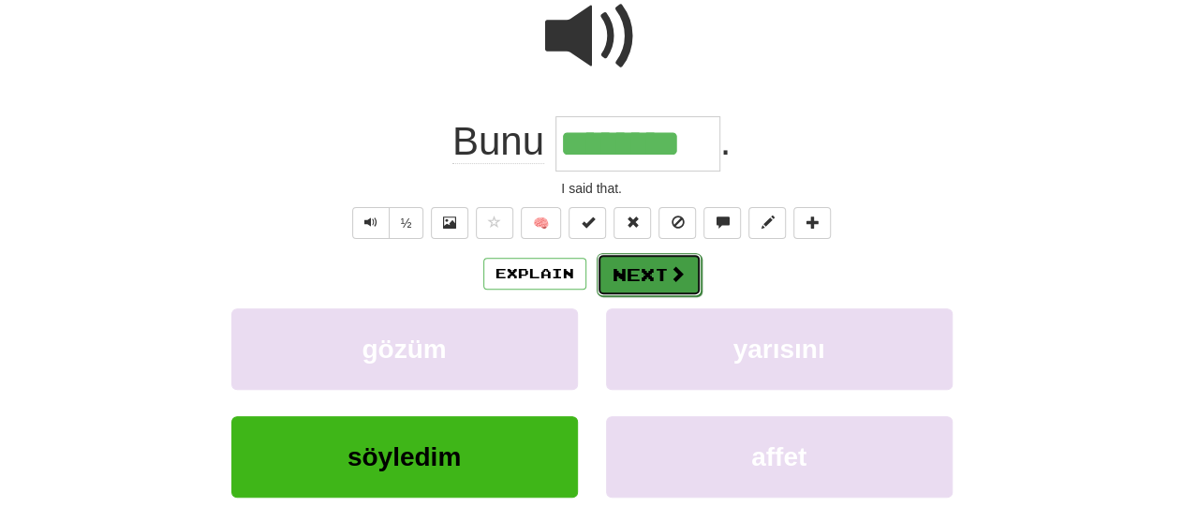
click at [651, 271] on button "Next" at bounding box center [649, 274] width 105 height 43
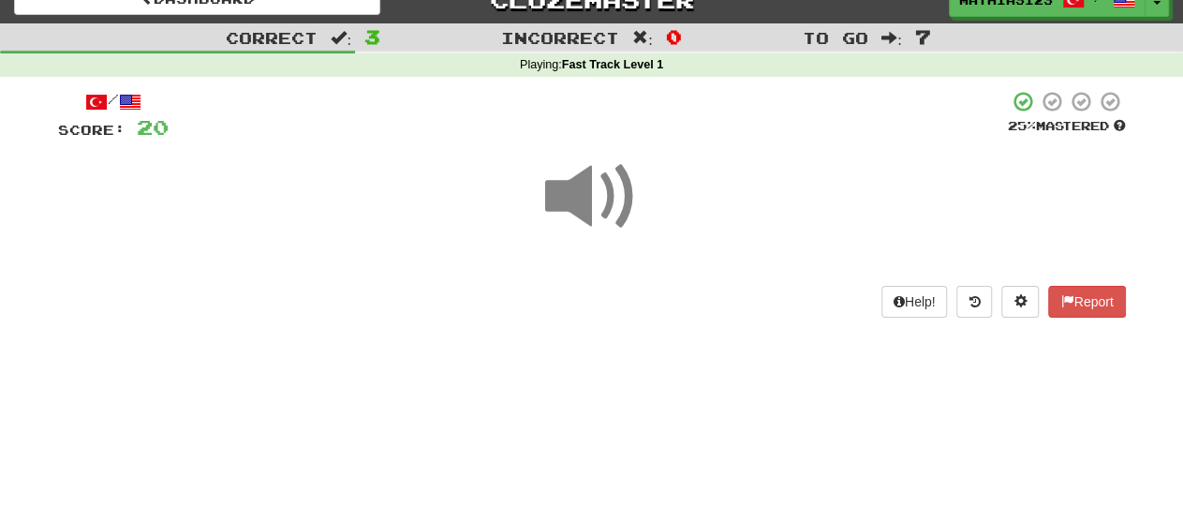
scroll to position [19, 0]
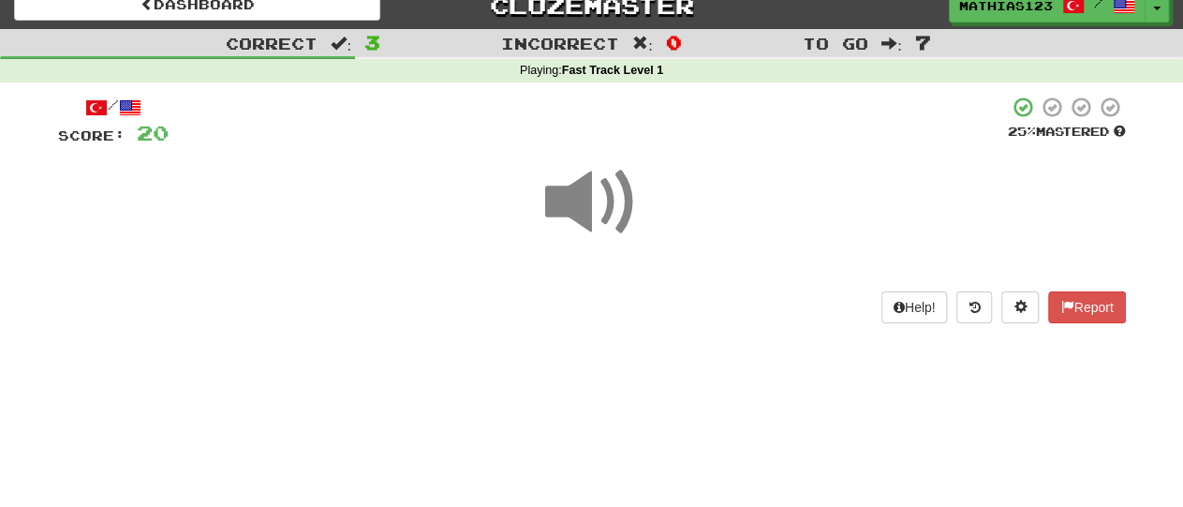
click at [657, 316] on div "Help! Report" at bounding box center [592, 307] width 1068 height 32
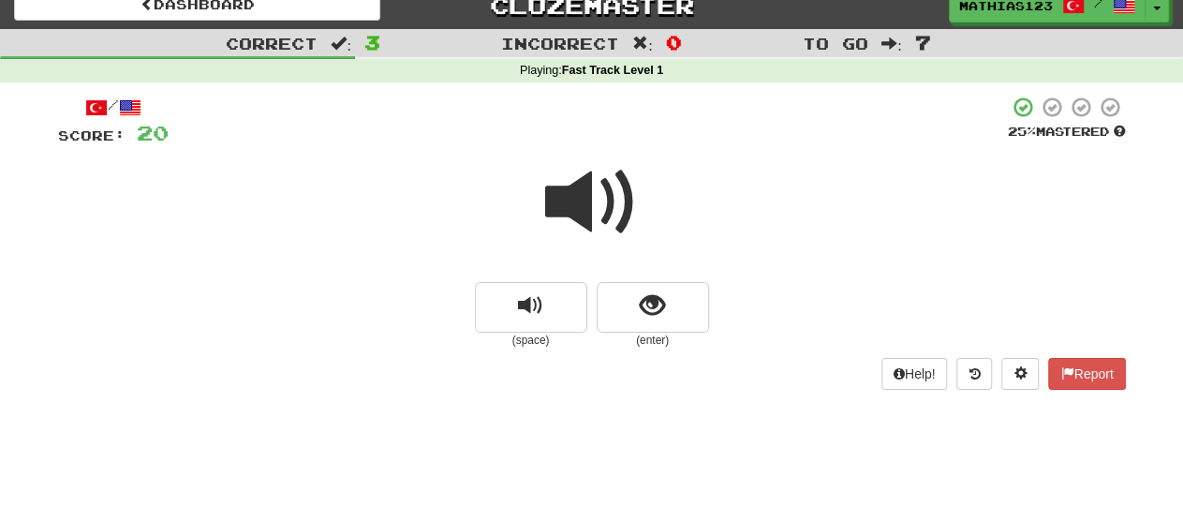
click at [645, 207] on div at bounding box center [592, 215] width 1068 height 134
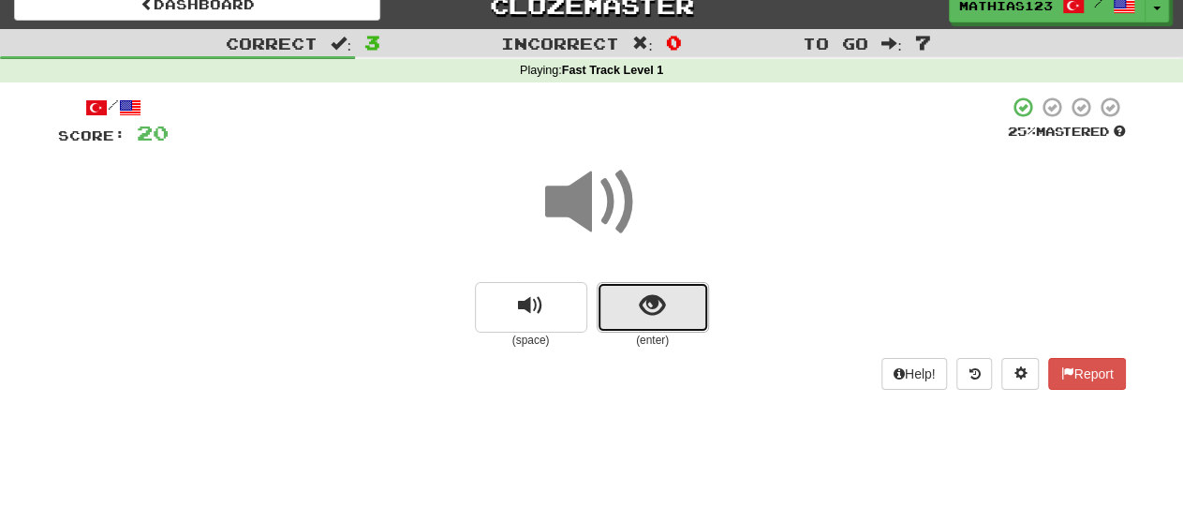
click at [669, 307] on button "show sentence" at bounding box center [653, 307] width 112 height 51
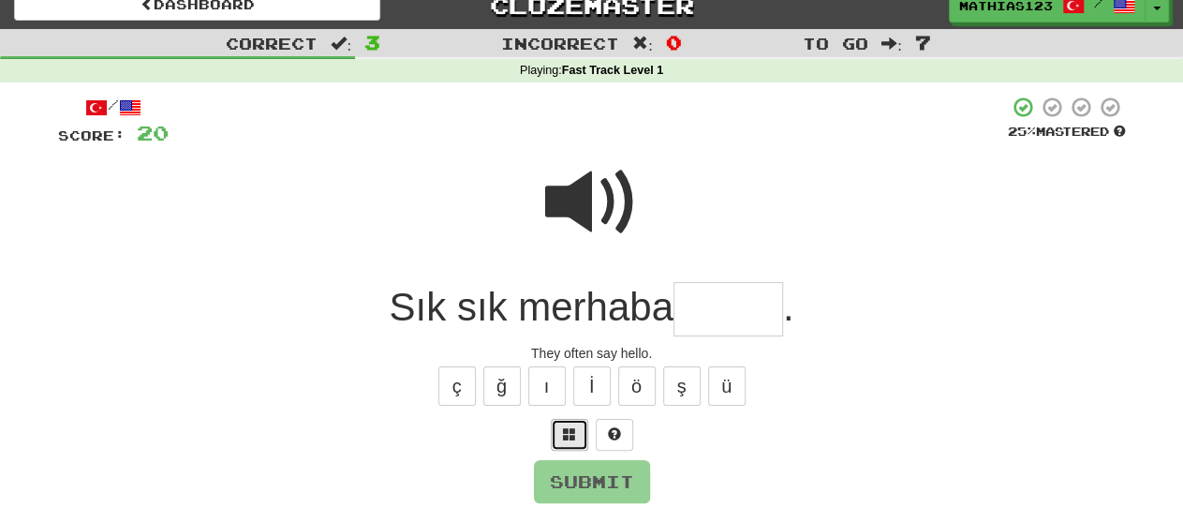
click at [573, 427] on span at bounding box center [569, 433] width 13 height 13
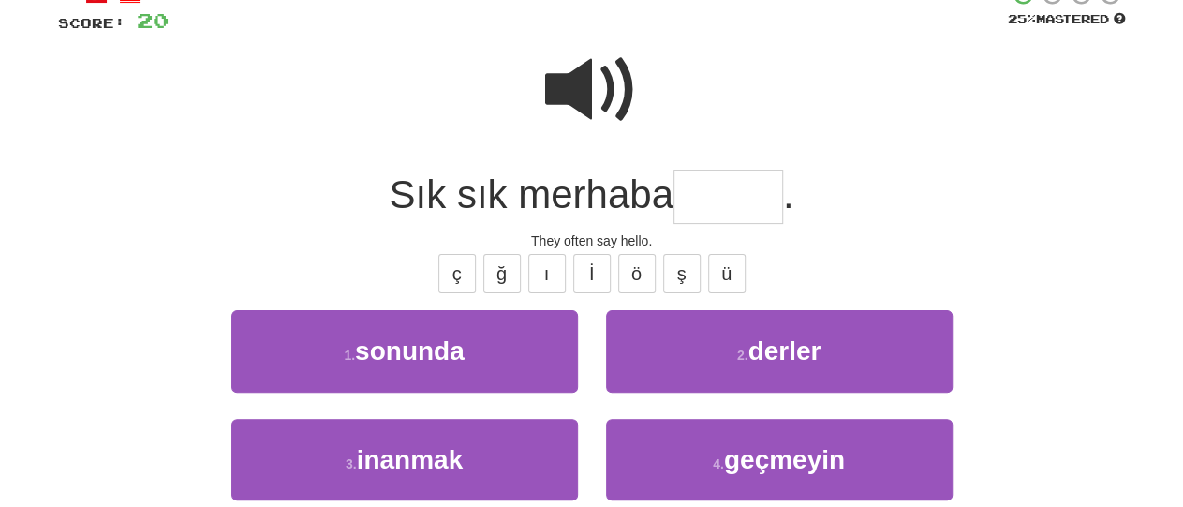
scroll to position [134, 0]
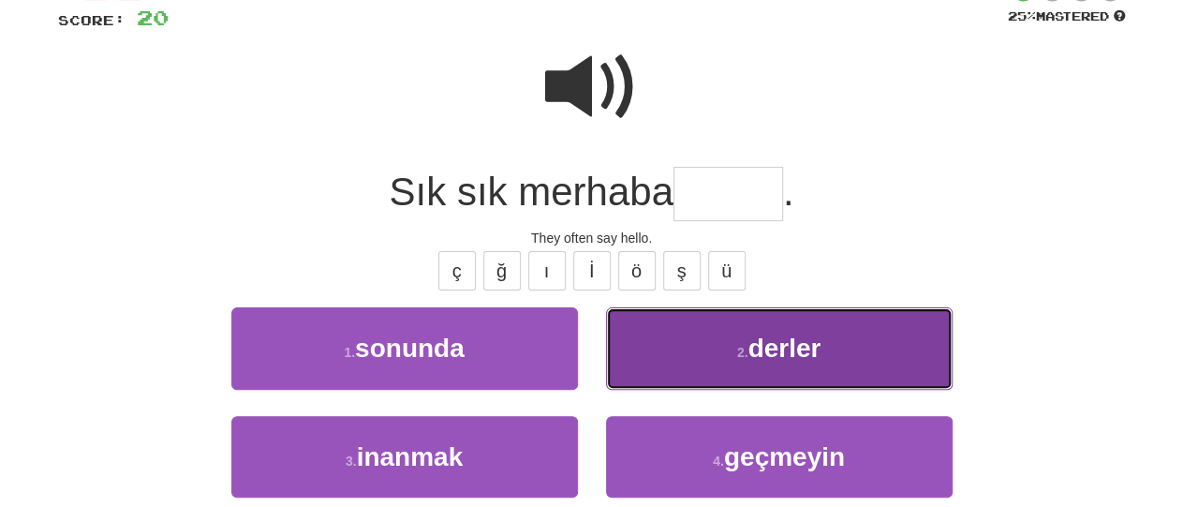
click at [701, 338] on button "2 . derler" at bounding box center [779, 348] width 347 height 82
type input "******"
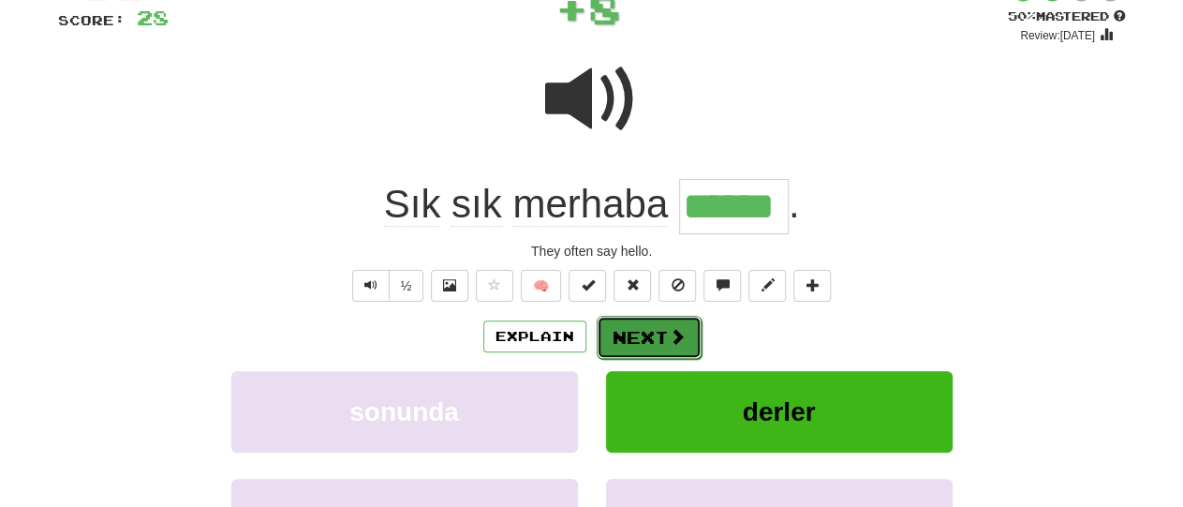
click at [649, 333] on button "Next" at bounding box center [649, 337] width 105 height 43
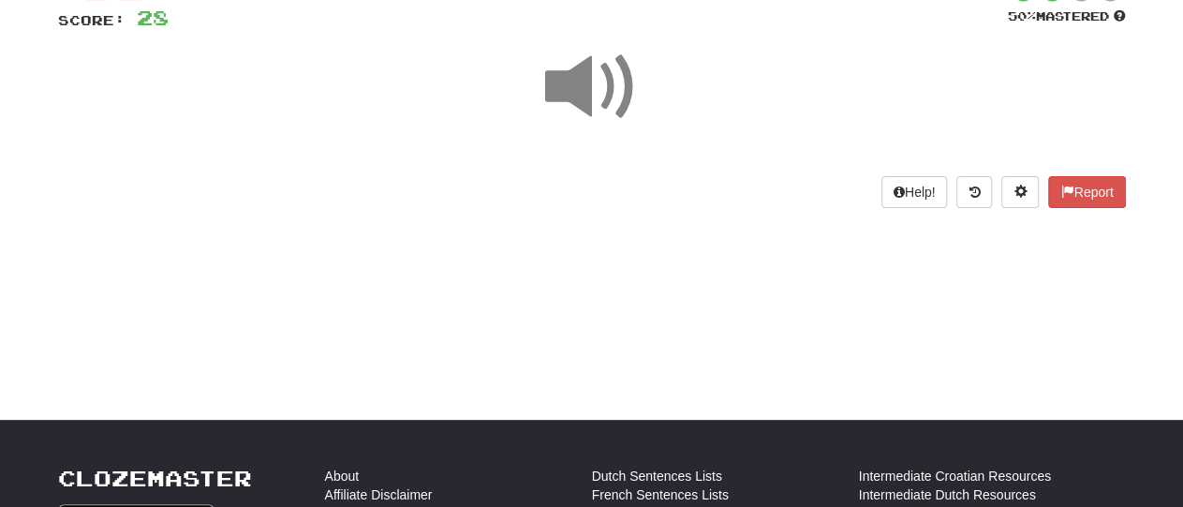
click at [675, 170] on div "/ Score: 28 50 % Mastered Help! Report" at bounding box center [592, 93] width 1068 height 227
click at [657, 165] on div at bounding box center [592, 100] width 1068 height 134
click at [696, 138] on div at bounding box center [592, 100] width 1068 height 134
click at [149, 199] on div "Help! Report" at bounding box center [592, 192] width 1068 height 32
click at [717, 200] on div "Help! Report" at bounding box center [592, 192] width 1068 height 32
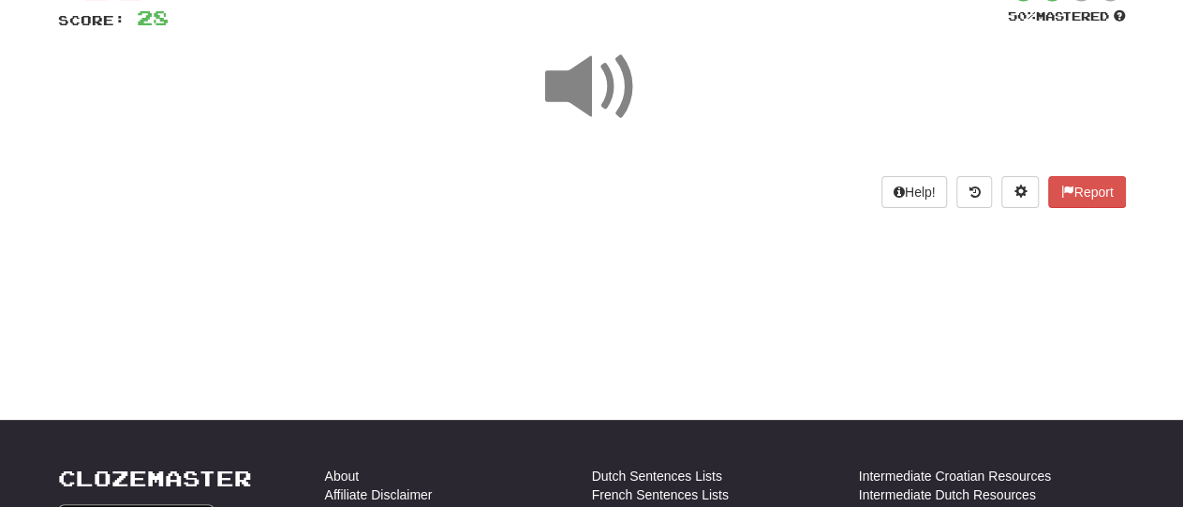
click at [677, 246] on div "Dashboard Clozemaster Mathias123 / Toggle Dropdown Dashboard Leaderboard Activi…" at bounding box center [591, 119] width 1183 height 507
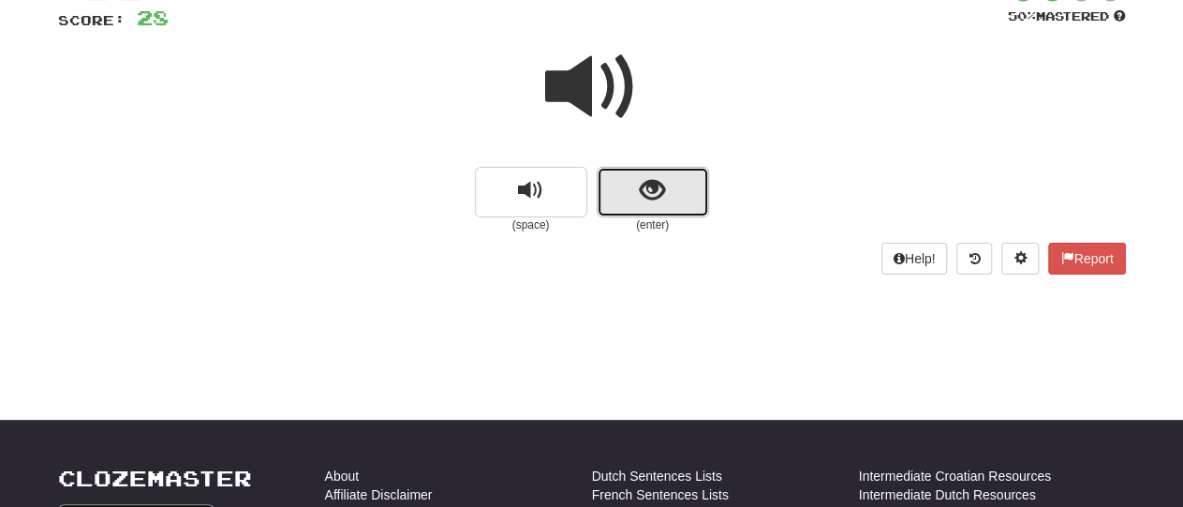
click at [655, 185] on span "show sentence" at bounding box center [652, 190] width 25 height 25
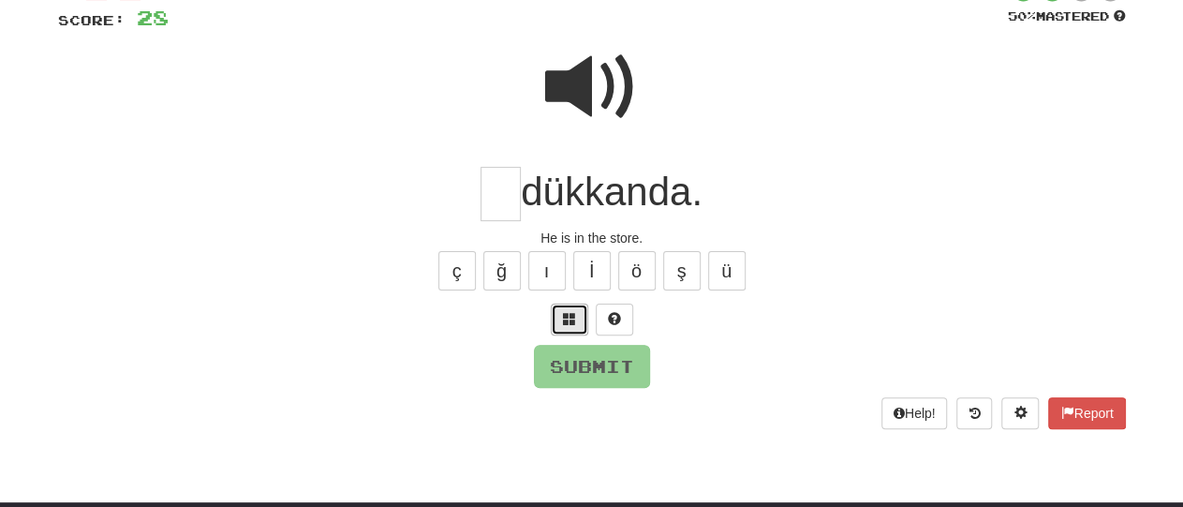
click at [566, 322] on span at bounding box center [569, 318] width 13 height 13
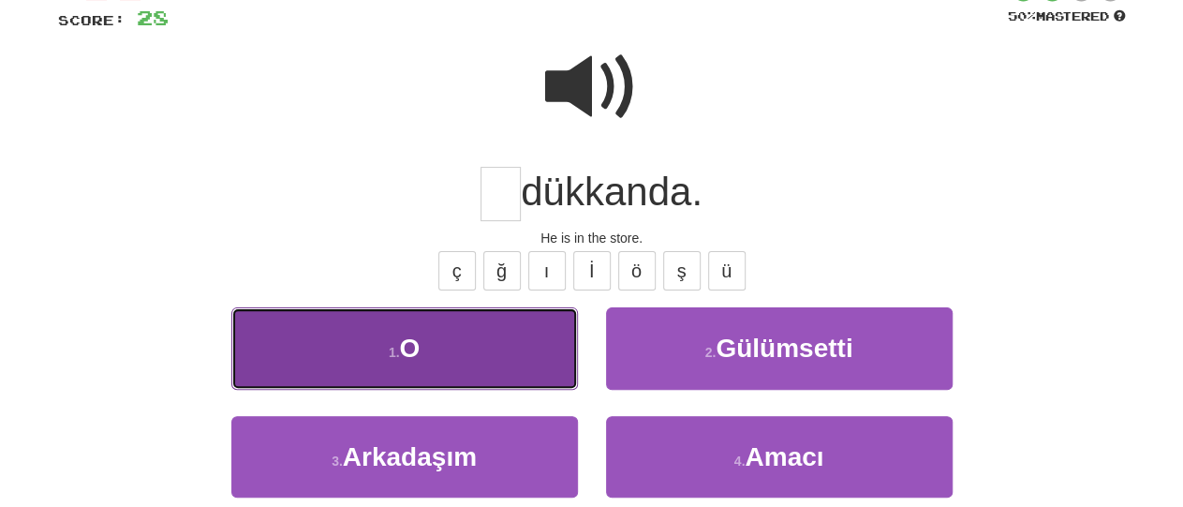
click at [512, 361] on button "1 . O" at bounding box center [404, 348] width 347 height 82
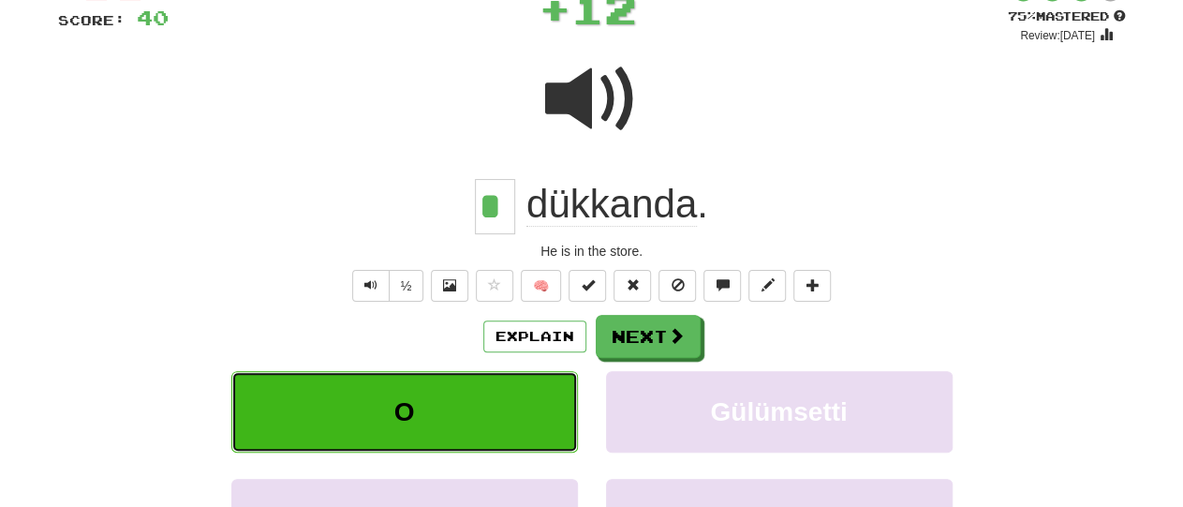
type input "*"
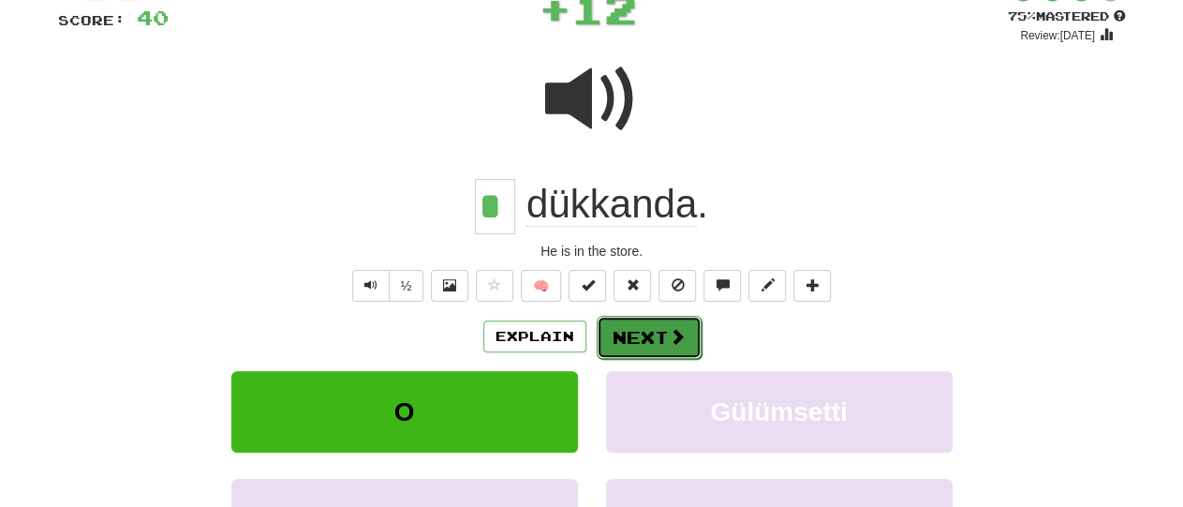
click at [644, 335] on button "Next" at bounding box center [649, 337] width 105 height 43
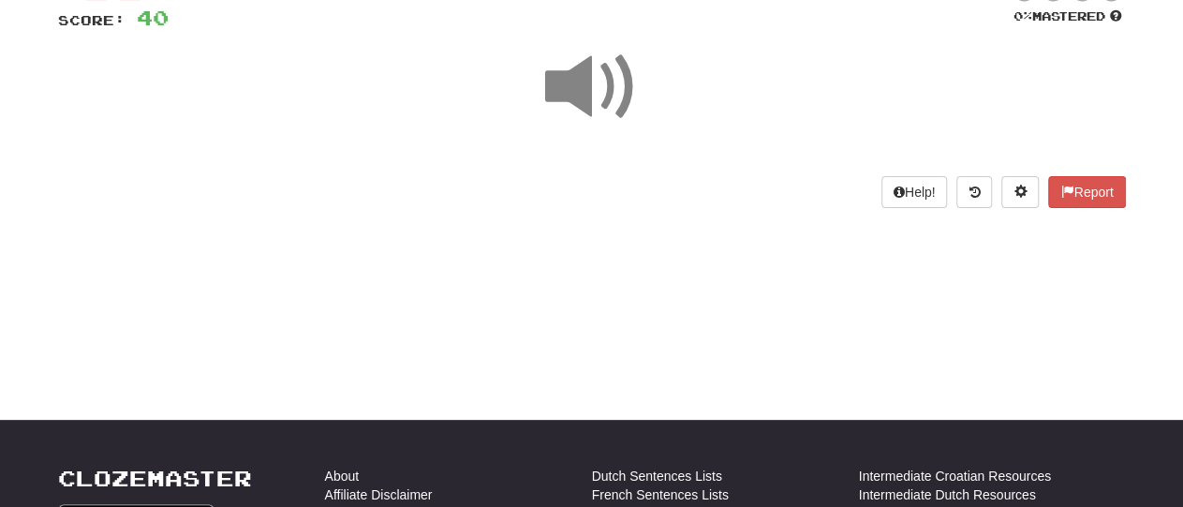
click at [671, 200] on div "Help! Report" at bounding box center [592, 192] width 1068 height 32
click at [158, 212] on div "/ Score: 40 0 % Mastered Help! Report" at bounding box center [592, 100] width 1068 height 266
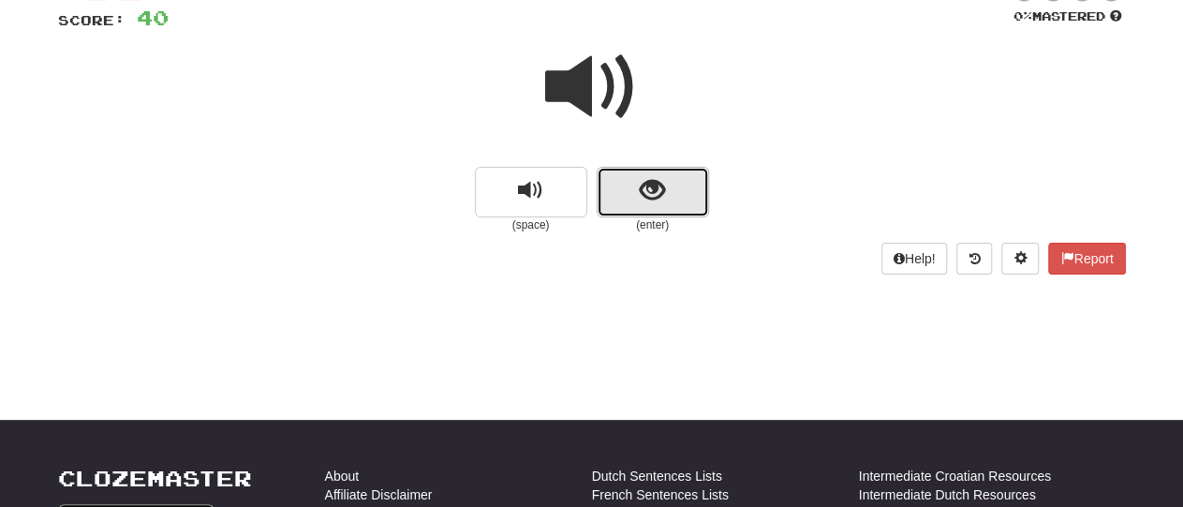
click at [677, 197] on button "show sentence" at bounding box center [653, 192] width 112 height 51
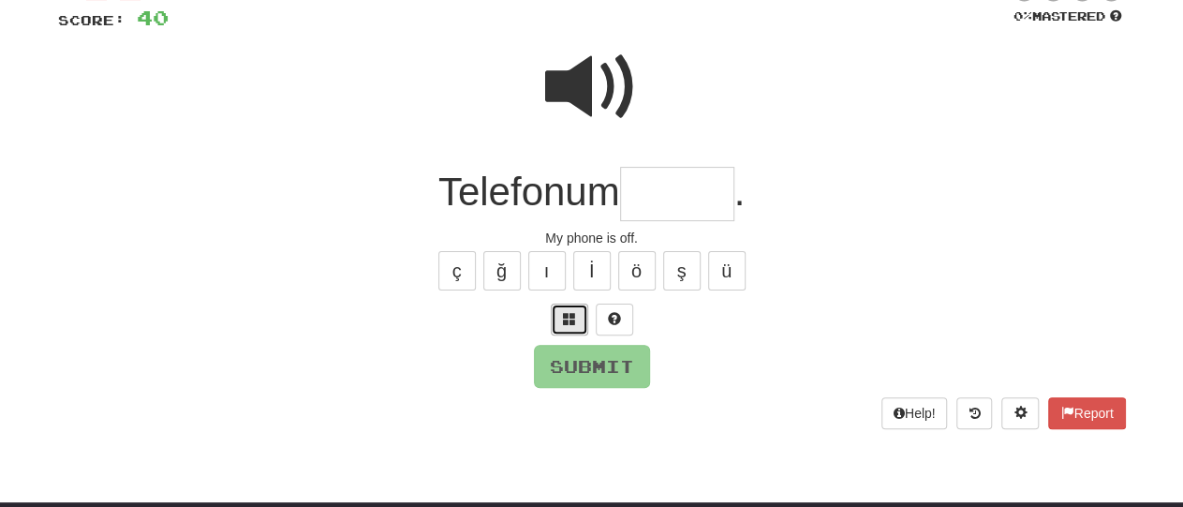
click at [573, 325] on span at bounding box center [569, 318] width 13 height 13
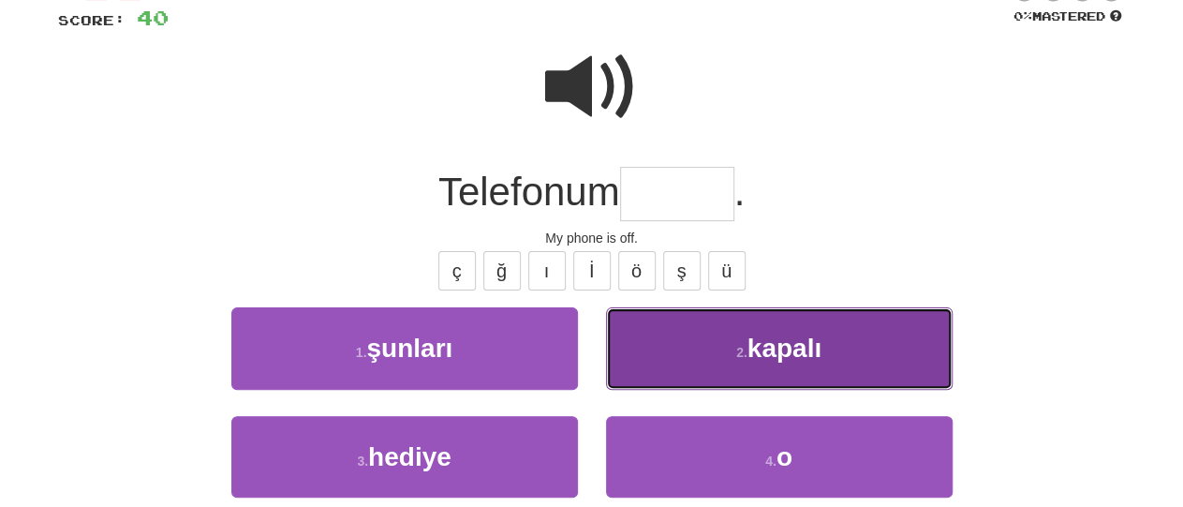
click at [746, 362] on button "2 . kapalı" at bounding box center [779, 348] width 347 height 82
type input "******"
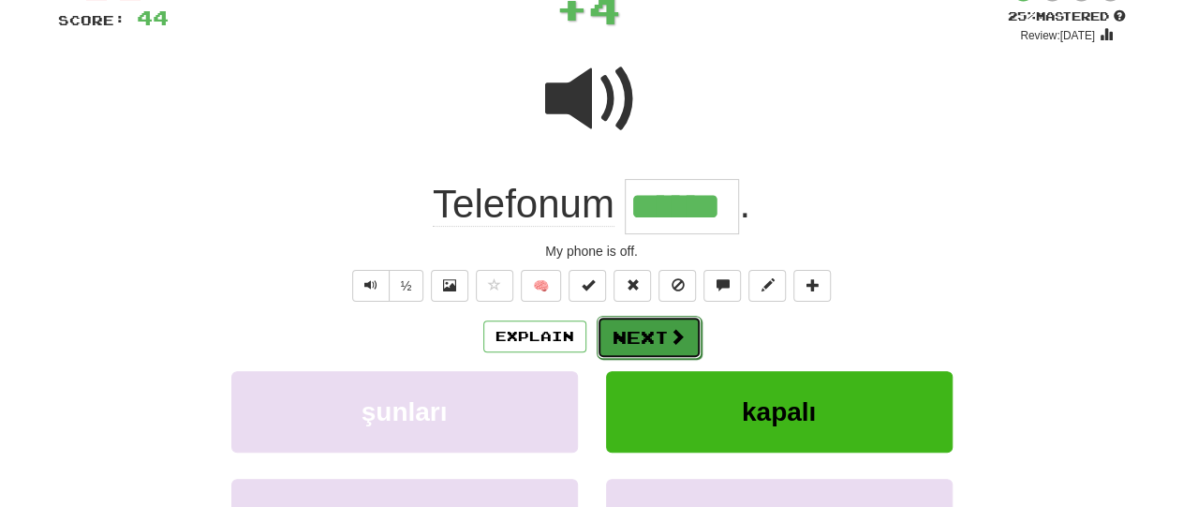
click at [653, 331] on button "Next" at bounding box center [649, 337] width 105 height 43
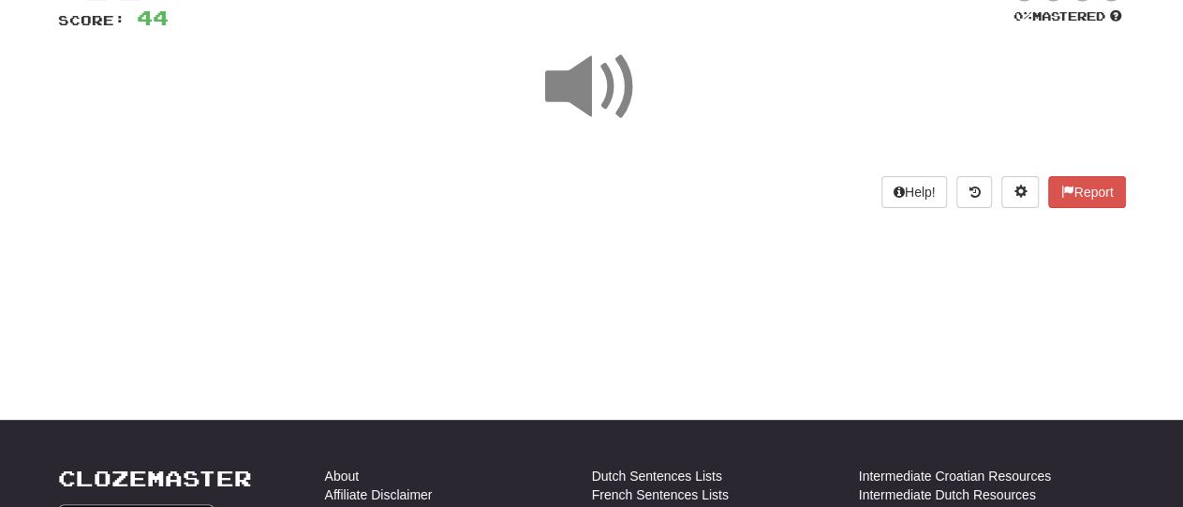
click at [630, 117] on span at bounding box center [592, 87] width 94 height 94
click at [686, 187] on div "Help! Report" at bounding box center [592, 192] width 1068 height 32
click at [157, 222] on div "/ Score: 44 0 % Mastered Help! Report" at bounding box center [592, 100] width 1068 height 266
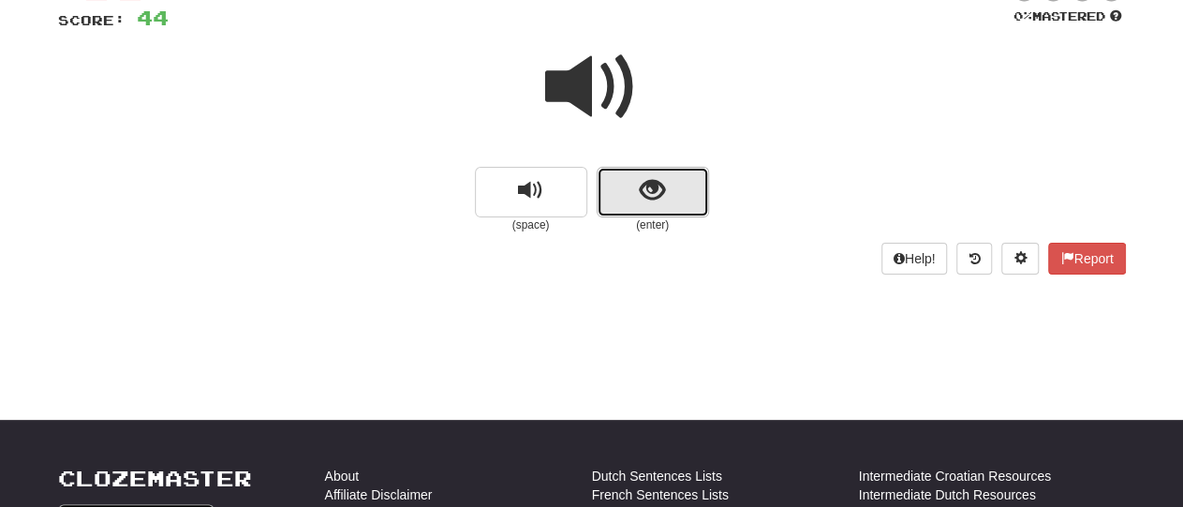
click at [679, 194] on button "show sentence" at bounding box center [653, 192] width 112 height 51
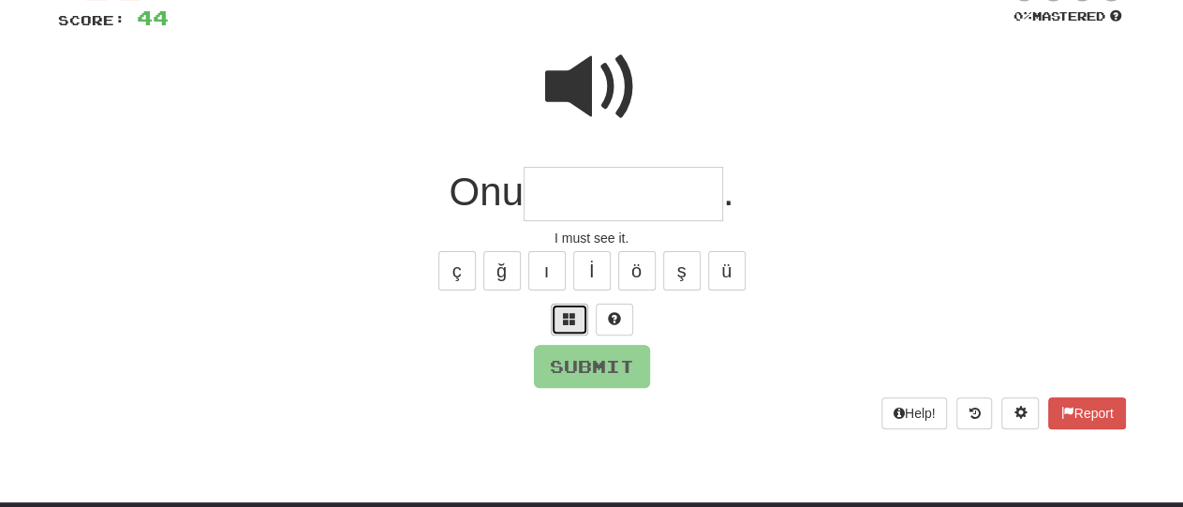
click at [572, 314] on span at bounding box center [569, 318] width 13 height 13
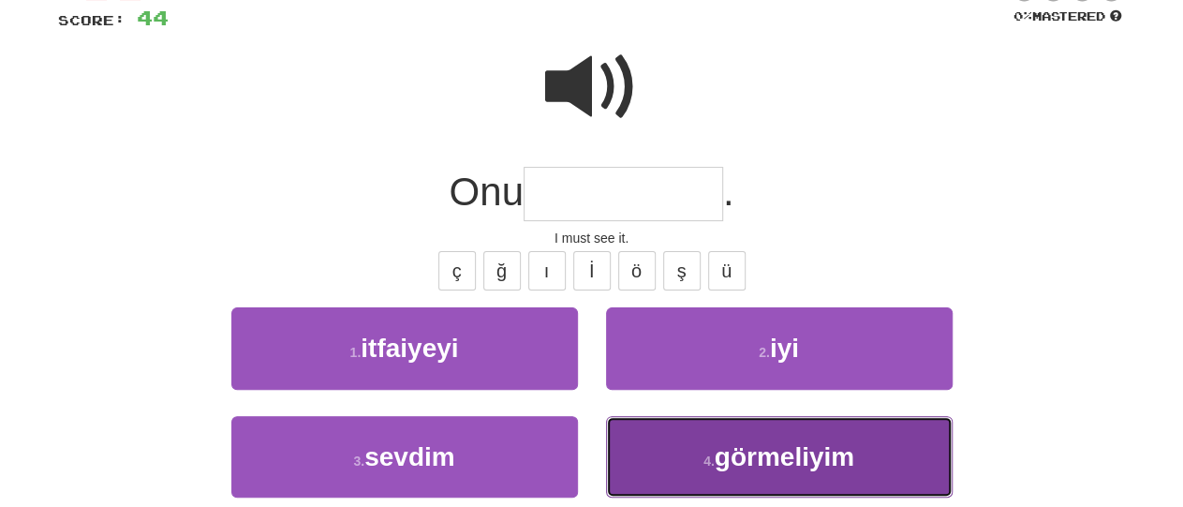
click at [840, 446] on span "görmeliyim" at bounding box center [785, 456] width 140 height 29
type input "**********"
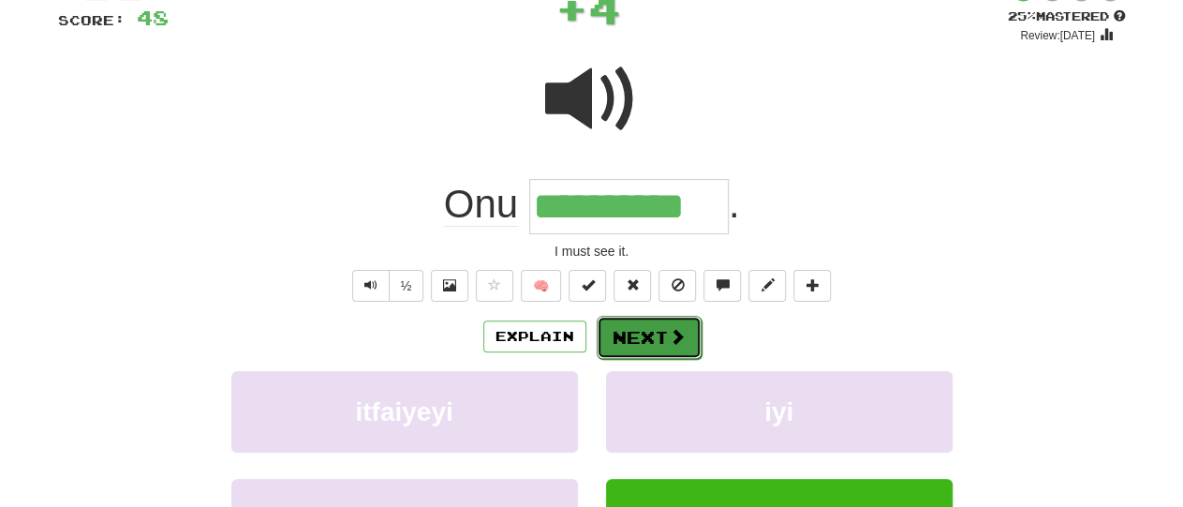
click at [659, 335] on button "Next" at bounding box center [649, 337] width 105 height 43
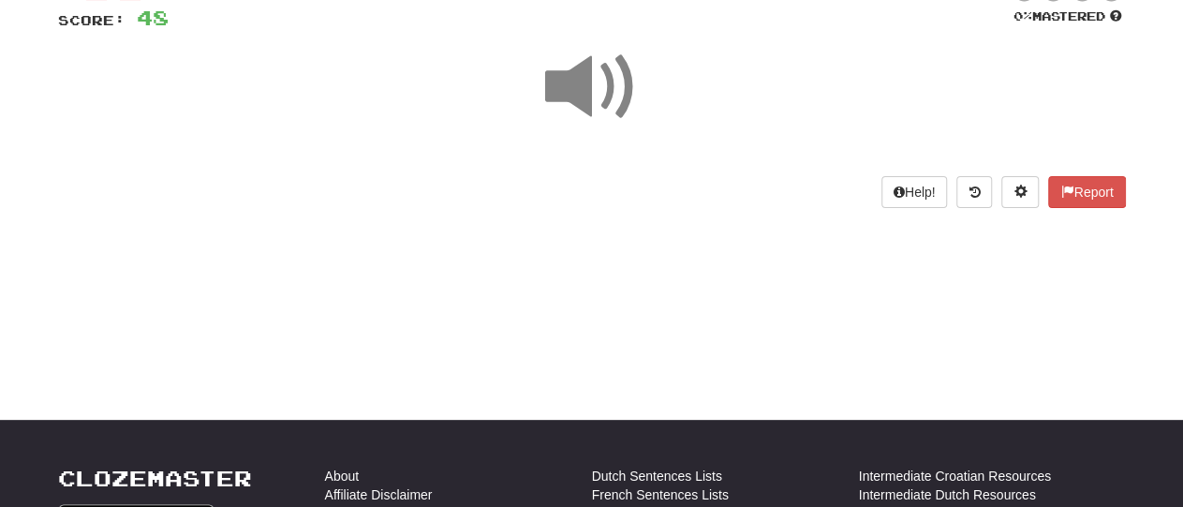
click at [666, 194] on div "Help! Report" at bounding box center [592, 192] width 1068 height 32
click at [159, 211] on div "/ Score: 48 0 % Mastered Help! Report" at bounding box center [592, 100] width 1068 height 266
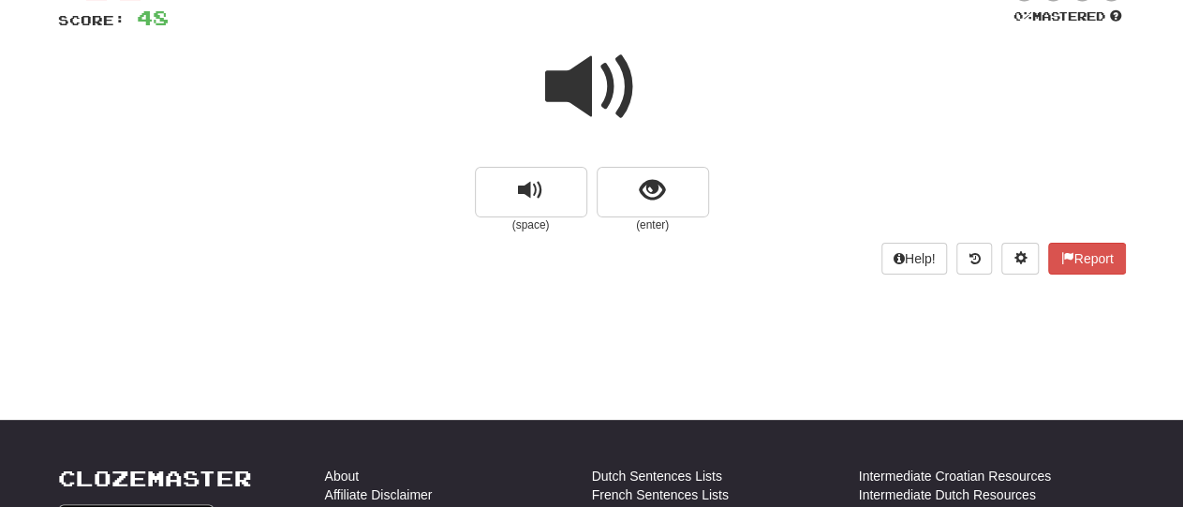
click at [659, 166] on div at bounding box center [592, 100] width 1068 height 134
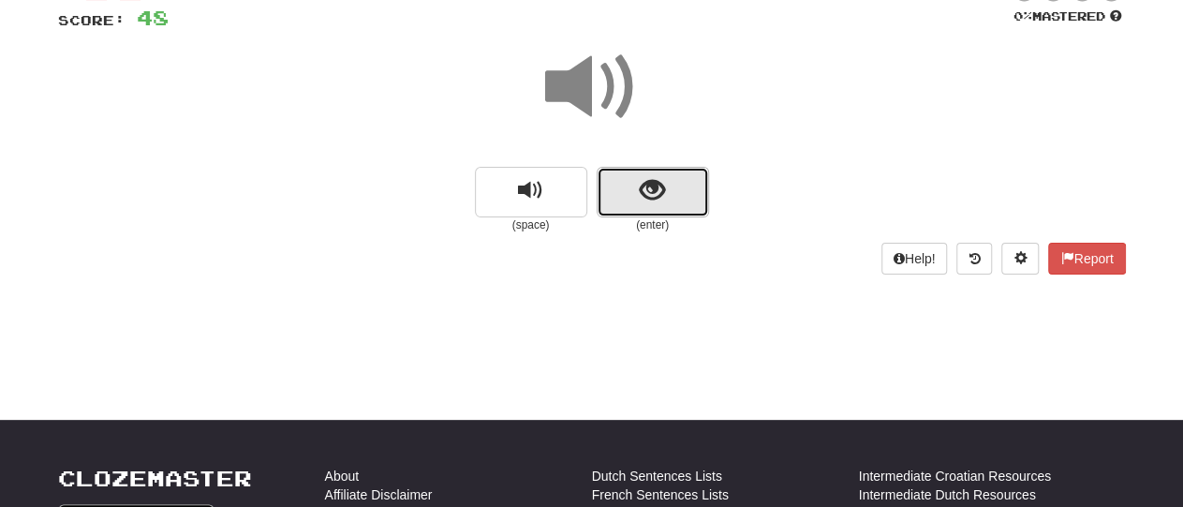
click at [660, 197] on span "show sentence" at bounding box center [652, 190] width 25 height 25
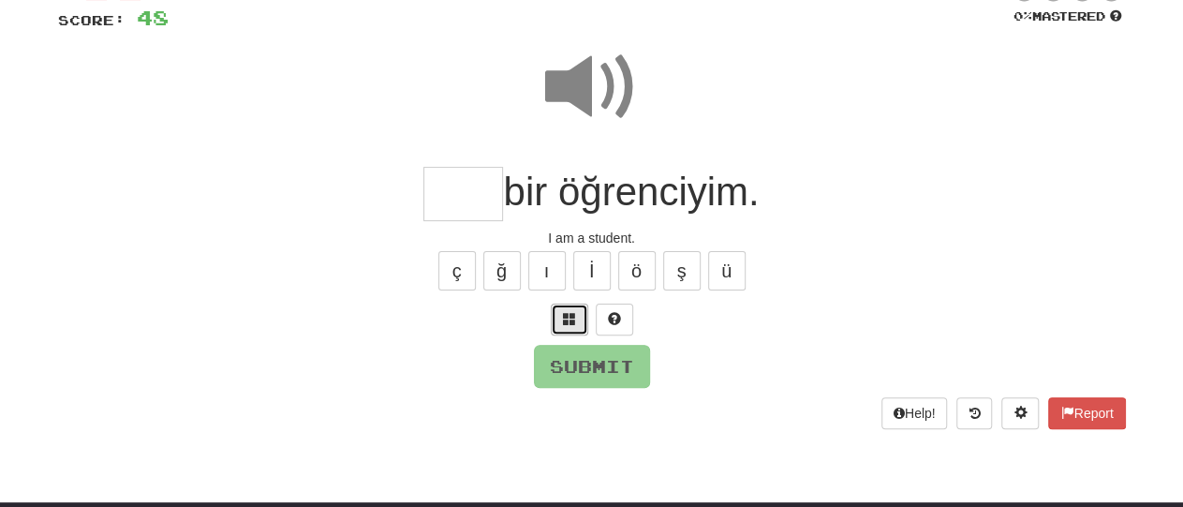
click at [578, 305] on button at bounding box center [569, 320] width 37 height 32
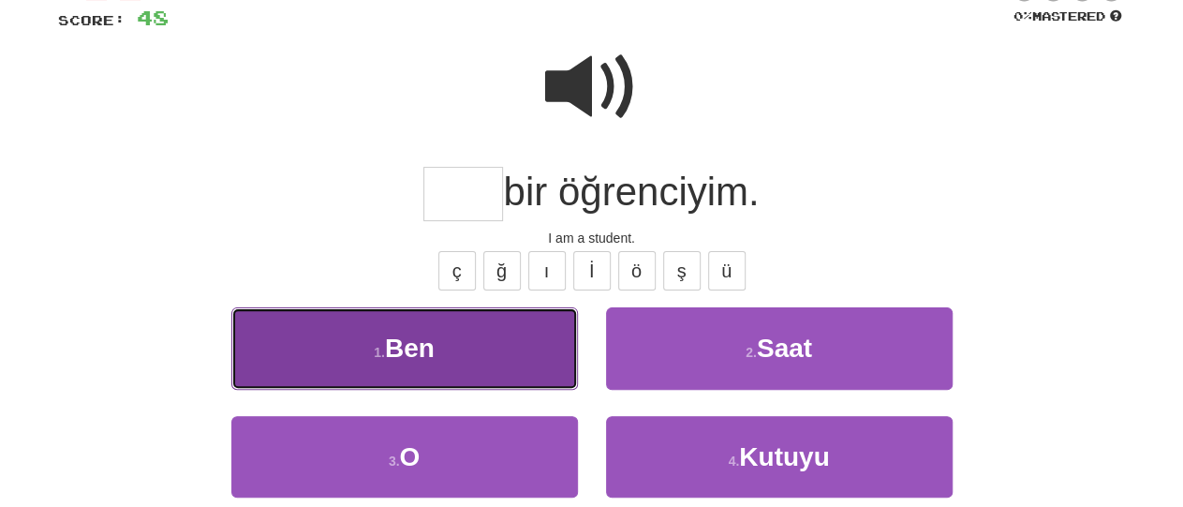
click at [521, 351] on button "1 . Ben" at bounding box center [404, 348] width 347 height 82
type input "***"
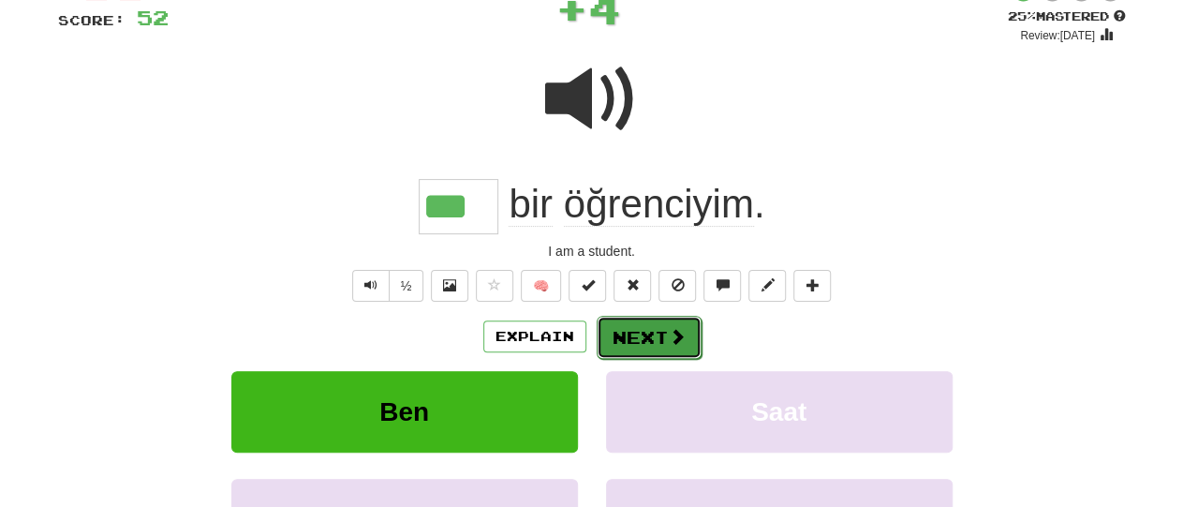
click at [672, 331] on span at bounding box center [677, 336] width 17 height 17
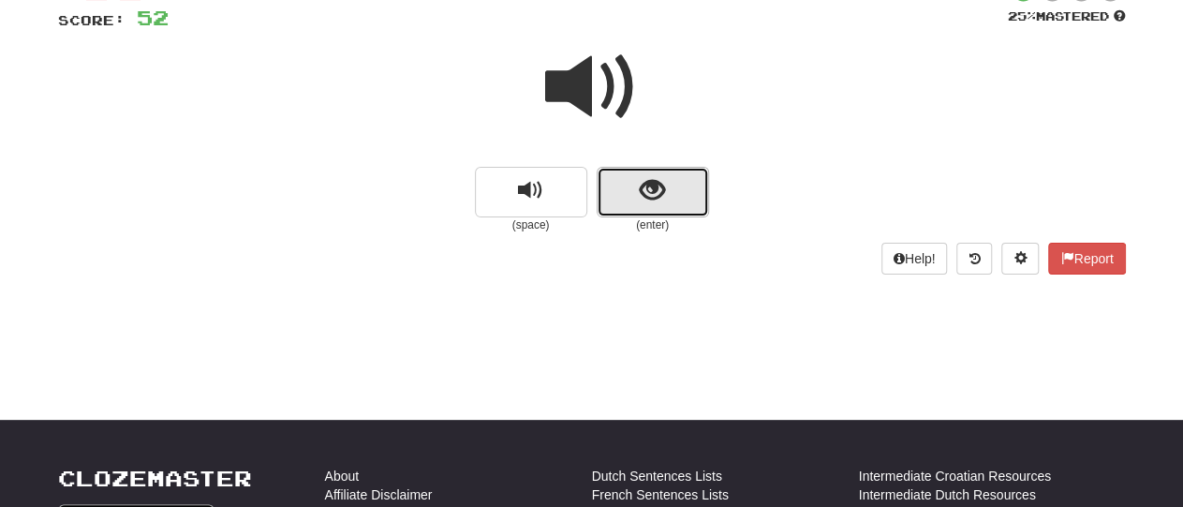
click at [670, 180] on button "show sentence" at bounding box center [653, 192] width 112 height 51
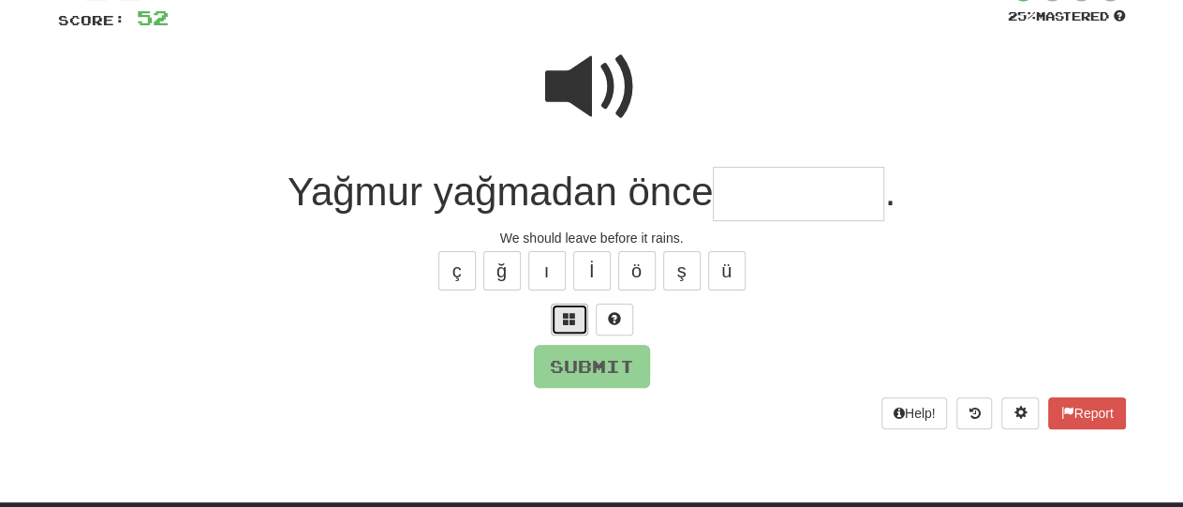
click at [581, 318] on button at bounding box center [569, 320] width 37 height 32
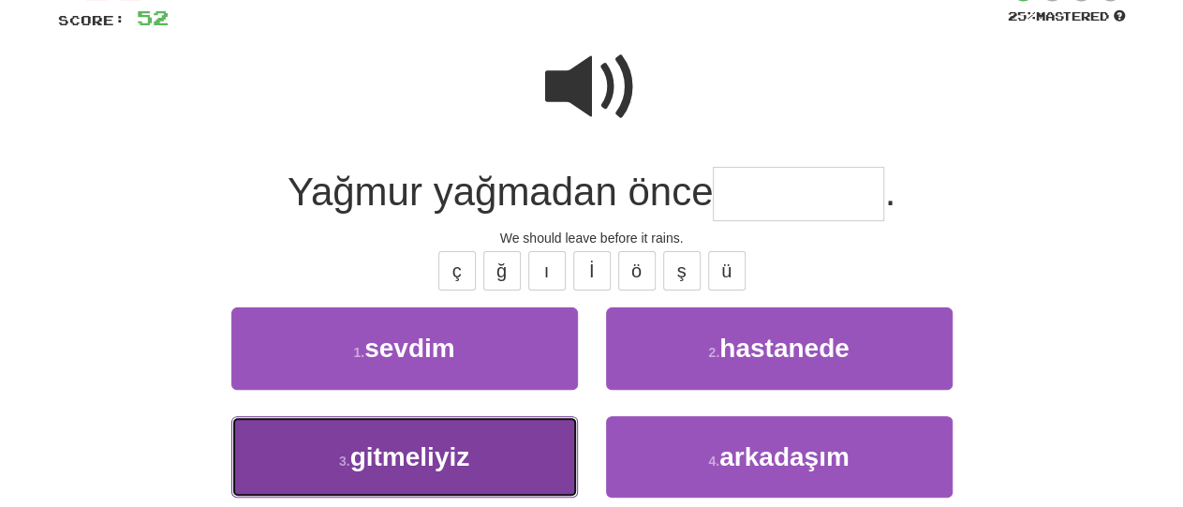
click at [547, 469] on button "3 . gitmeliyiz" at bounding box center [404, 457] width 347 height 82
type input "**********"
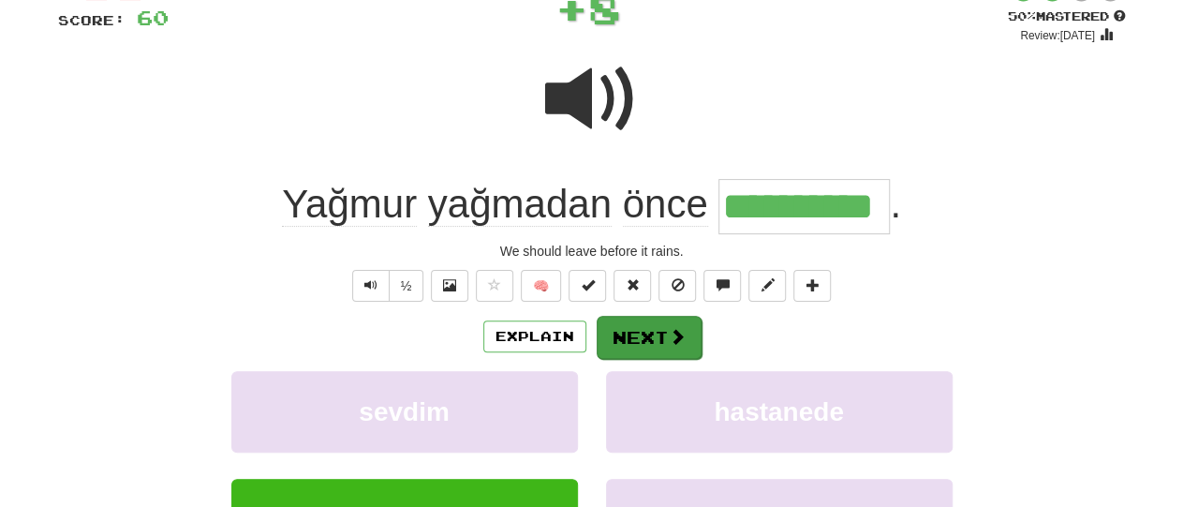
click at [655, 337] on button "Next" at bounding box center [649, 337] width 105 height 43
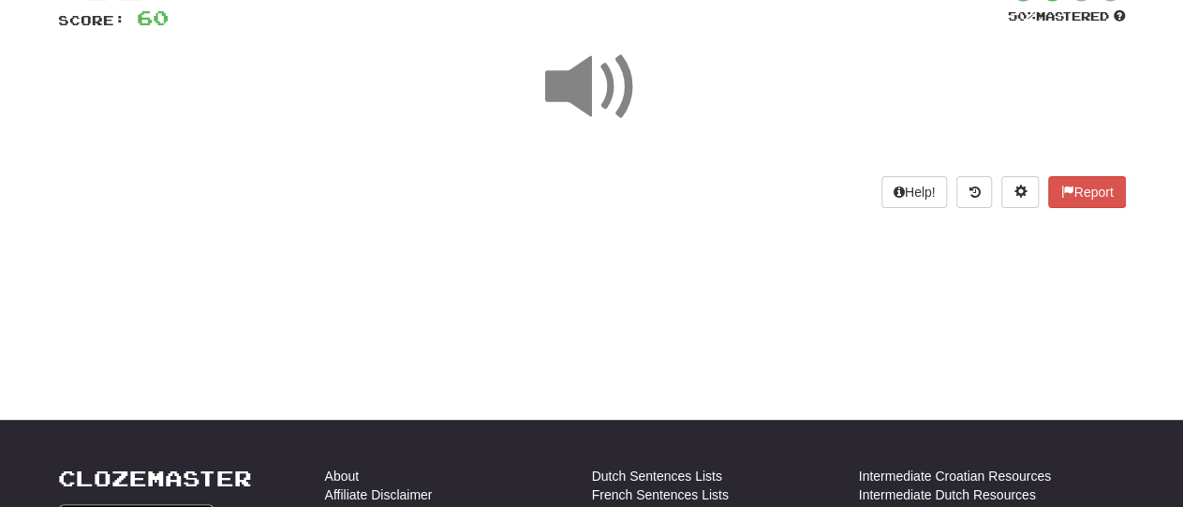
click at [155, 218] on div "/ Score: 60 50 % Mastered Help! Report" at bounding box center [592, 100] width 1068 height 266
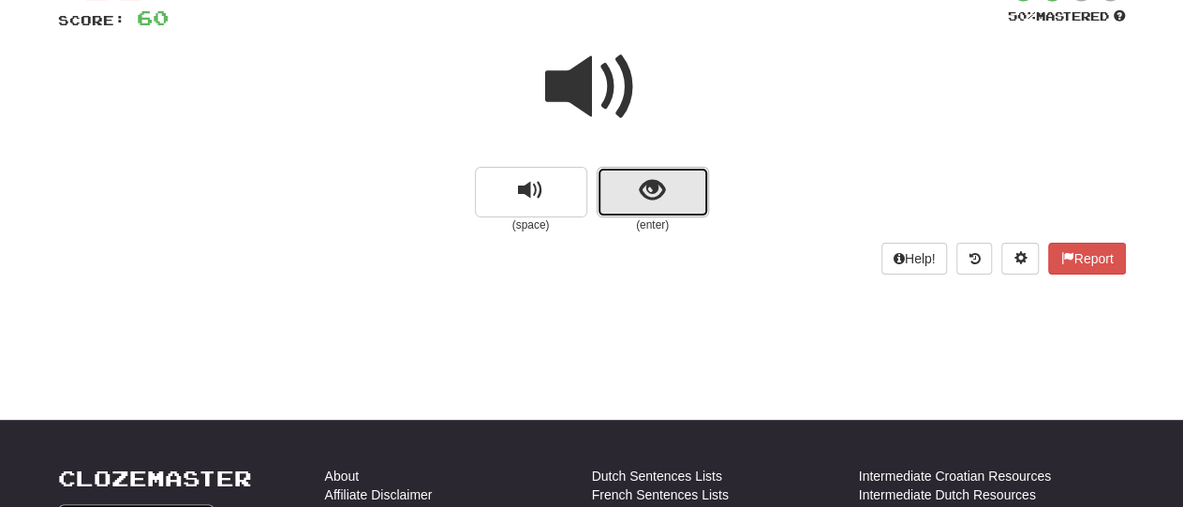
click at [675, 191] on button "show sentence" at bounding box center [653, 192] width 112 height 51
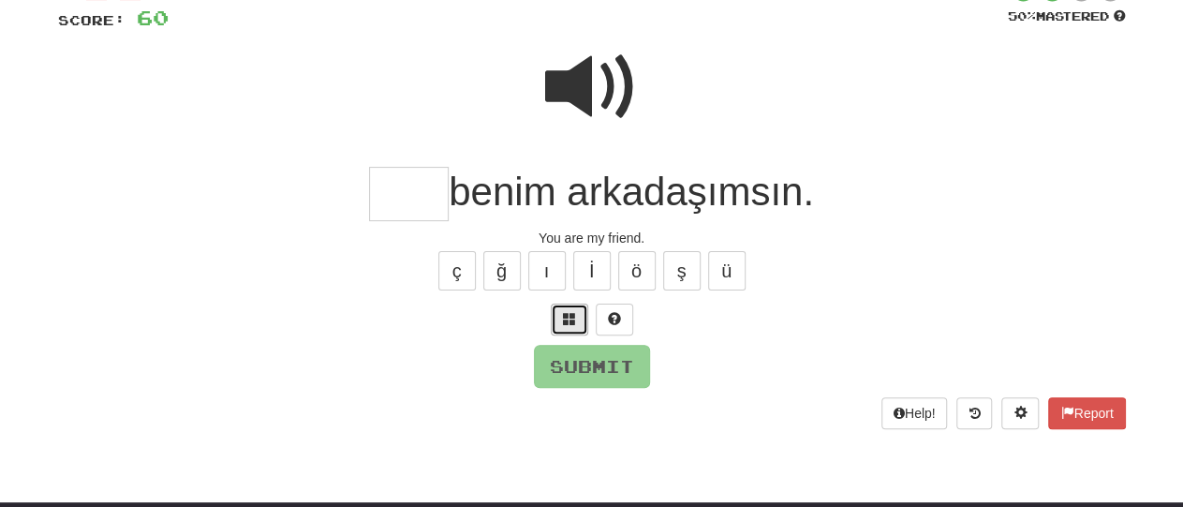
click at [563, 313] on span at bounding box center [569, 318] width 13 height 13
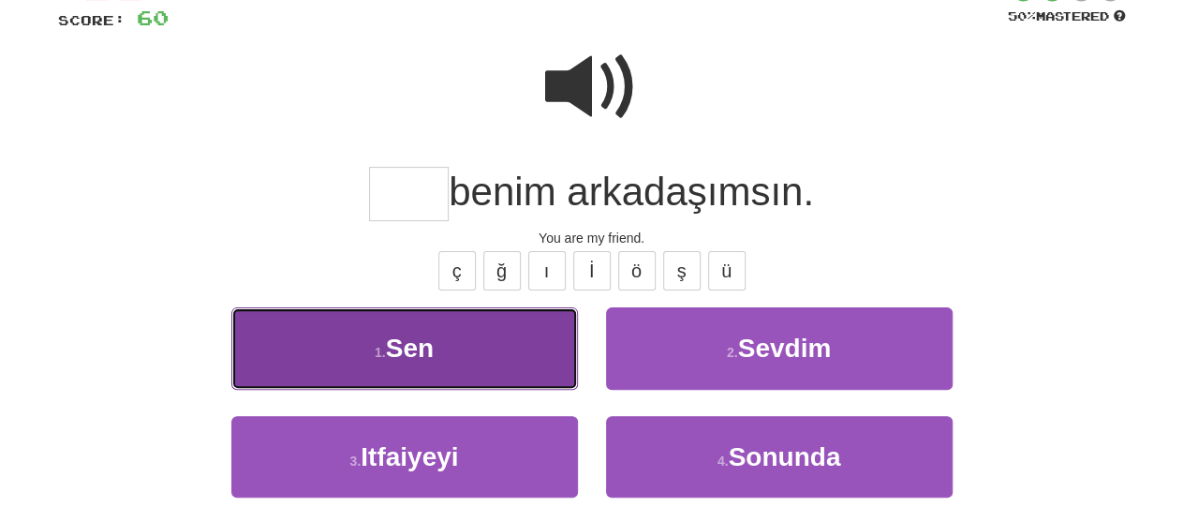
click at [494, 357] on button "1 . Sen" at bounding box center [404, 348] width 347 height 82
type input "***"
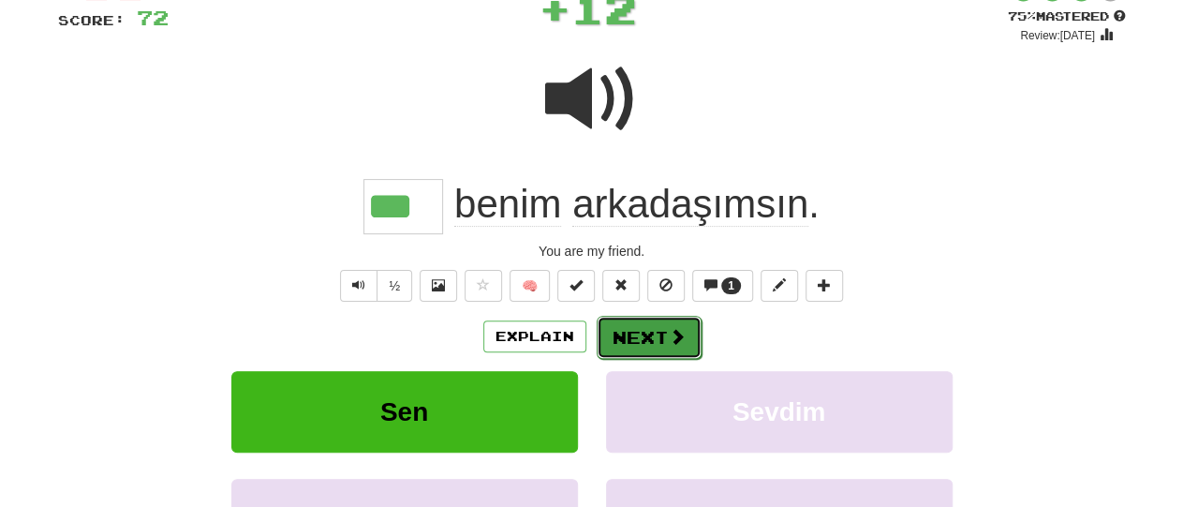
click at [655, 327] on button "Next" at bounding box center [649, 337] width 105 height 43
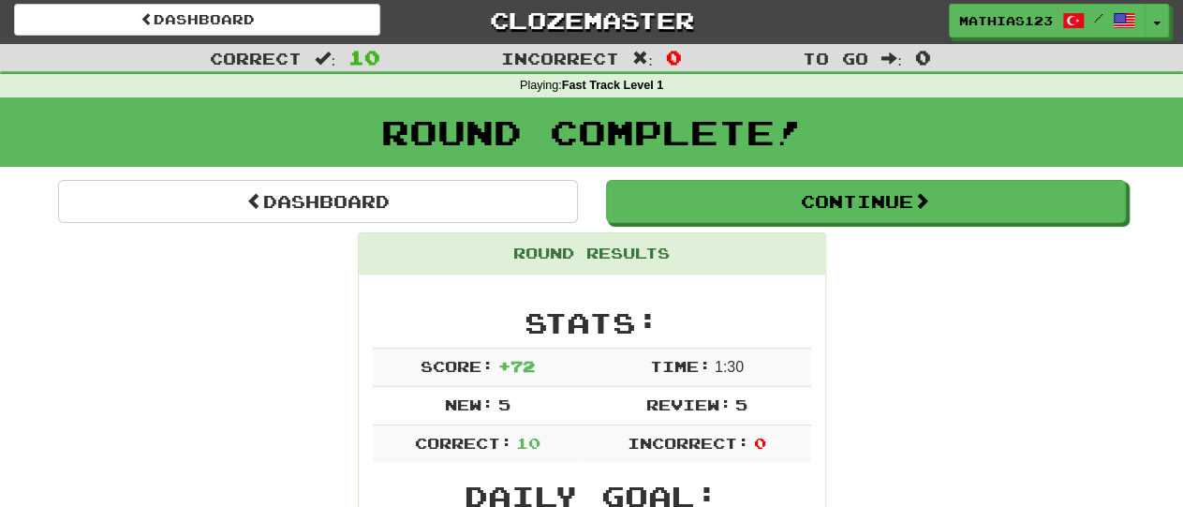
scroll to position [0, 0]
